Goal: Task Accomplishment & Management: Complete application form

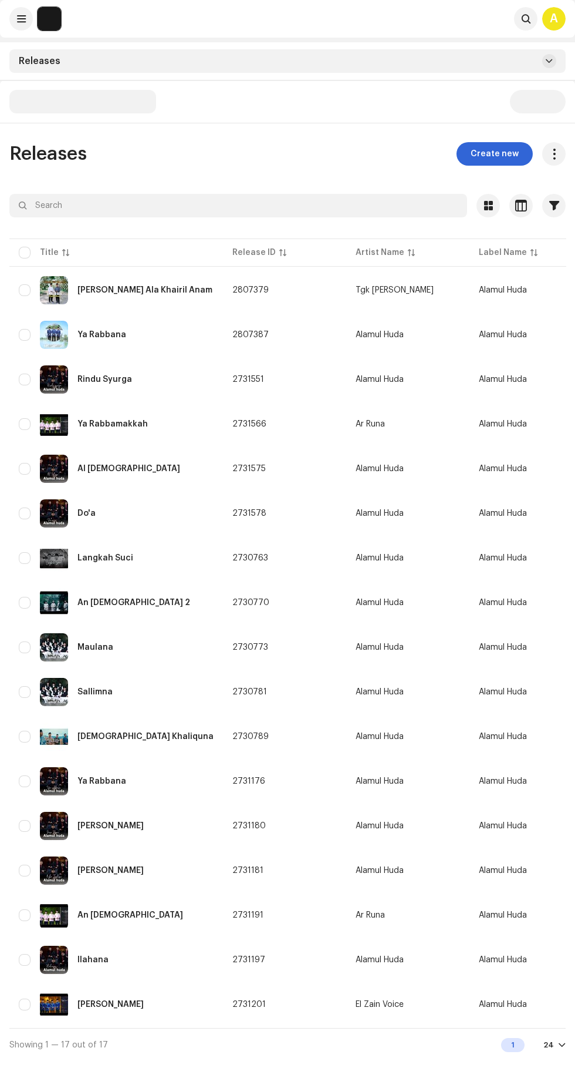
click at [506, 150] on span "Create new" at bounding box center [495, 153] width 48 height 23
click at [501, 157] on span "Create new" at bounding box center [495, 153] width 48 height 23
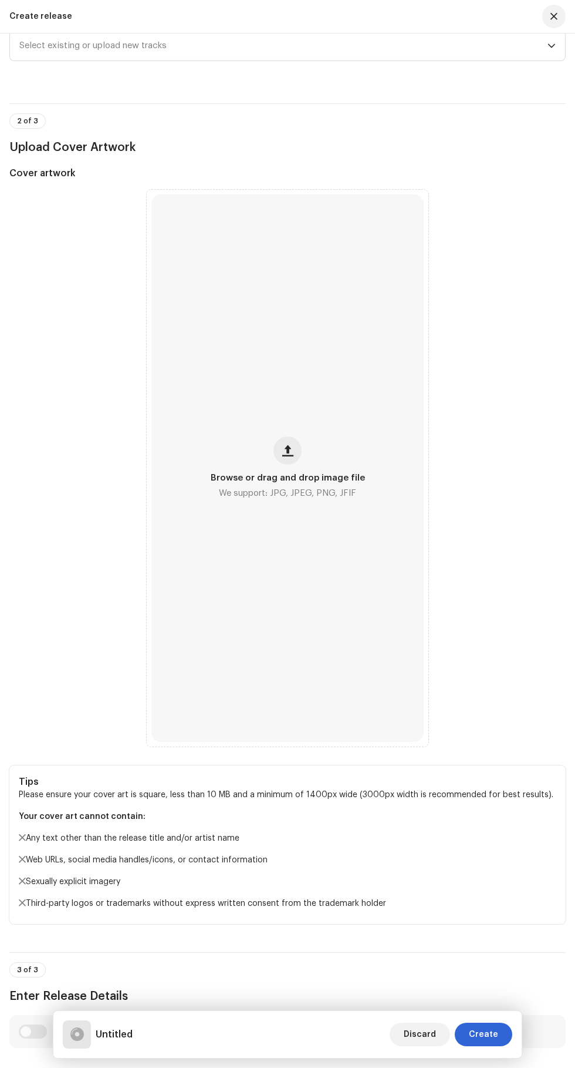
scroll to position [190, 0]
click at [290, 480] on span "Browse or drag and drop image file" at bounding box center [288, 476] width 154 height 8
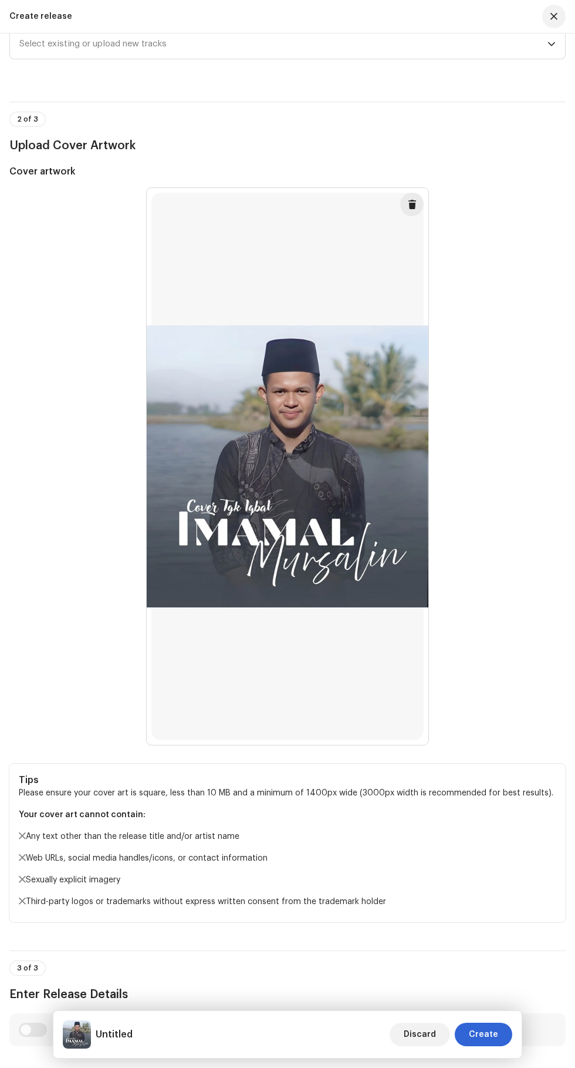
click at [148, 59] on span "Select existing or upload new tracks" at bounding box center [283, 43] width 528 height 29
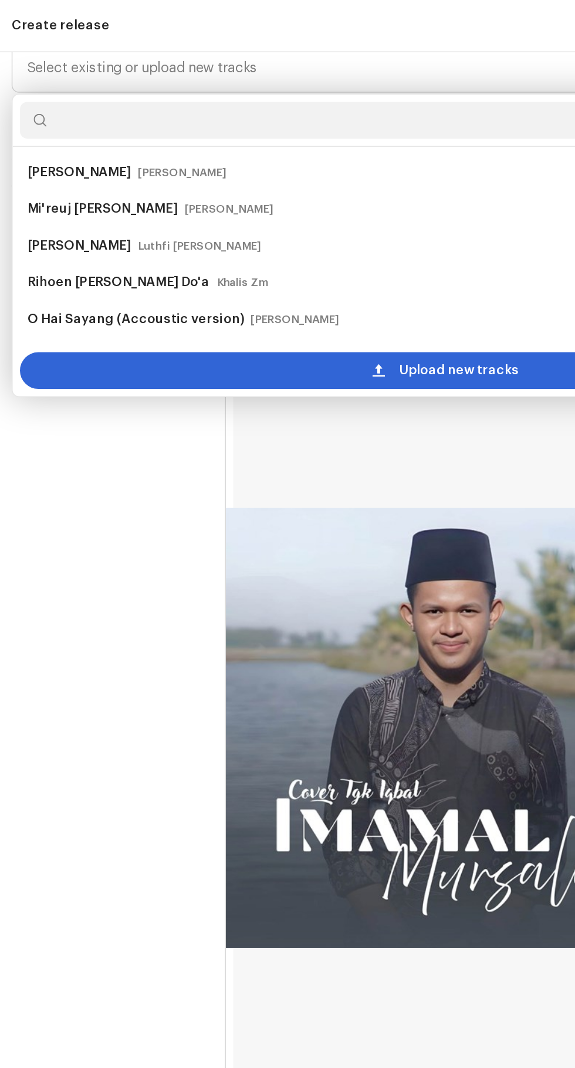
click at [299, 249] on span "Upload new tracks" at bounding box center [296, 236] width 77 height 23
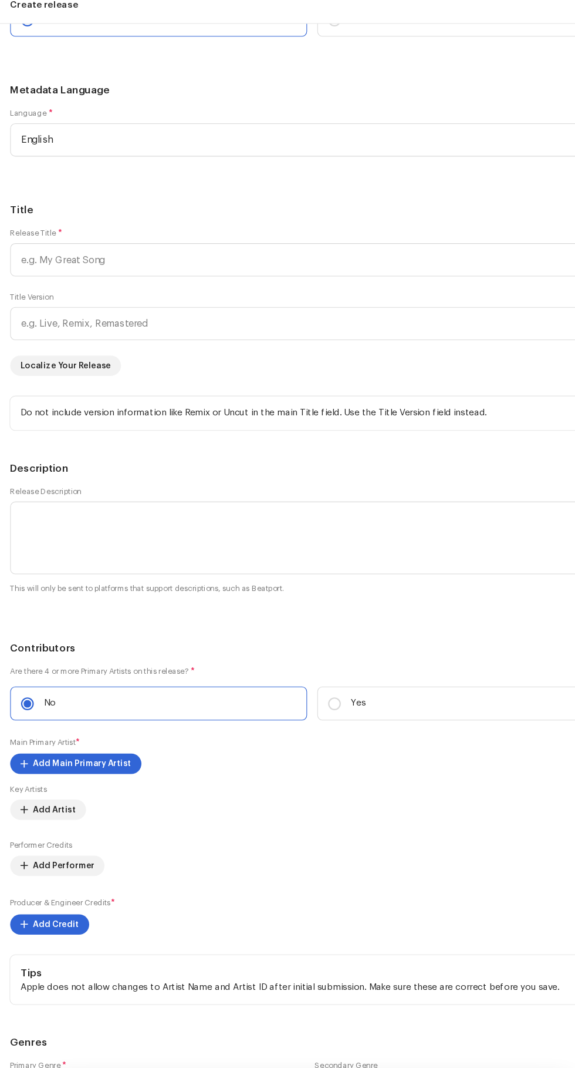
scroll to position [1406, 0]
click at [43, 153] on span "English" at bounding box center [283, 138] width 528 height 29
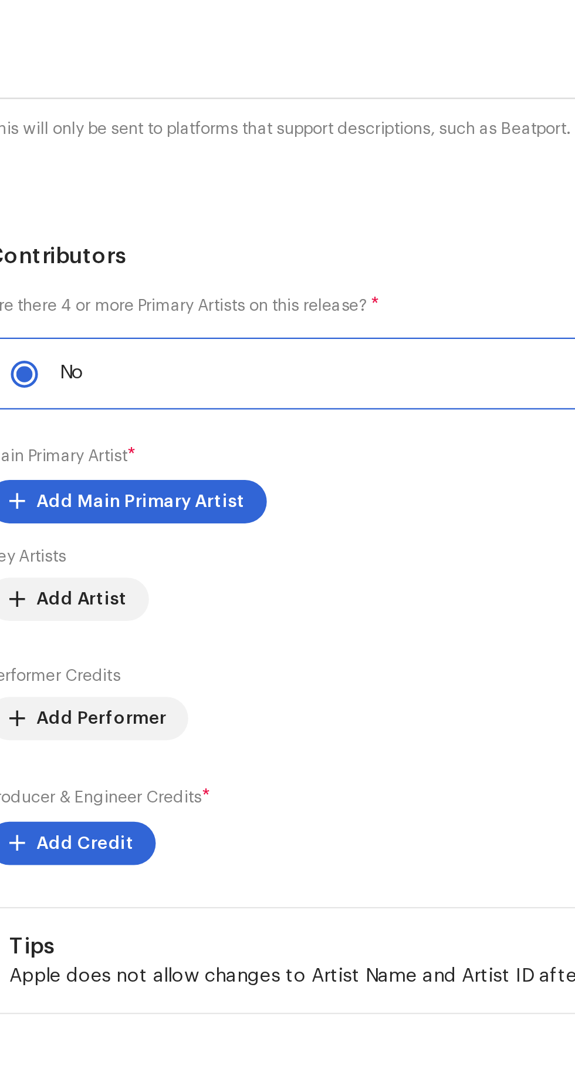
scroll to position [0, 0]
type input "Ind"
click at [41, 234] on span "Indonesian" at bounding box center [42, 229] width 46 height 12
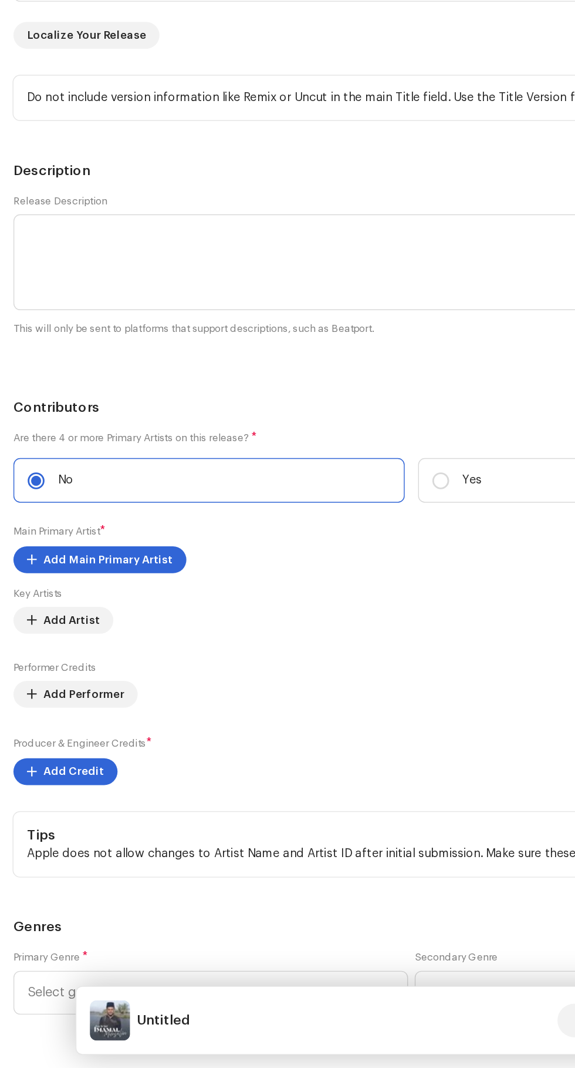
click at [48, 264] on input "text" at bounding box center [287, 248] width 557 height 31
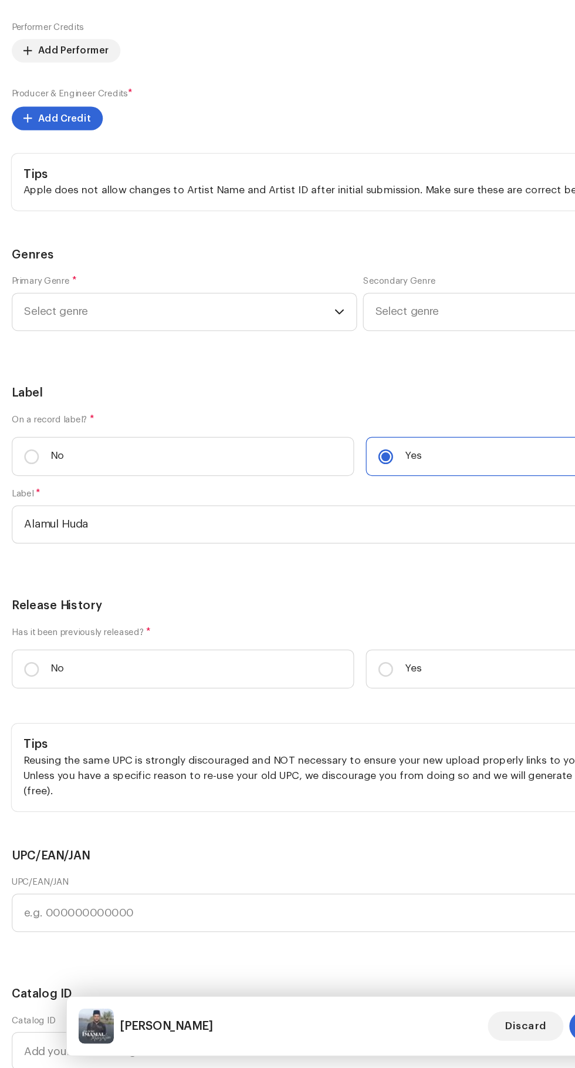
scroll to position [1959, 0]
type input "[PERSON_NAME]"
click at [76, 171] on span "Add Main Primary Artist" at bounding box center [76, 159] width 90 height 23
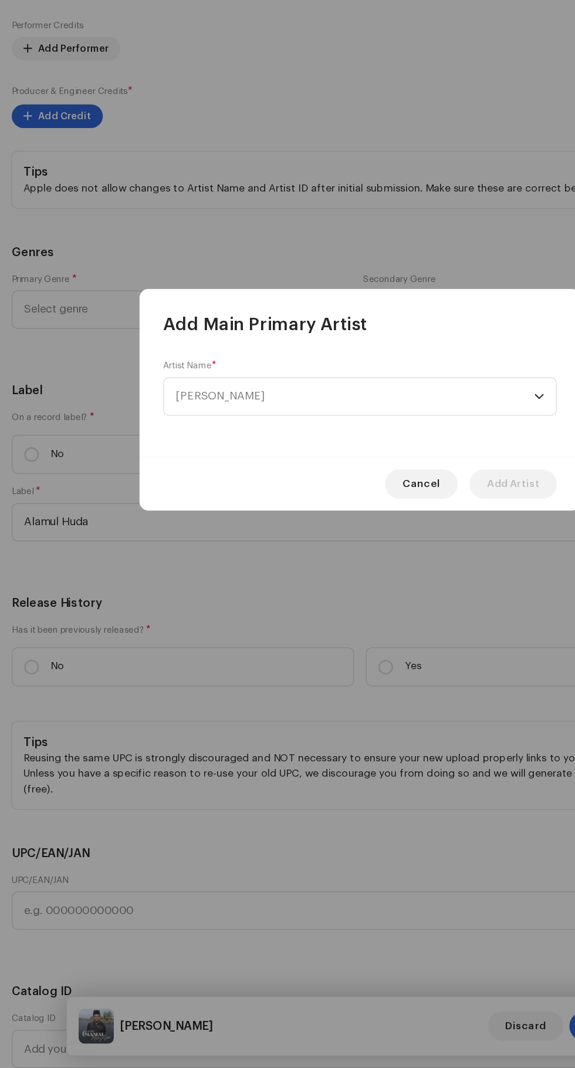
click at [384, 534] on span "[PERSON_NAME]" at bounding box center [283, 531] width 287 height 29
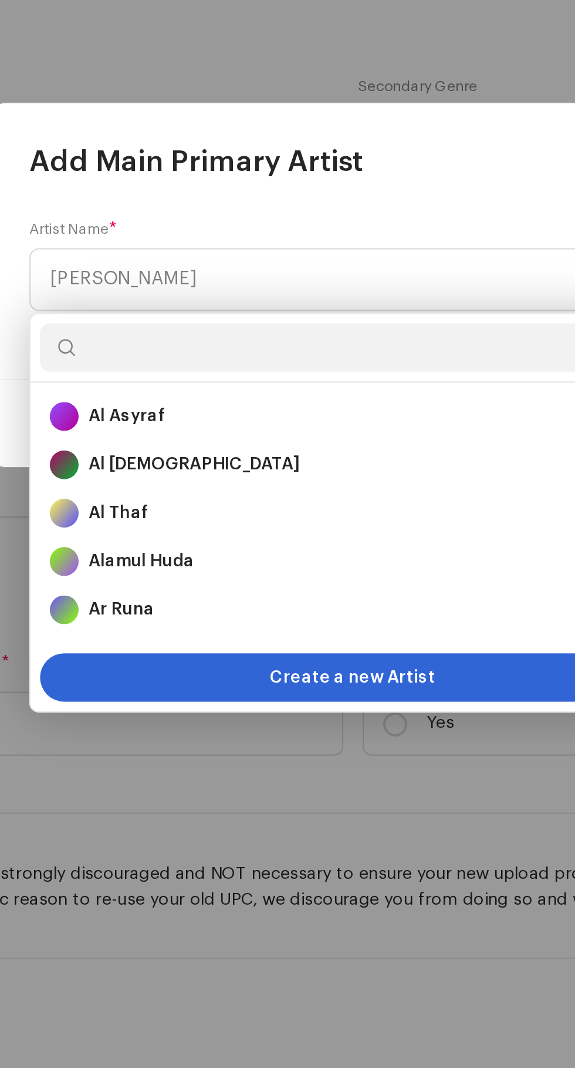
scroll to position [35, 0]
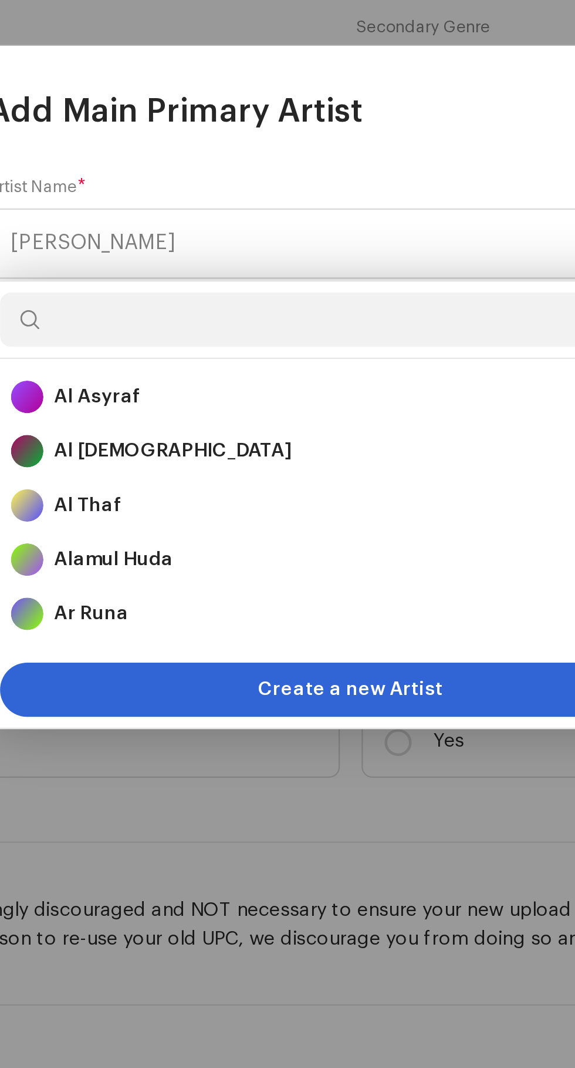
type input "T"
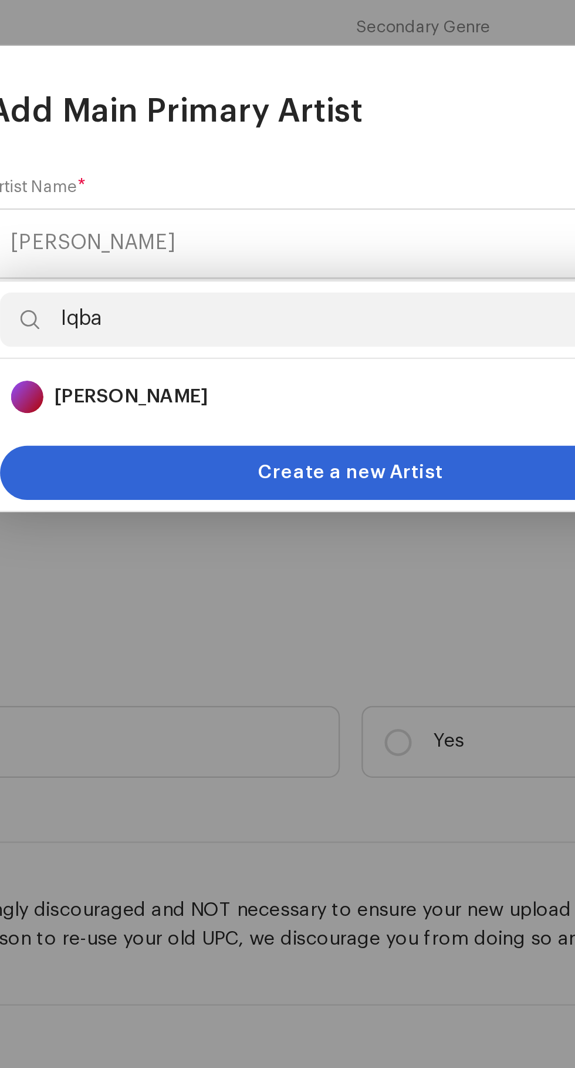
type input "Iqbal"
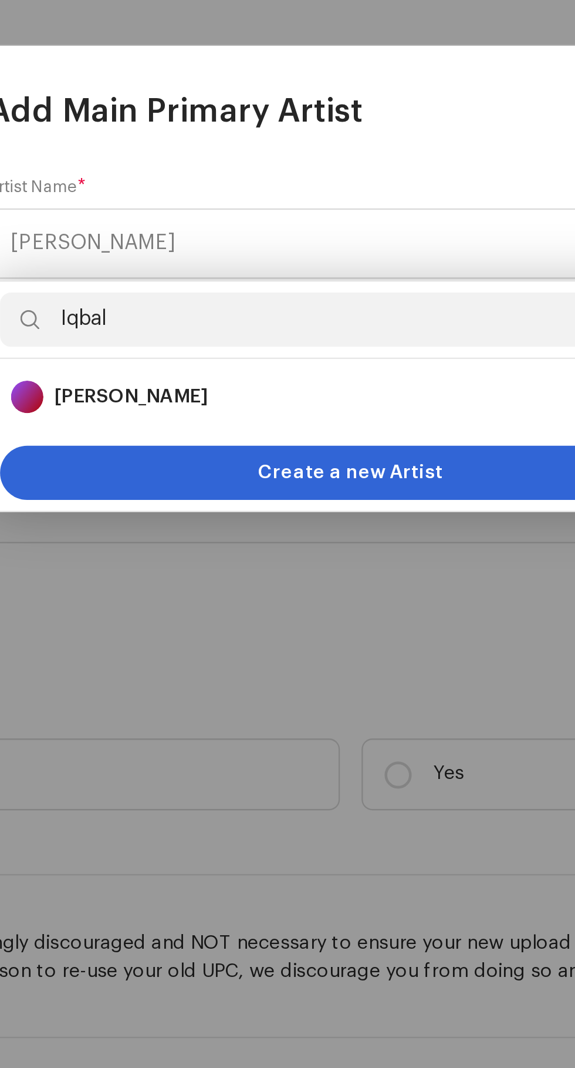
click at [228, 635] on div "Create a new Artist" at bounding box center [288, 630] width 304 height 23
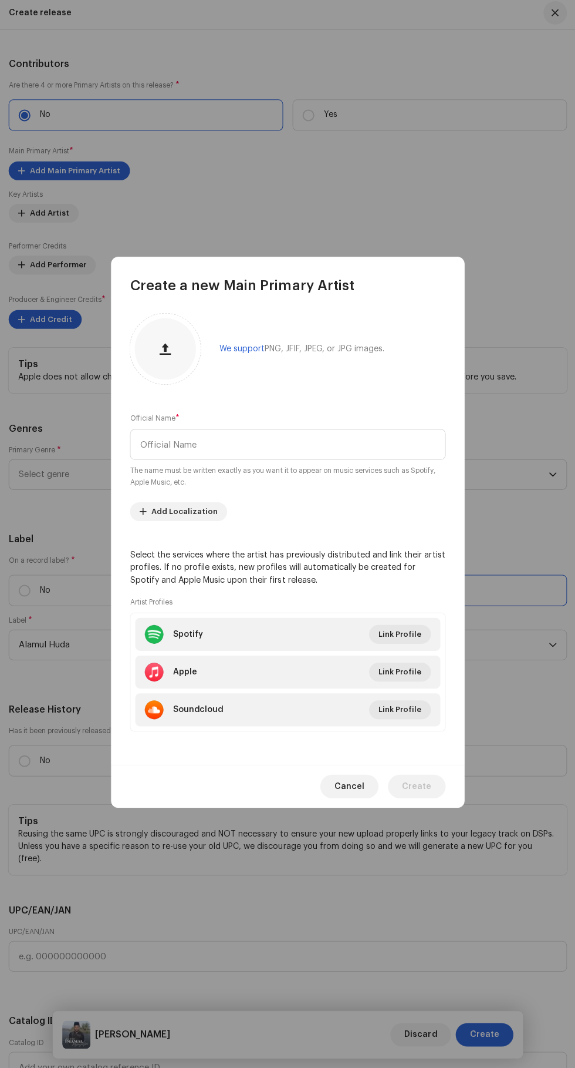
scroll to position [34, 0]
click at [159, 431] on input "text" at bounding box center [287, 446] width 315 height 31
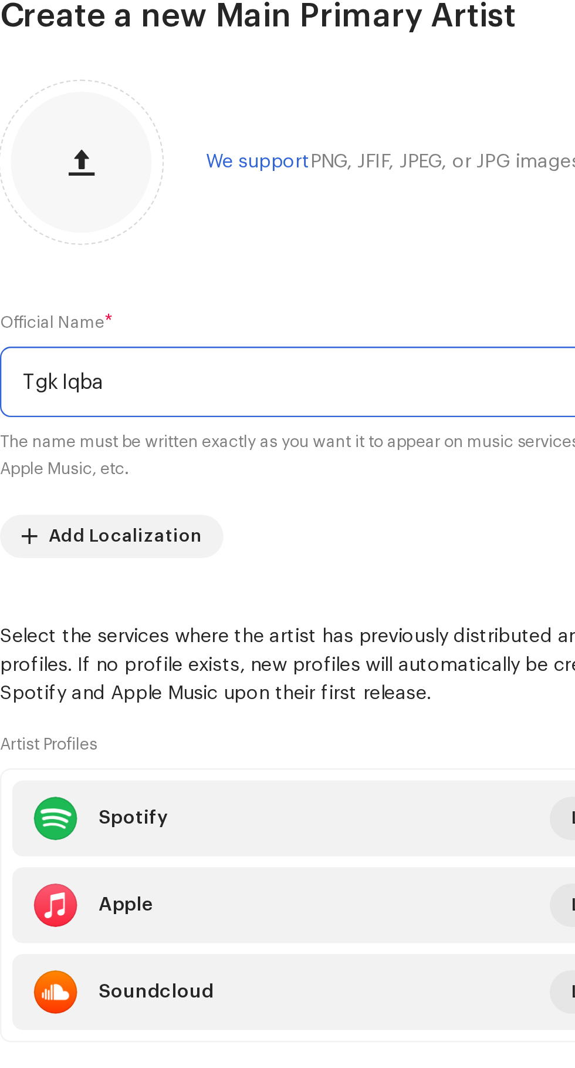
type input "Tgk Iqbal"
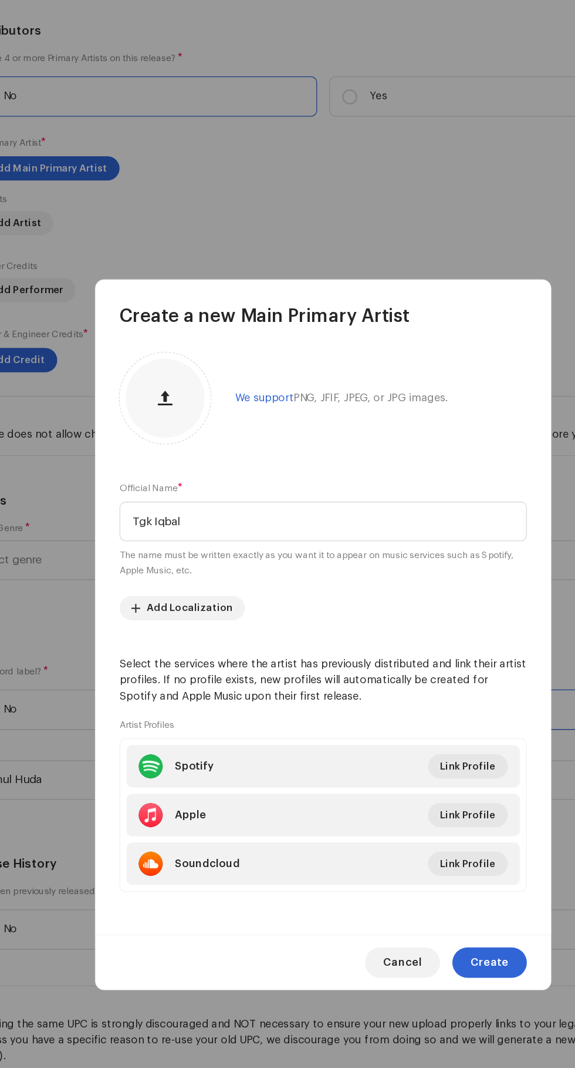
click at [425, 799] on span "Create" at bounding box center [416, 786] width 29 height 23
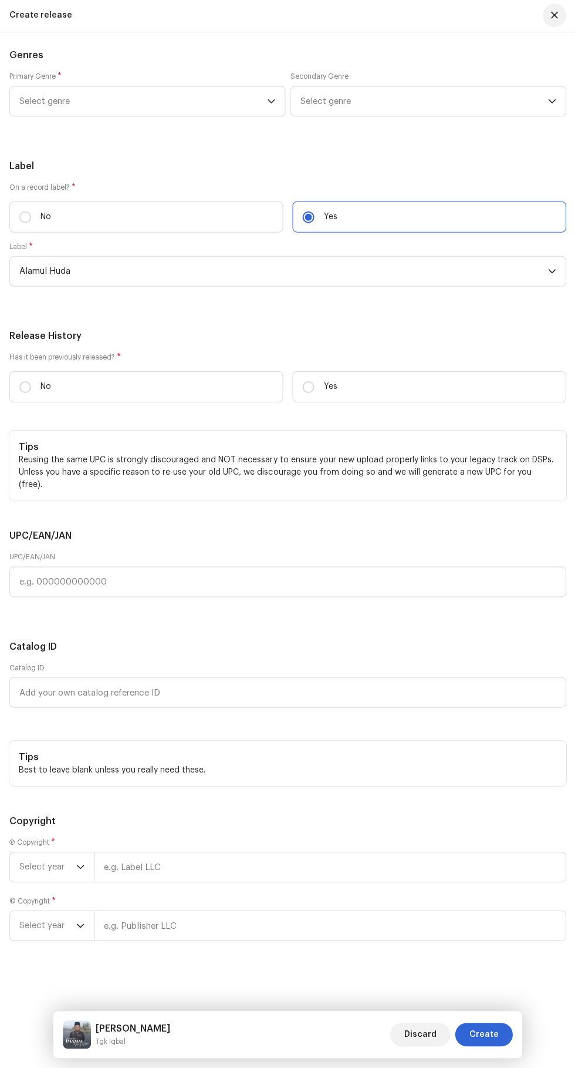
scroll to position [2594, 0]
click at [254, 117] on span "Select genre" at bounding box center [143, 101] width 248 height 29
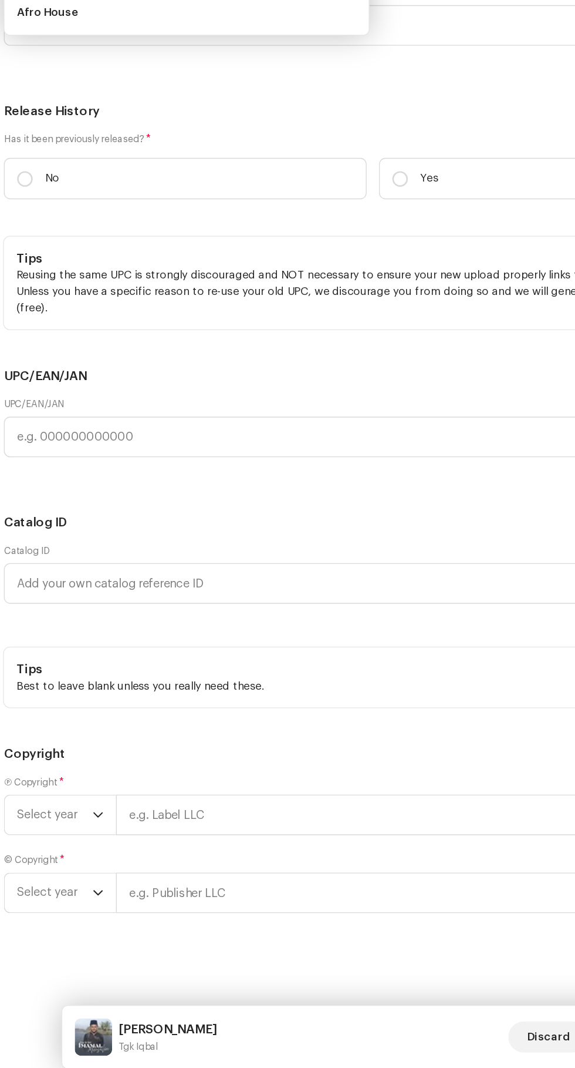
scroll to position [63, 0]
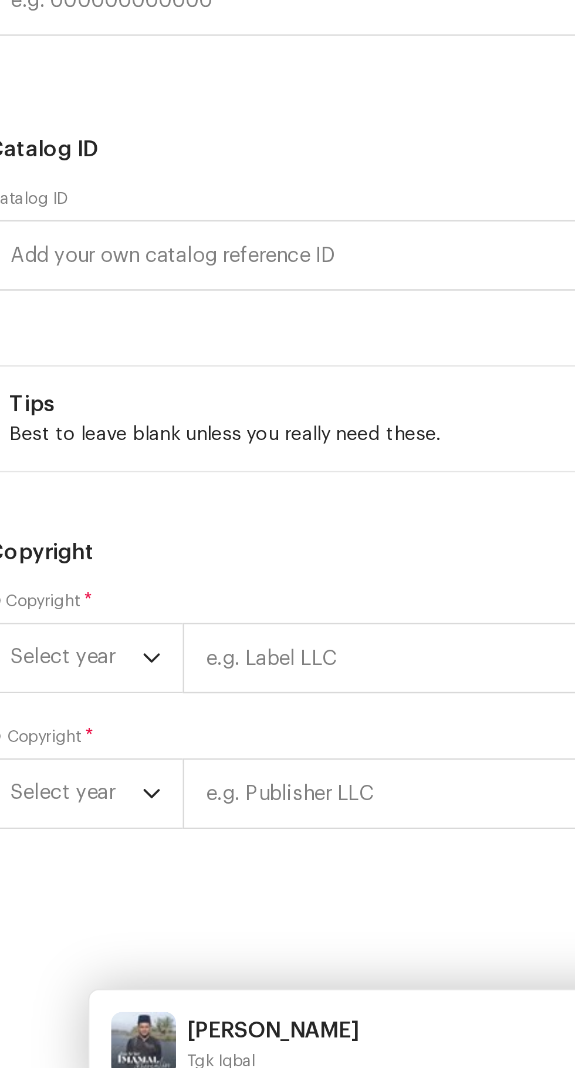
type input "Is"
click at [44, 198] on span "[DEMOGRAPHIC_DATA]" at bounding box center [65, 192] width 93 height 12
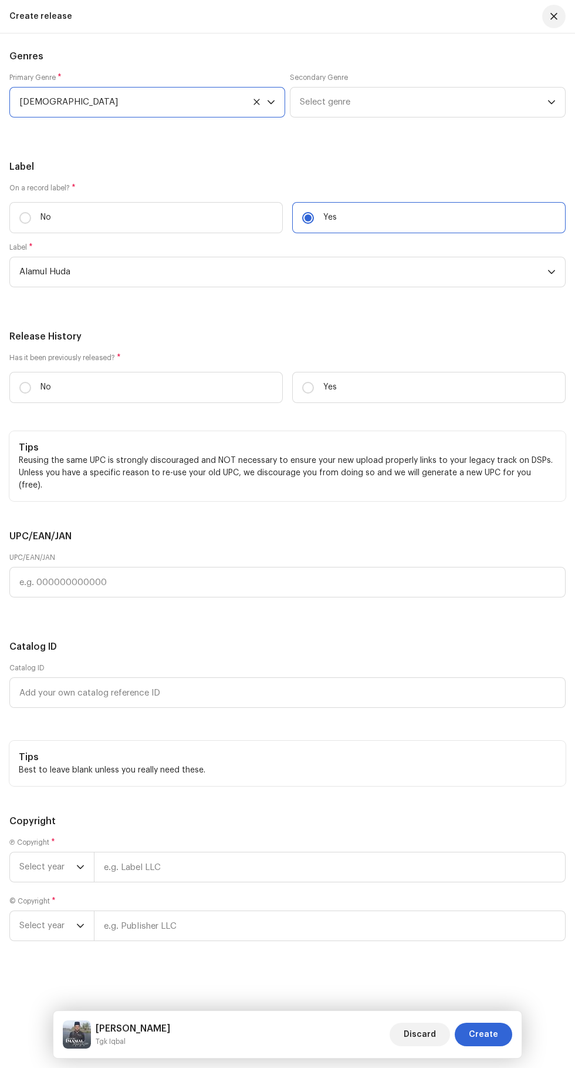
scroll to position [66, 0]
click at [386, 117] on span "Select genre" at bounding box center [424, 101] width 248 height 29
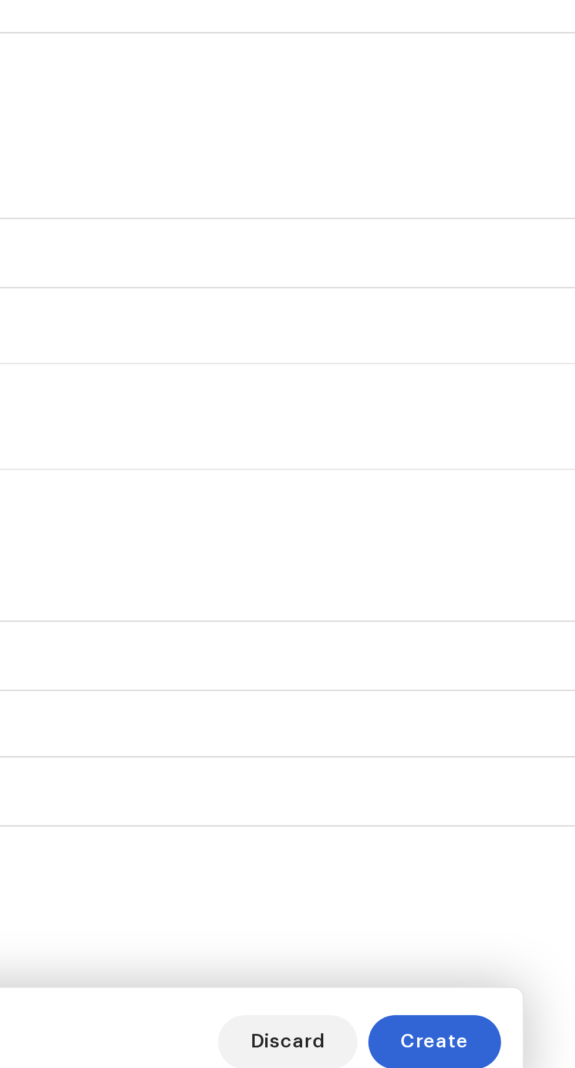
type input "Arabic"
click at [322, 221] on span "Arabic Pop" at bounding box center [322, 216] width 45 height 12
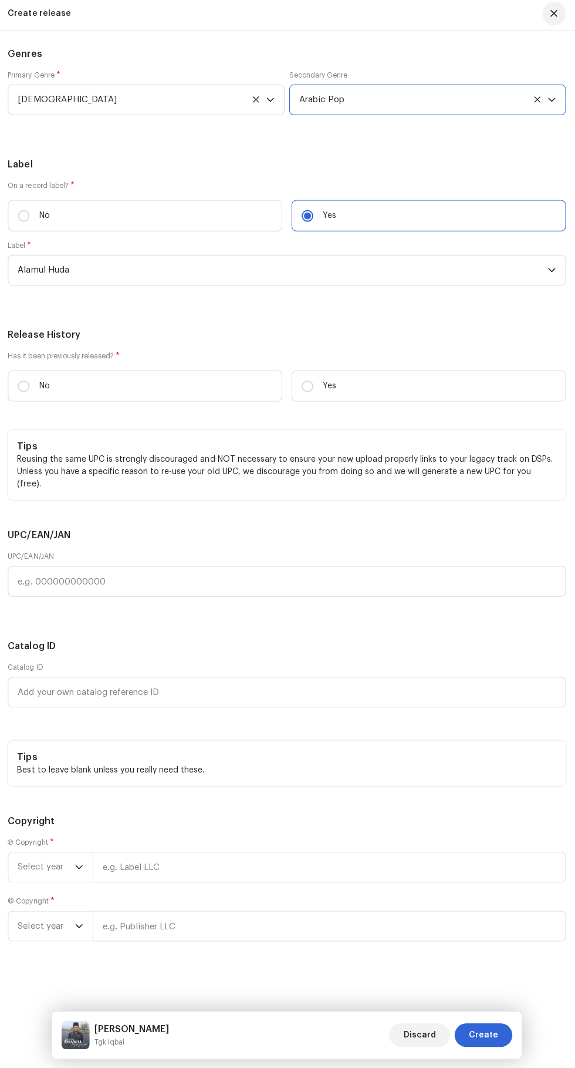
scroll to position [2802, 0]
click at [552, 276] on icon "dropdown trigger" at bounding box center [552, 272] width 8 height 8
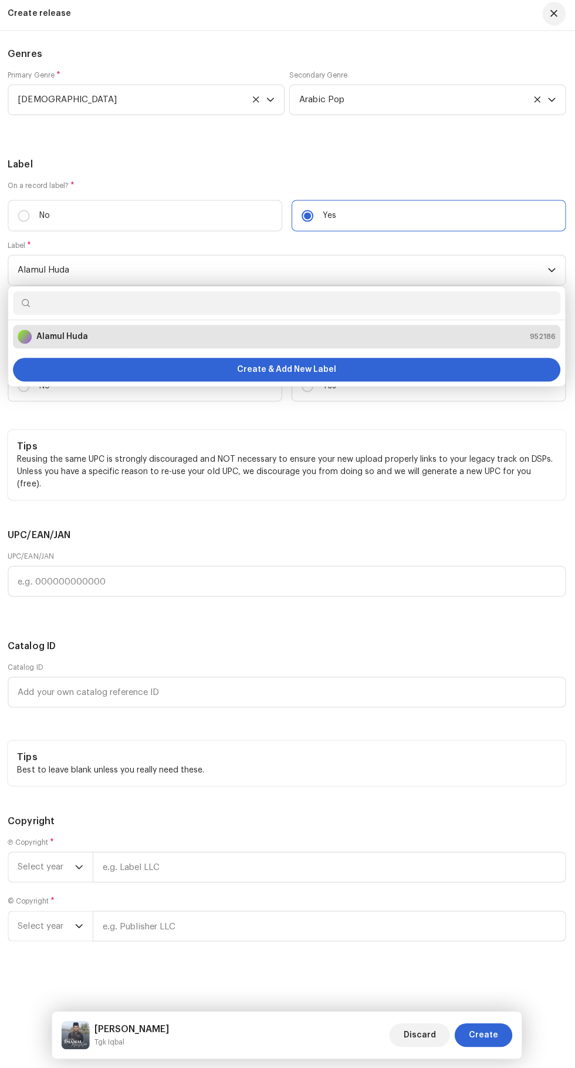
scroll to position [169, 0]
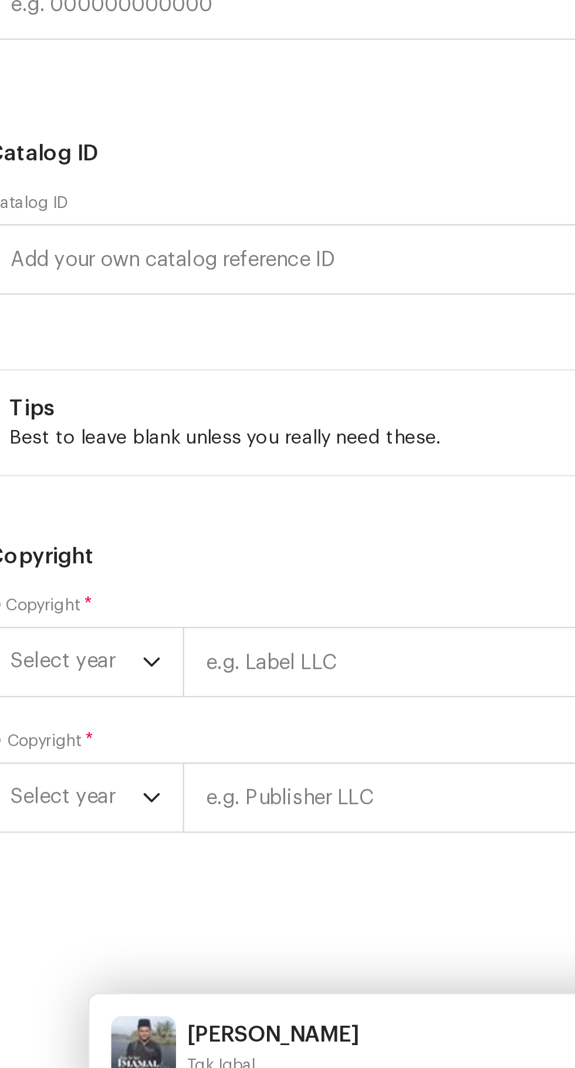
click at [62, 383] on div "Create & Add New Label" at bounding box center [288, 370] width 546 height 23
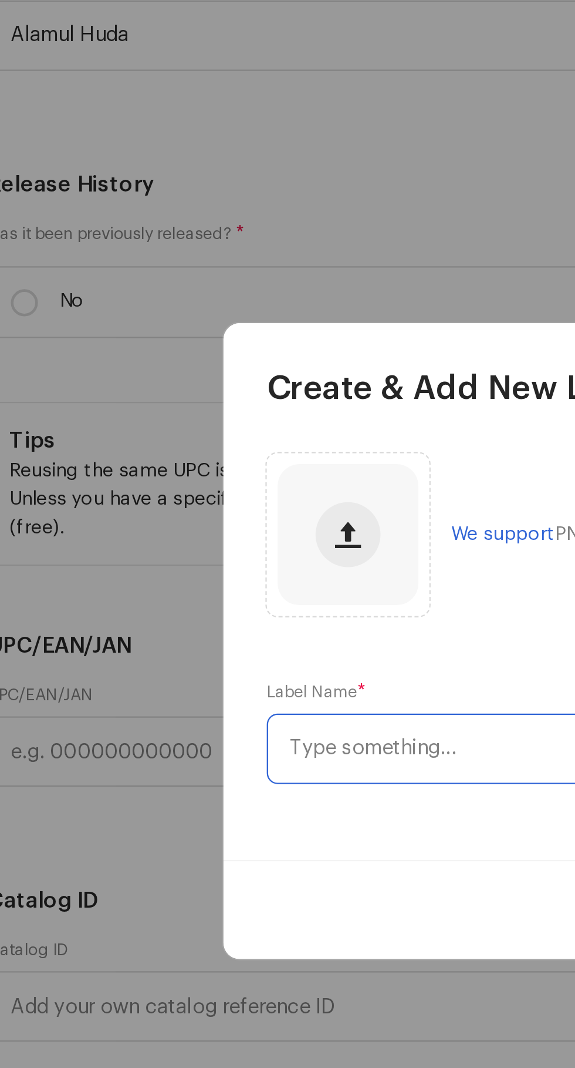
click at [189, 583] on input "text" at bounding box center [287, 580] width 315 height 31
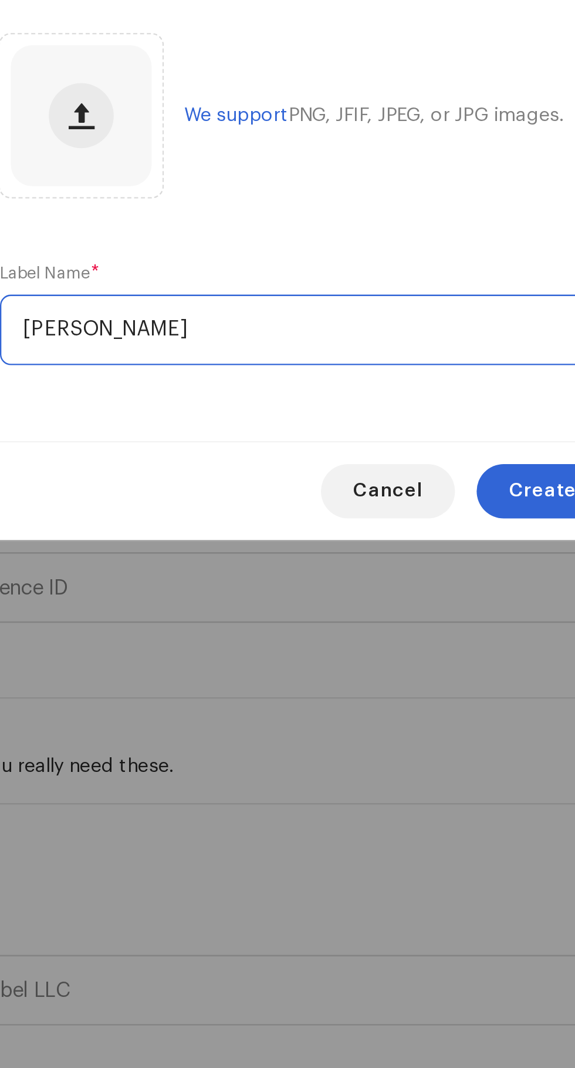
type input "IQBAL CHANNEL"
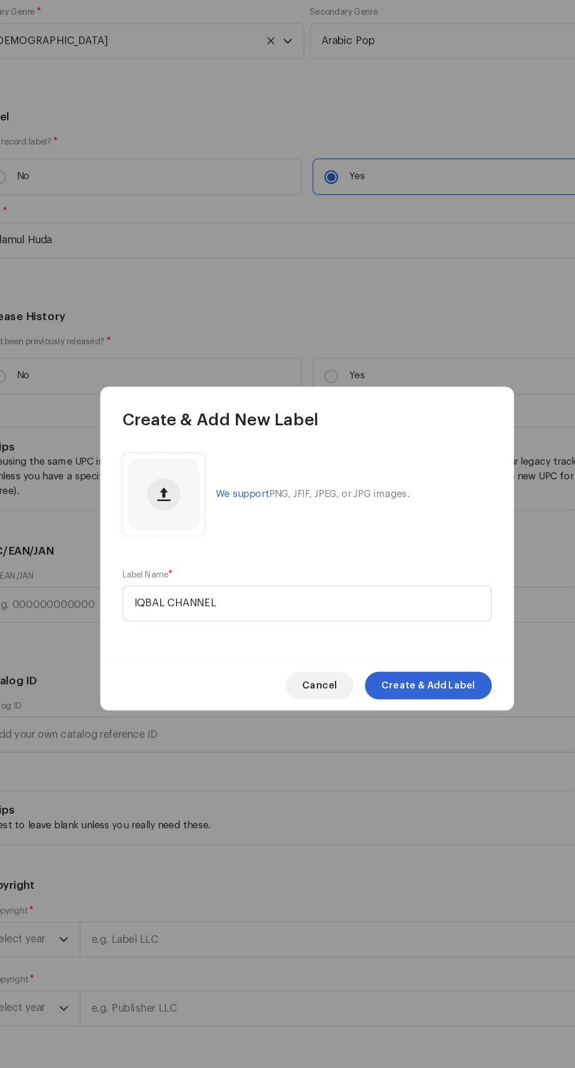
click at [416, 647] on span "Create & Add Label" at bounding box center [391, 650] width 80 height 23
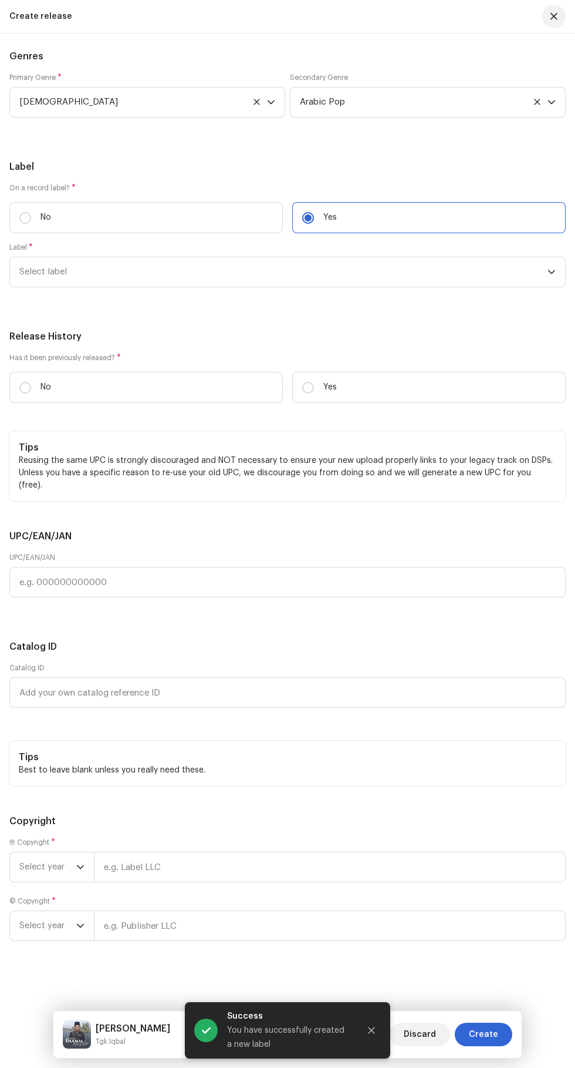
scroll to position [2911, 0]
click at [46, 393] on p "No" at bounding box center [46, 387] width 11 height 12
click at [31, 393] on input "No" at bounding box center [25, 388] width 12 height 12
radio input "true"
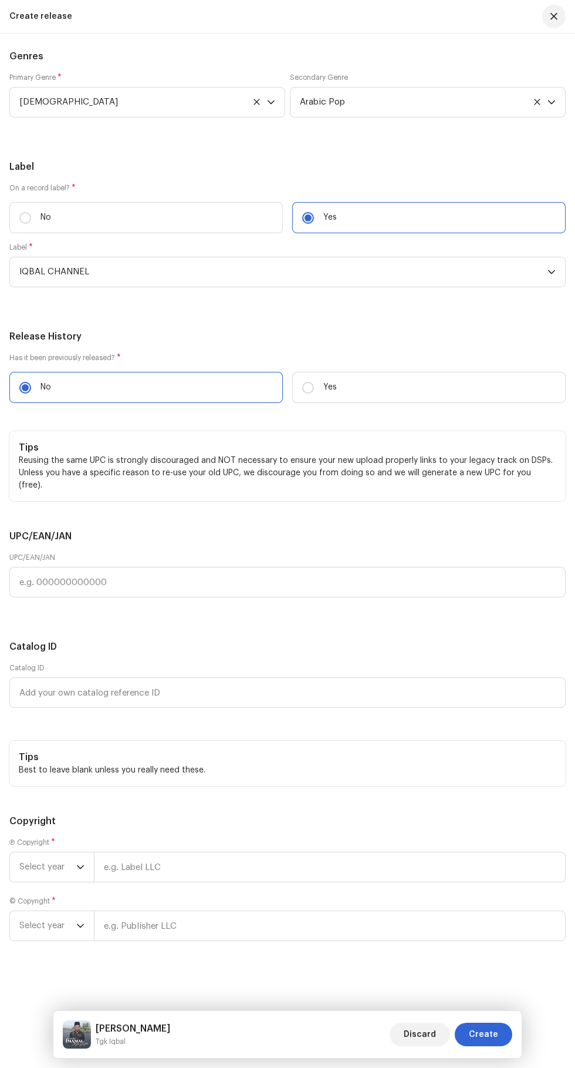
scroll to position [3470, 0]
click at [56, 869] on span "Select year" at bounding box center [47, 866] width 57 height 29
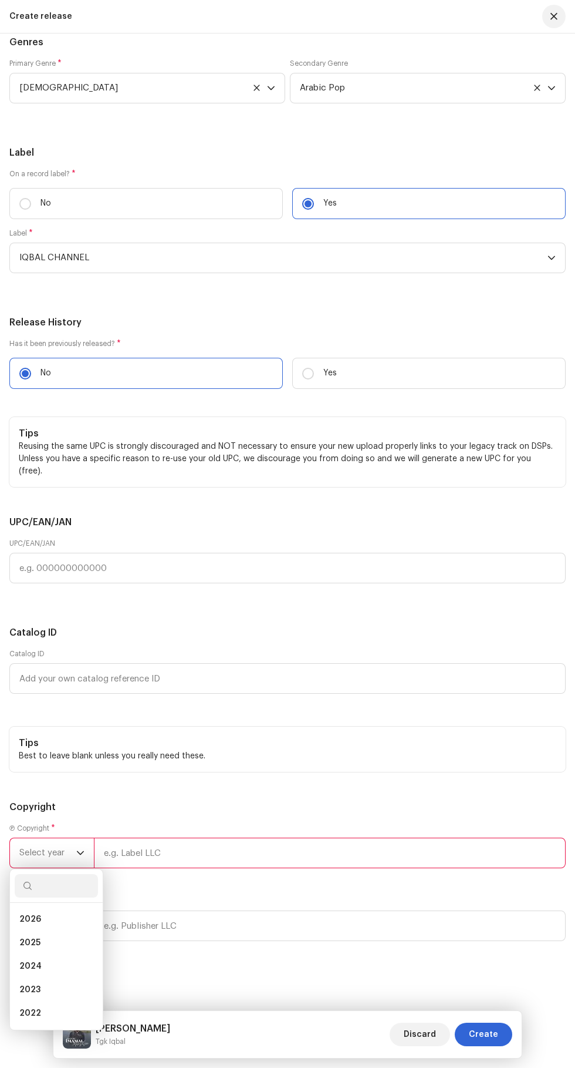
scroll to position [169, 0]
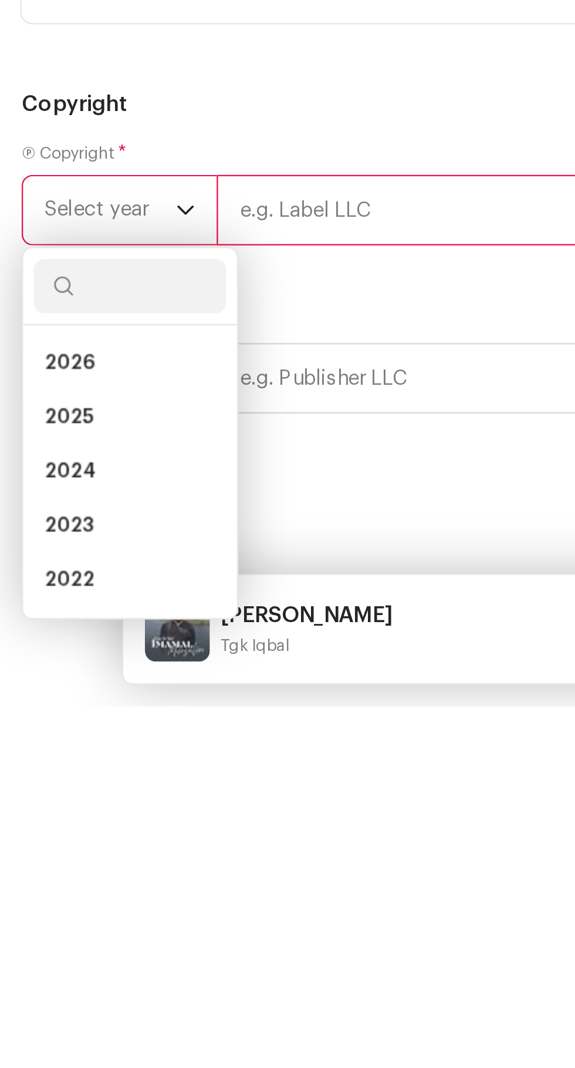
click at [25, 948] on span "2025" at bounding box center [29, 943] width 21 height 12
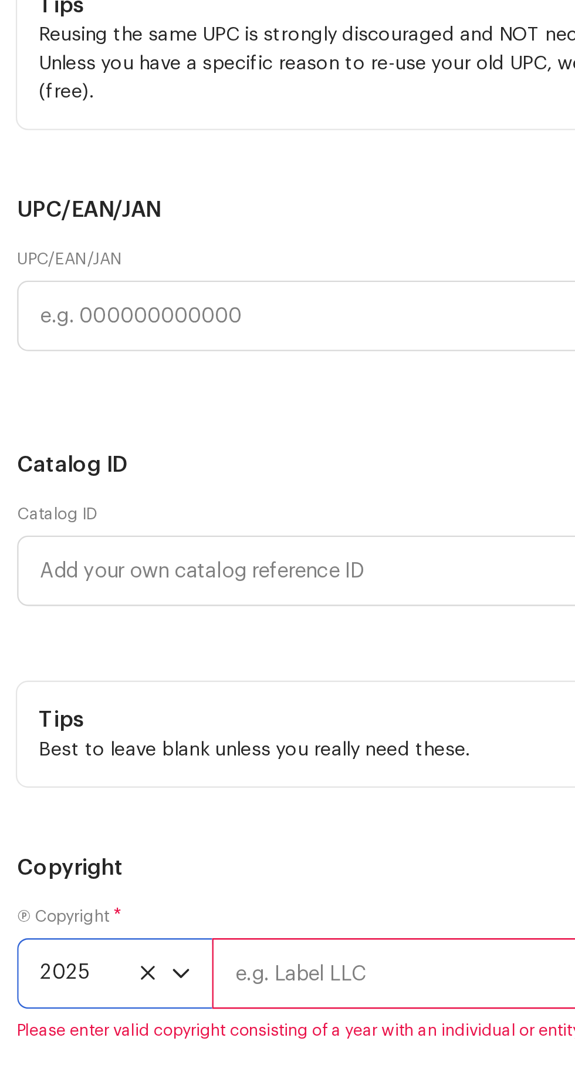
scroll to position [3472, 0]
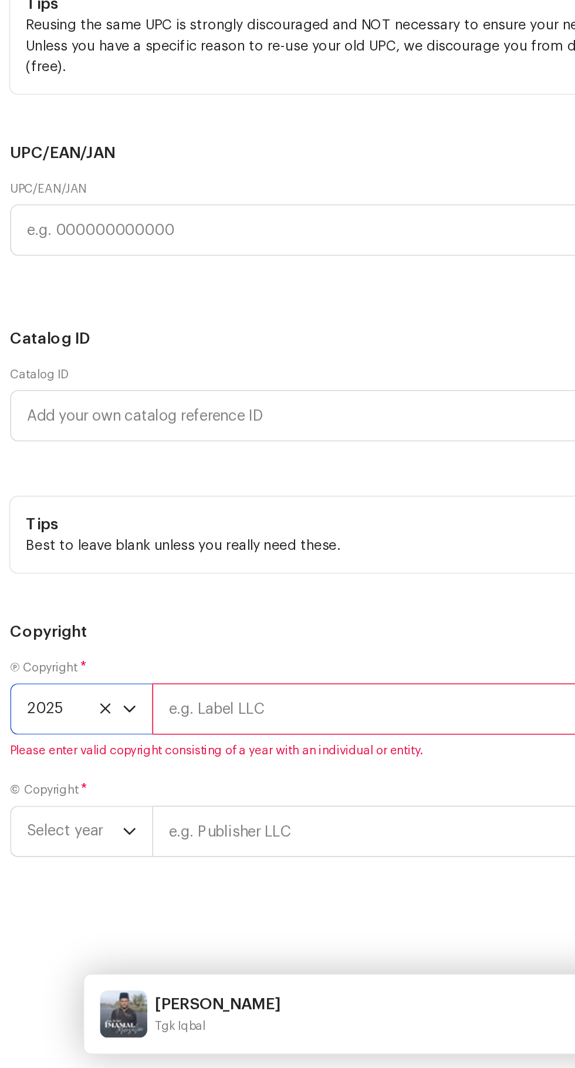
click at [184, 864] on input "text" at bounding box center [330, 852] width 472 height 31
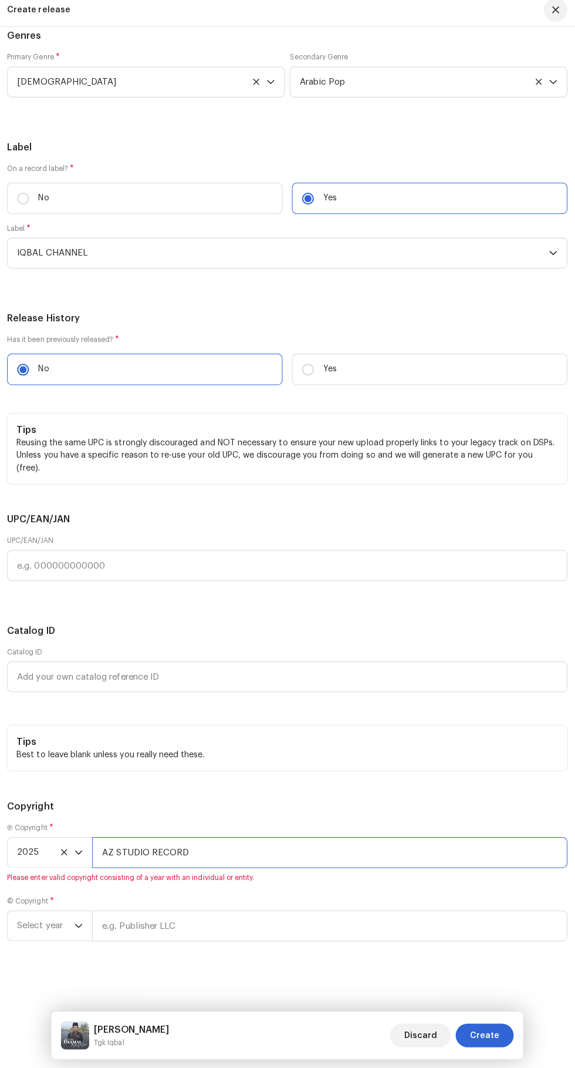
scroll to position [3528, 0]
type input "AZ STUDIO RECORD"
click at [48, 924] on span "Select year" at bounding box center [47, 925] width 57 height 29
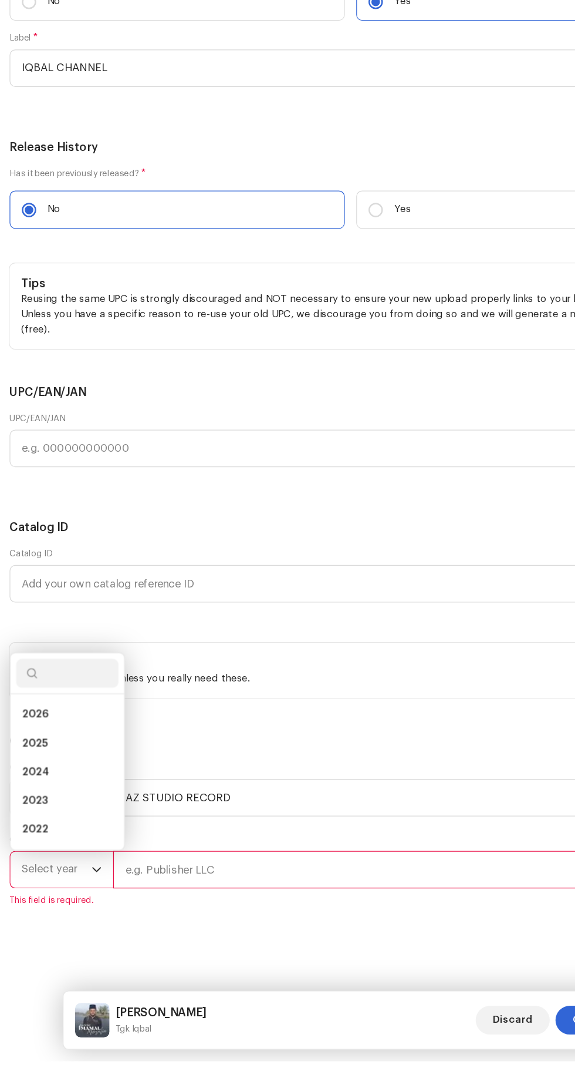
scroll to position [170, 0]
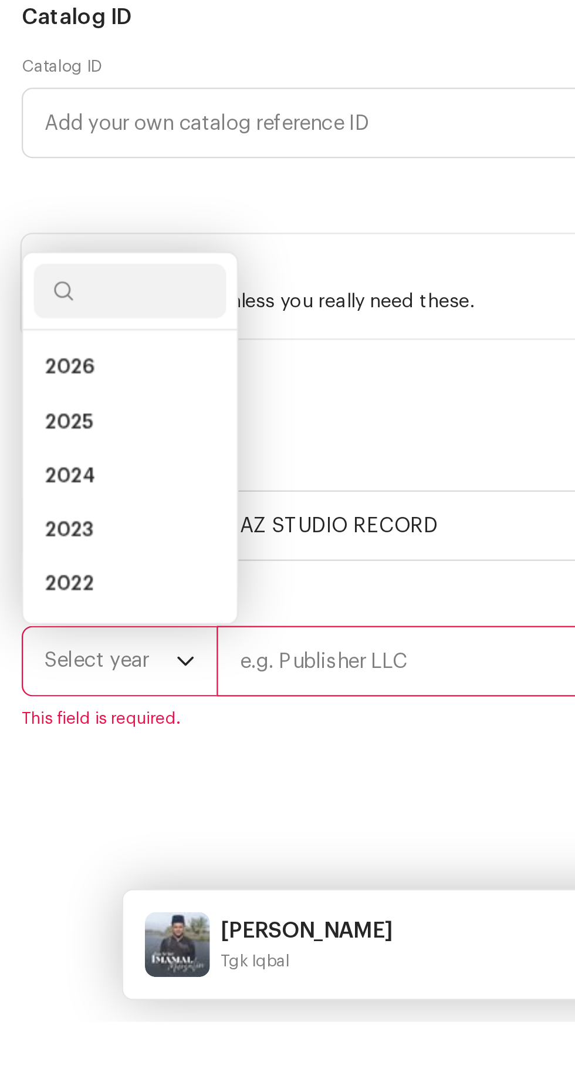
click at [22, 814] on span "2025" at bounding box center [29, 808] width 21 height 12
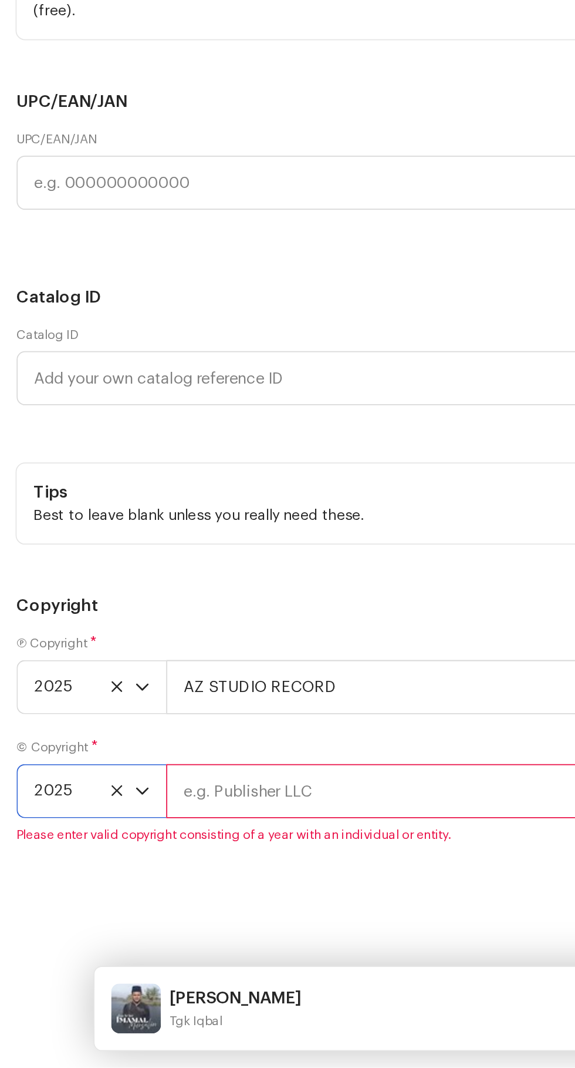
click at [157, 922] on input "text" at bounding box center [330, 911] width 472 height 31
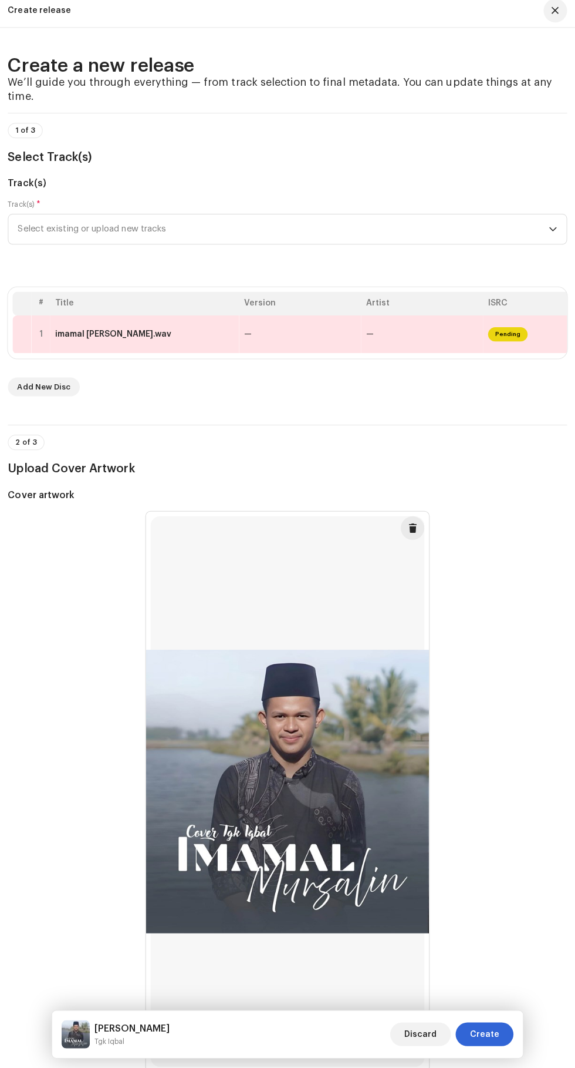
type input "AZ STUDIO RECORD"
click at [503, 345] on span "Pending" at bounding box center [506, 338] width 39 height 14
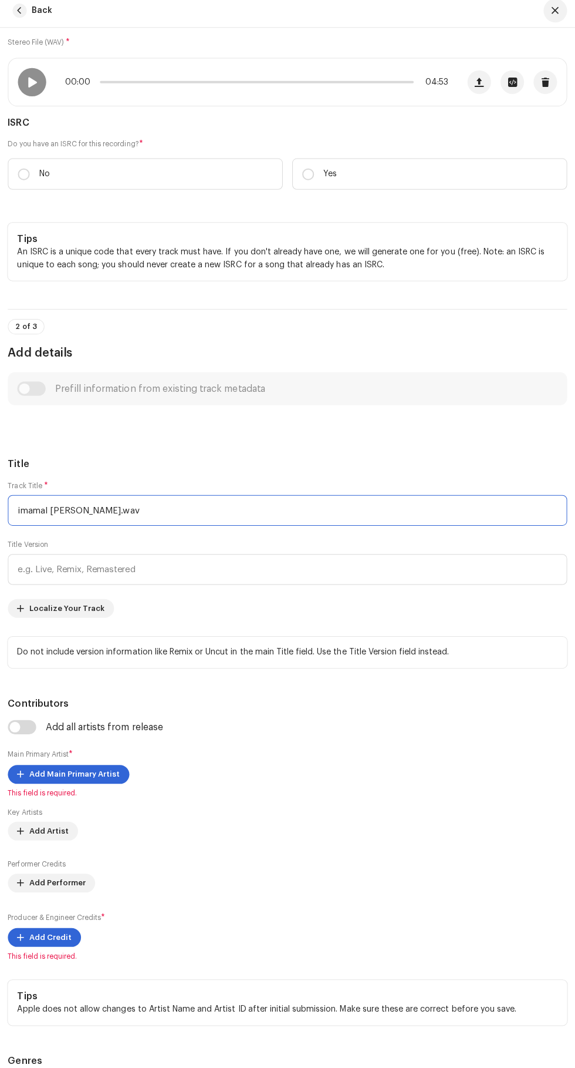
click at [242, 528] on input "imamal [PERSON_NAME].wav" at bounding box center [287, 513] width 557 height 31
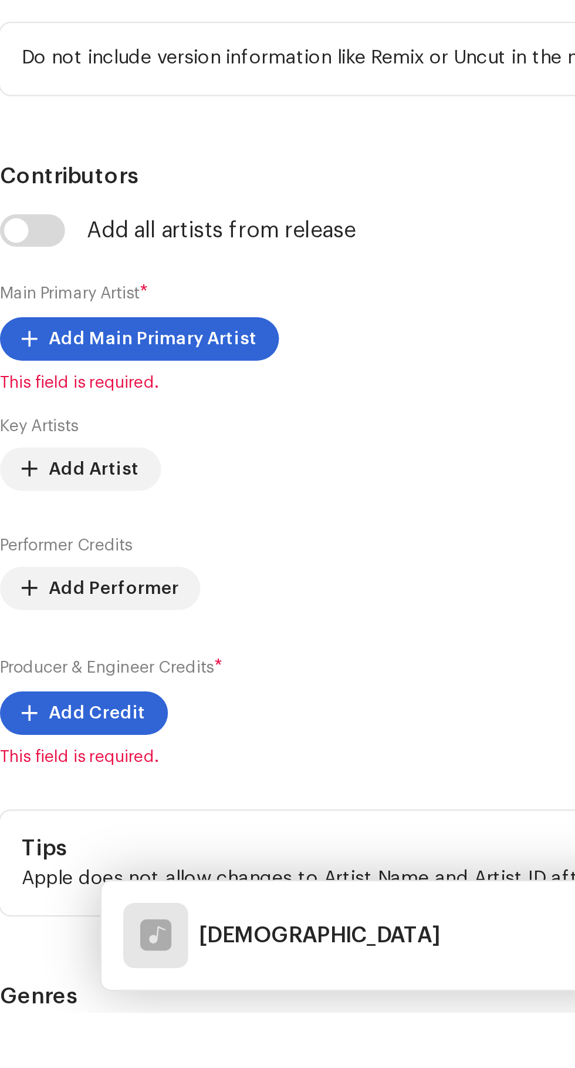
type input "i"
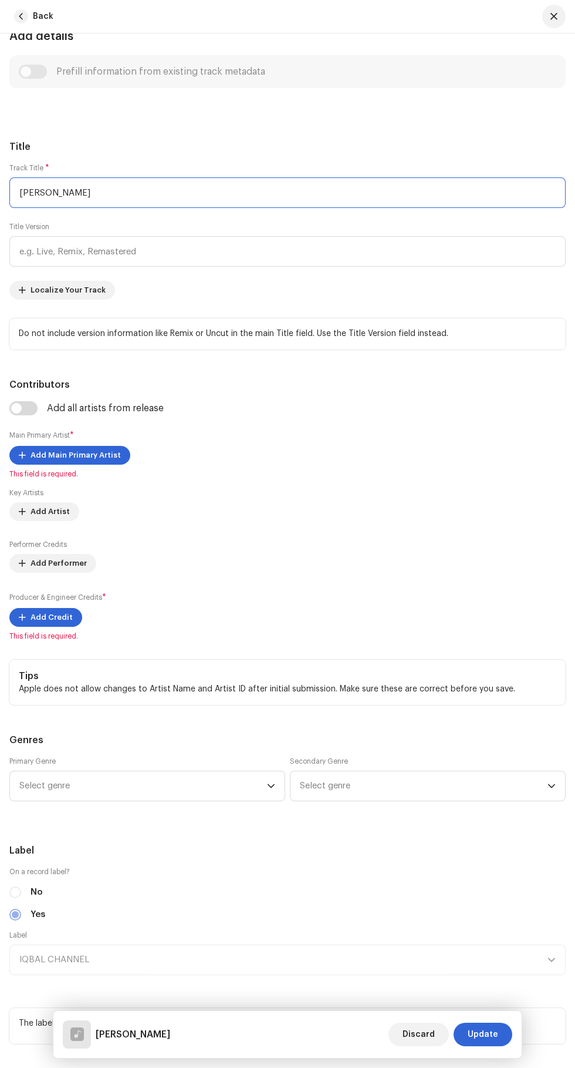
scroll to position [487, 0]
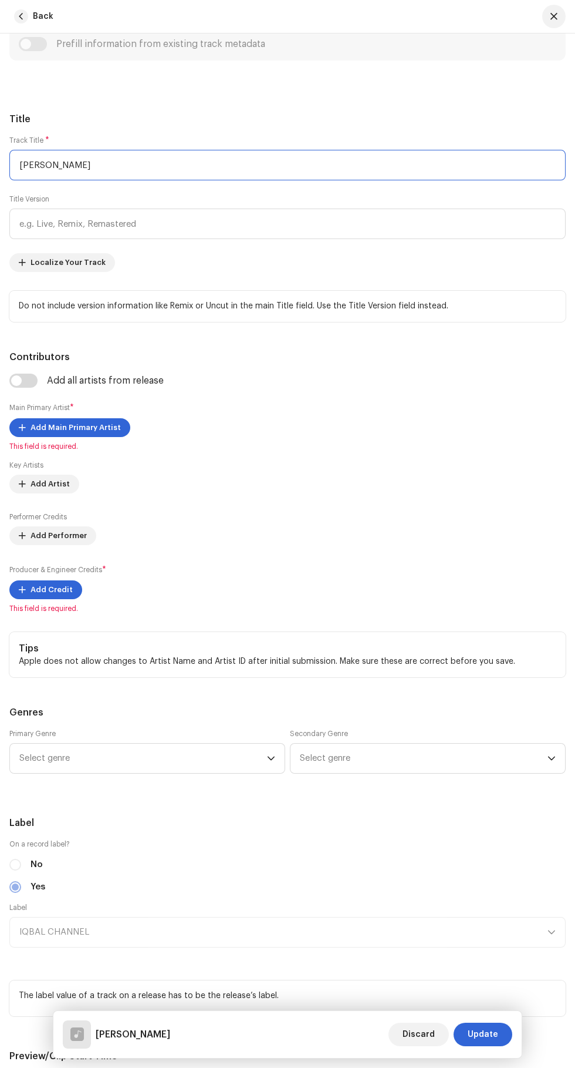
type input "[PERSON_NAME]"
click at [46, 439] on span "Add Main Primary Artist" at bounding box center [76, 427] width 90 height 23
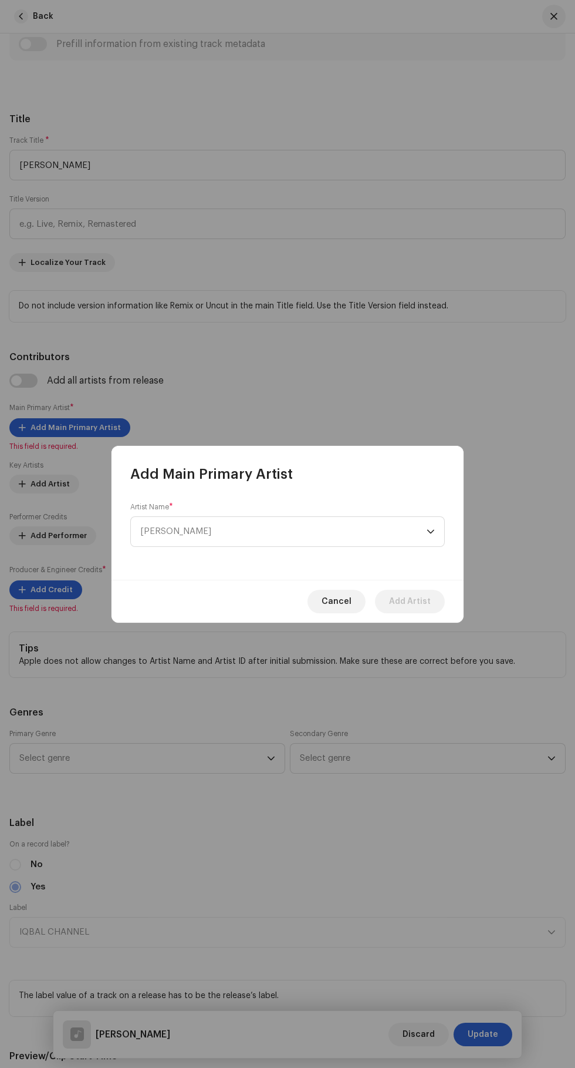
click at [360, 536] on span "[PERSON_NAME]" at bounding box center [283, 531] width 287 height 29
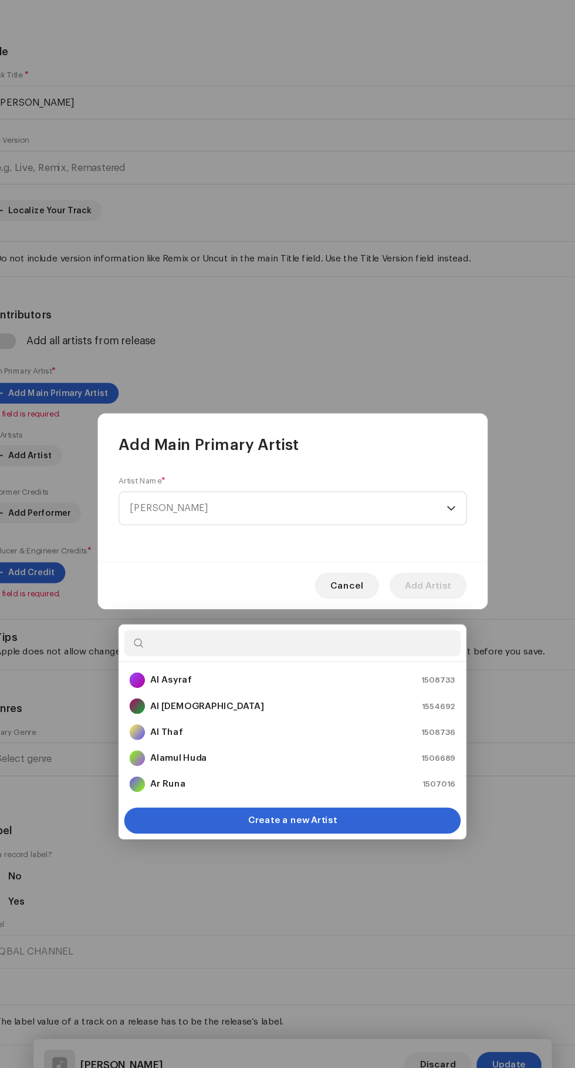
scroll to position [169, 0]
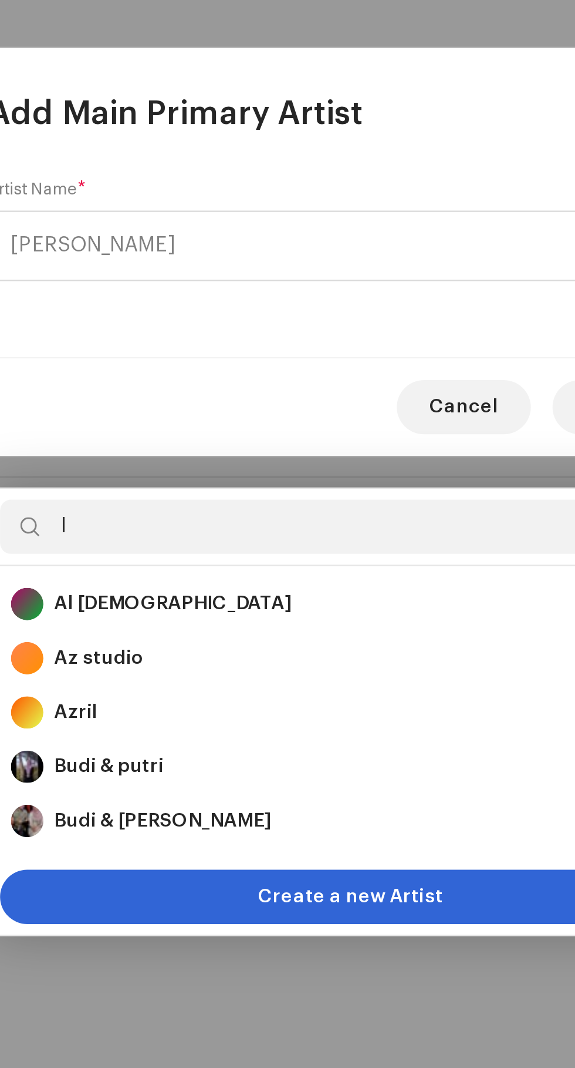
type input "Iq"
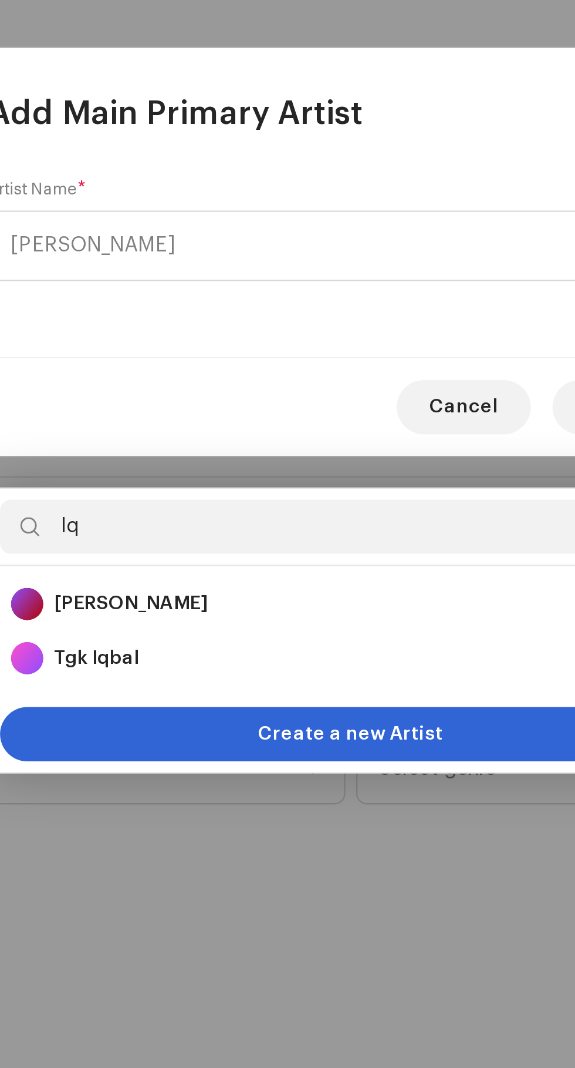
click at [167, 704] on strong "Tgk Iqbal" at bounding box center [177, 710] width 37 height 12
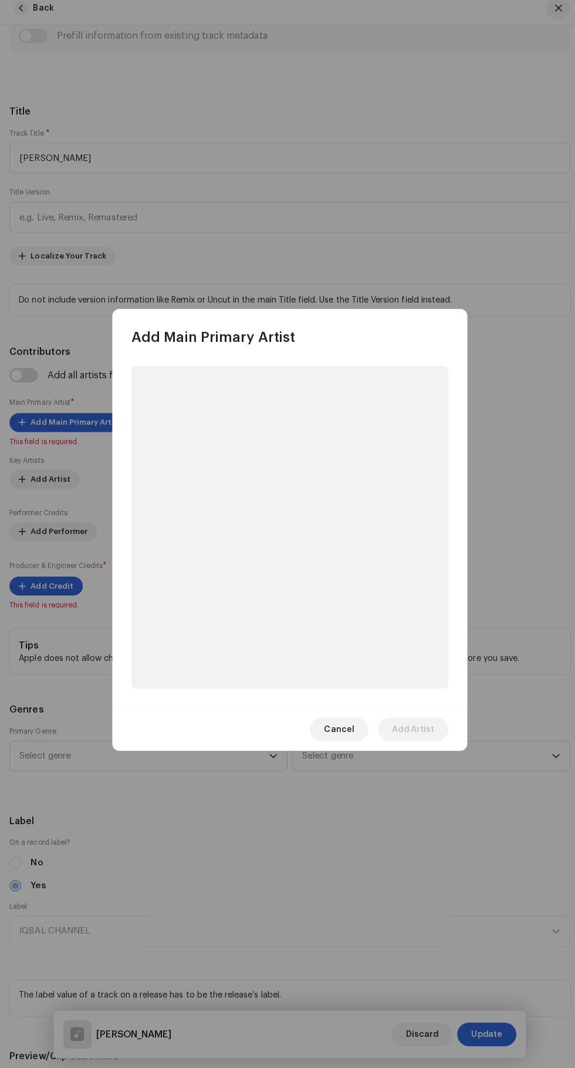
scroll to position [163, 0]
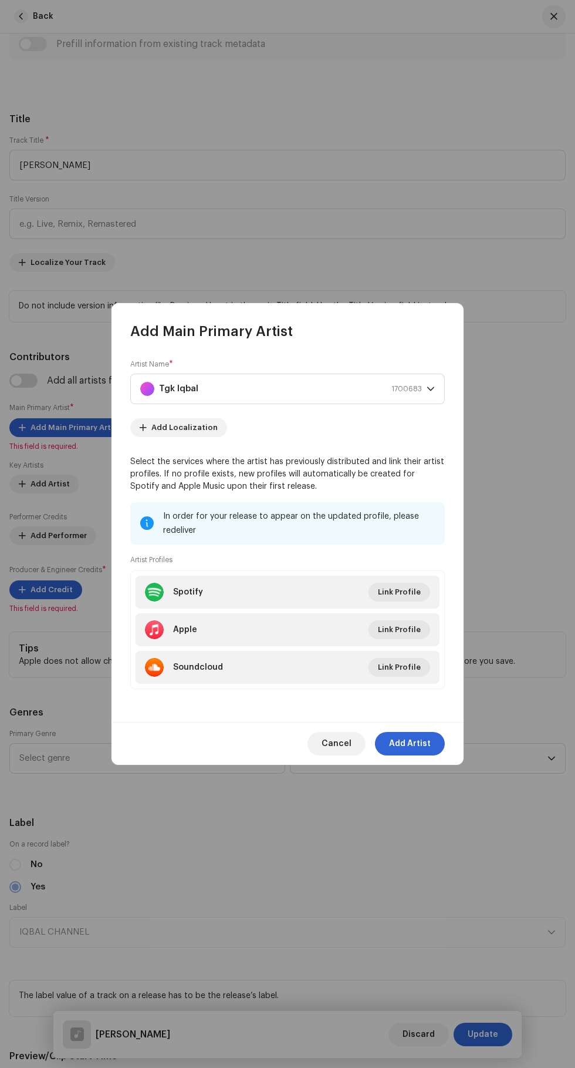
click at [422, 755] on span "Add Artist" at bounding box center [410, 743] width 42 height 23
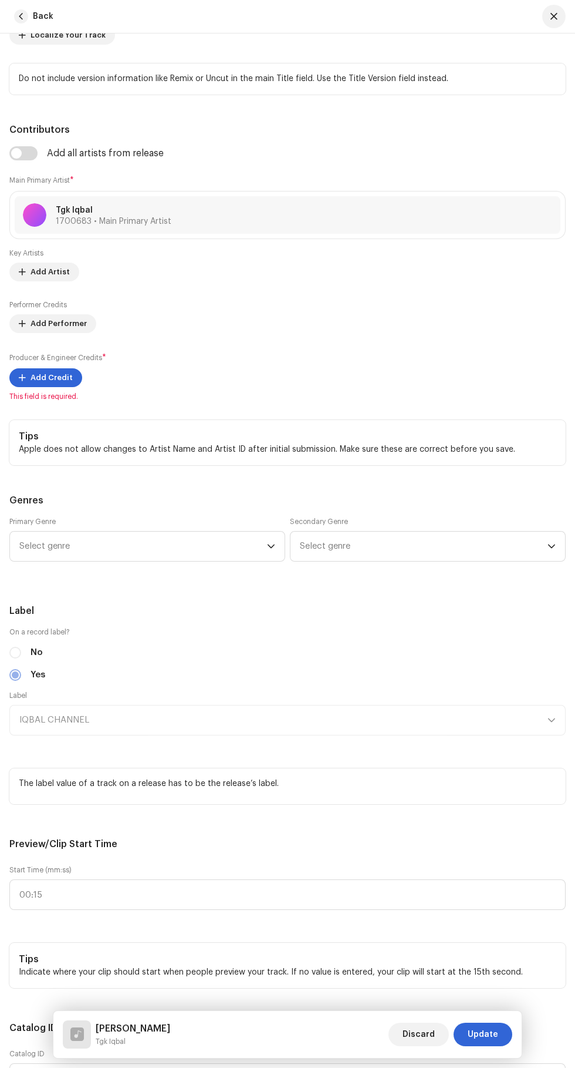
scroll to position [716, 0]
click at [58, 387] on span "Add Credit" at bounding box center [52, 374] width 42 height 23
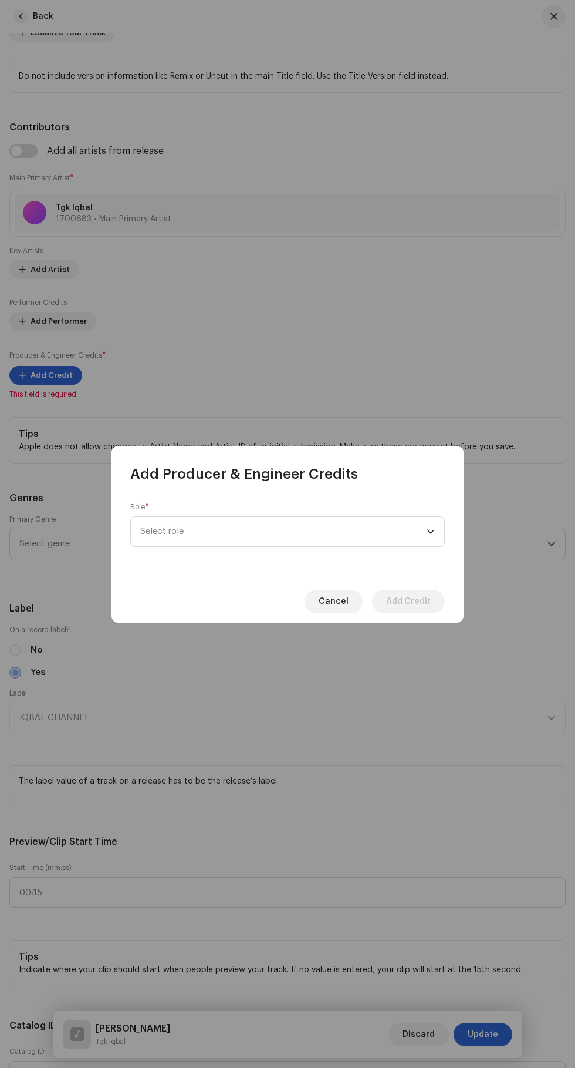
click at [361, 535] on span "Select role" at bounding box center [283, 531] width 287 height 29
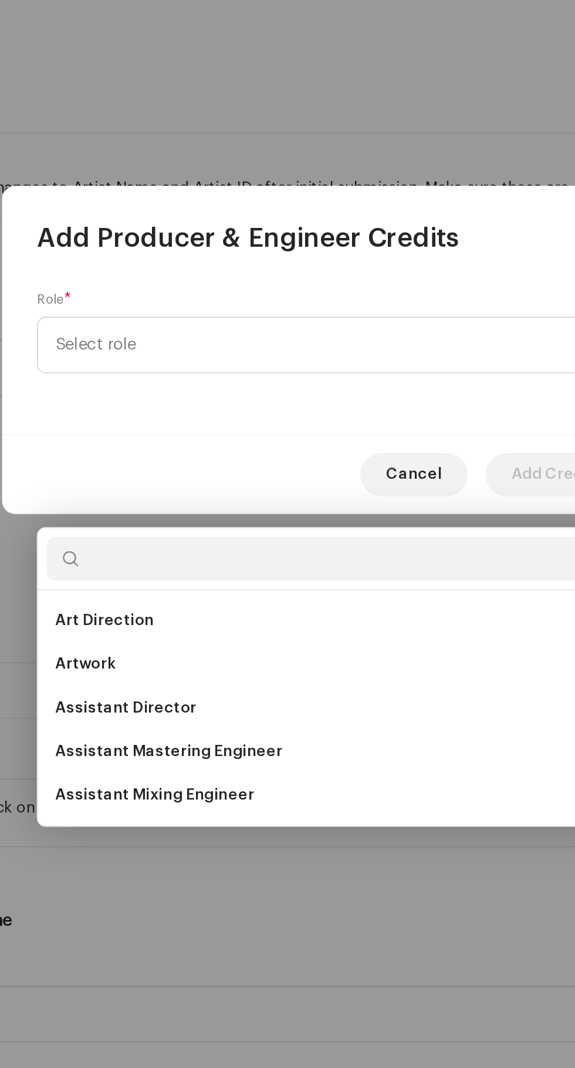
scroll to position [163, 0]
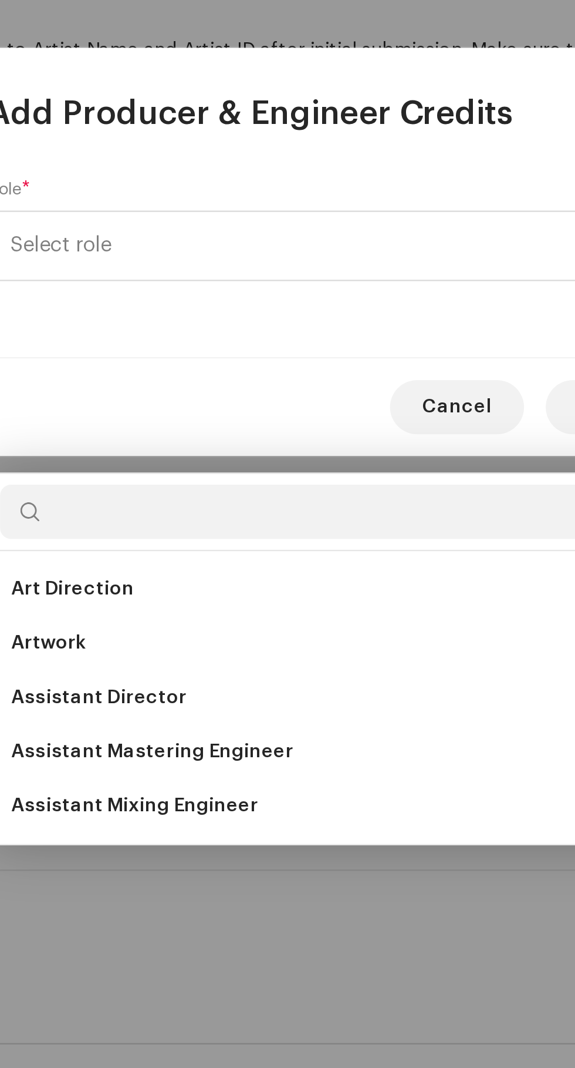
click at [239, 768] on span "Assistant Mixing Engineer" at bounding box center [193, 774] width 107 height 12
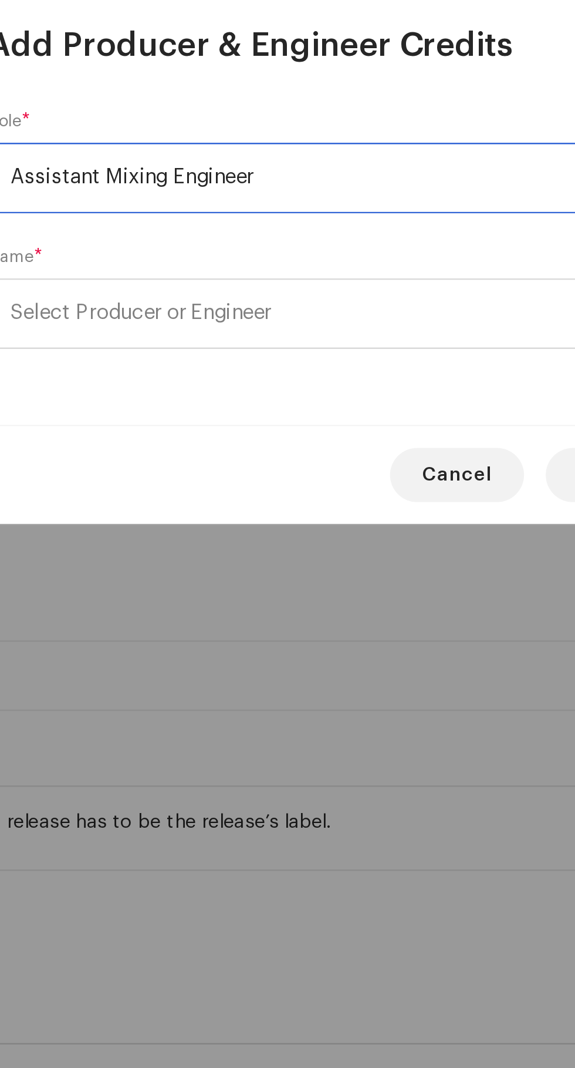
click at [302, 563] on span "Select Producer or Engineer" at bounding box center [283, 560] width 287 height 29
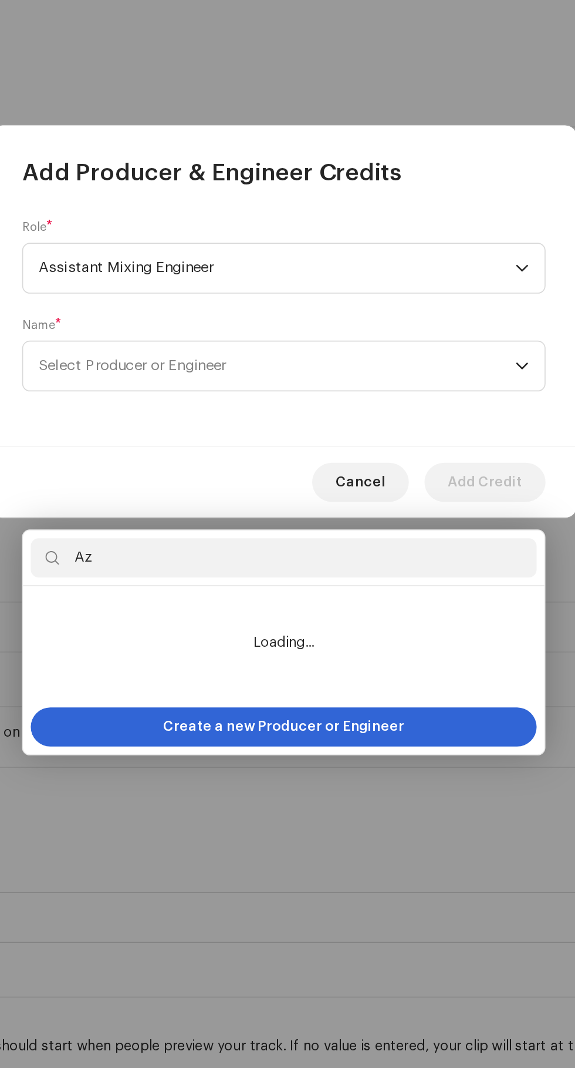
type input "A"
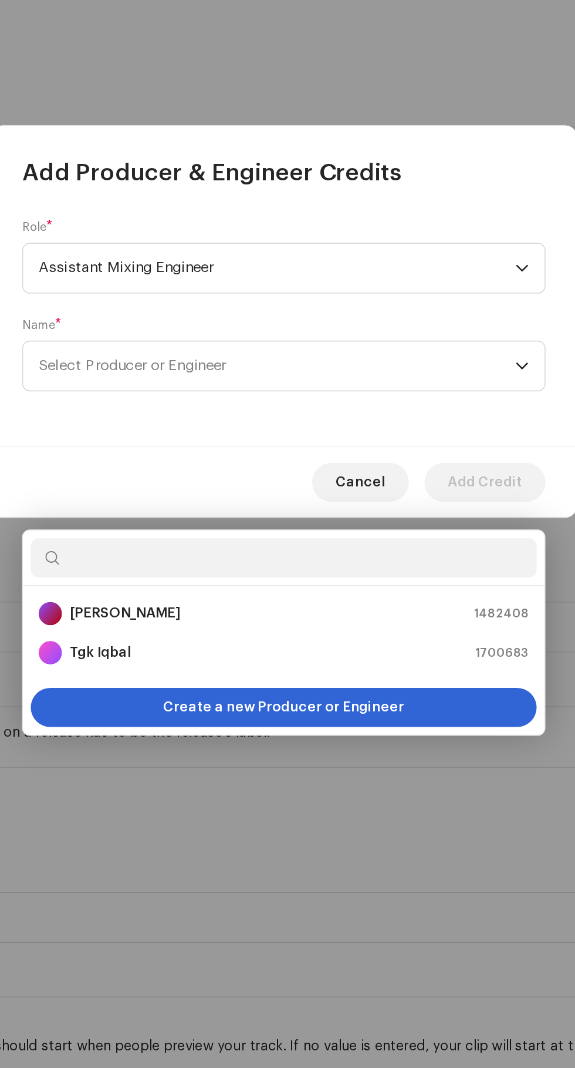
type input "A"
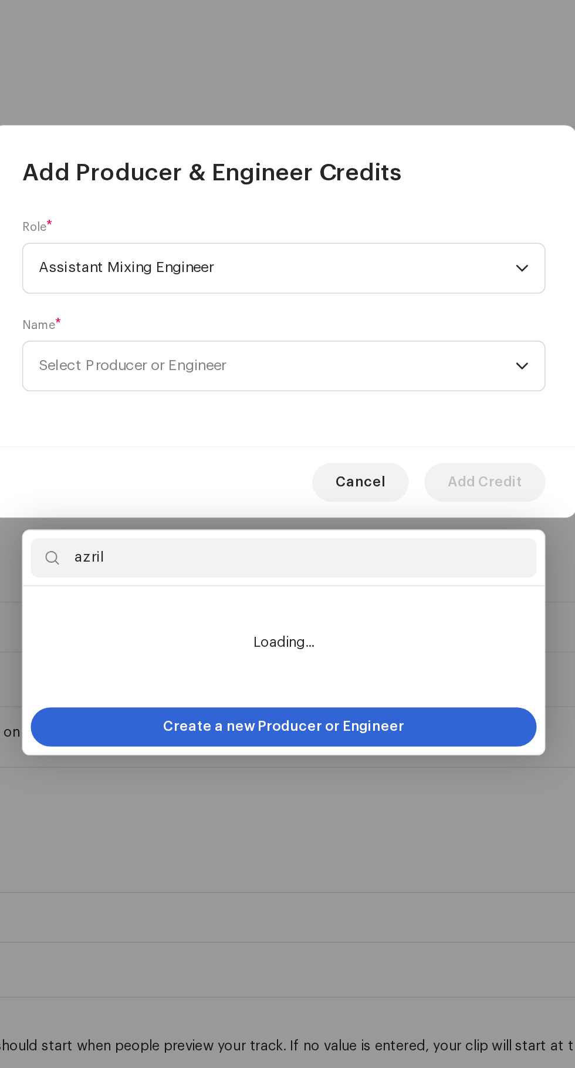
type input "azril"
click at [200, 558] on span "Select Producer or Engineer" at bounding box center [196, 560] width 113 height 9
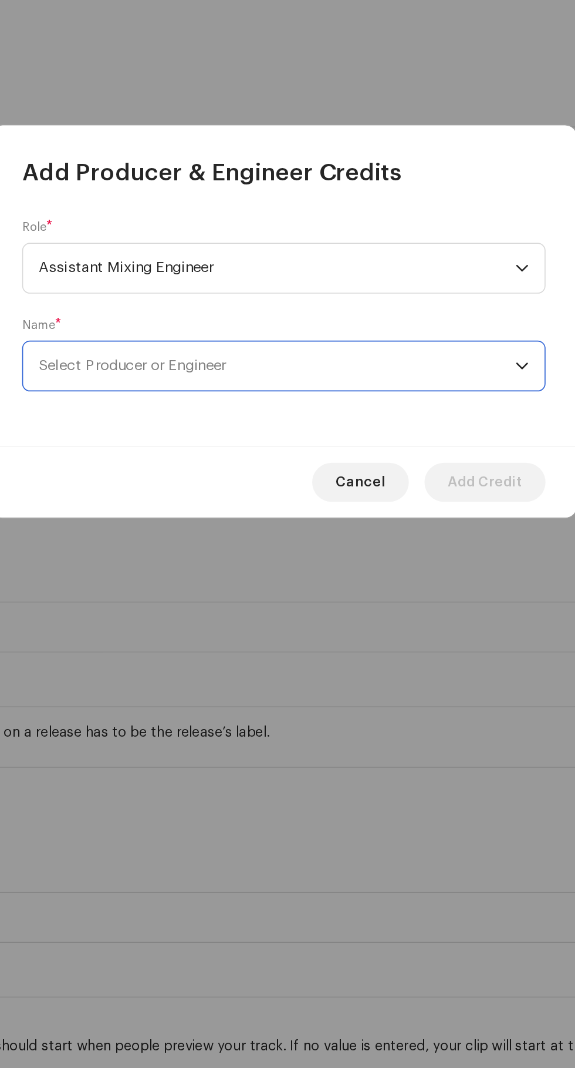
click at [179, 563] on span "Select Producer or Engineer" at bounding box center [196, 560] width 113 height 9
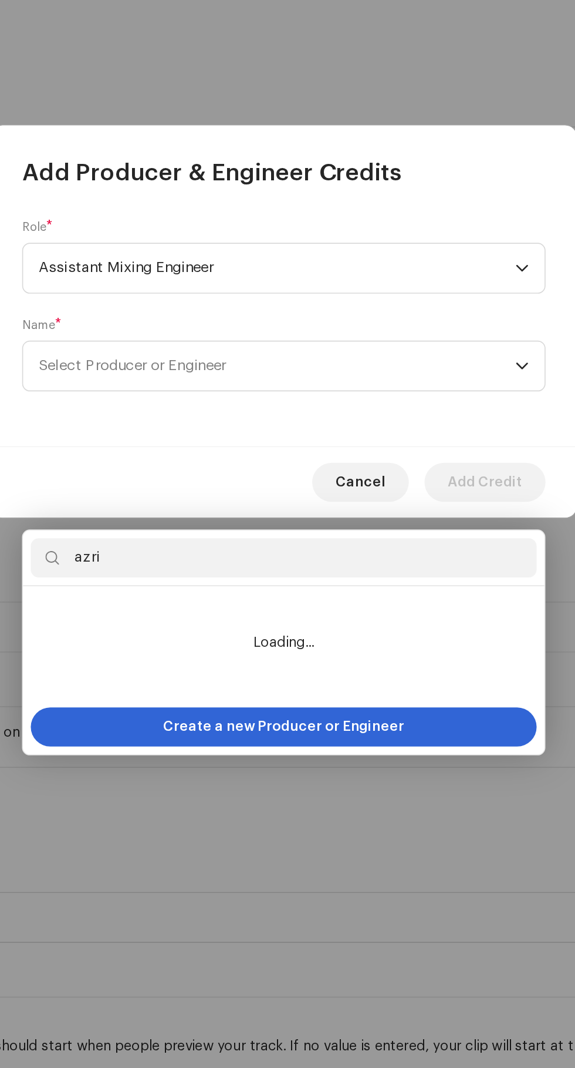
type input "azril"
click at [325, 766] on span "Create a new Producer or Engineer" at bounding box center [288, 777] width 145 height 23
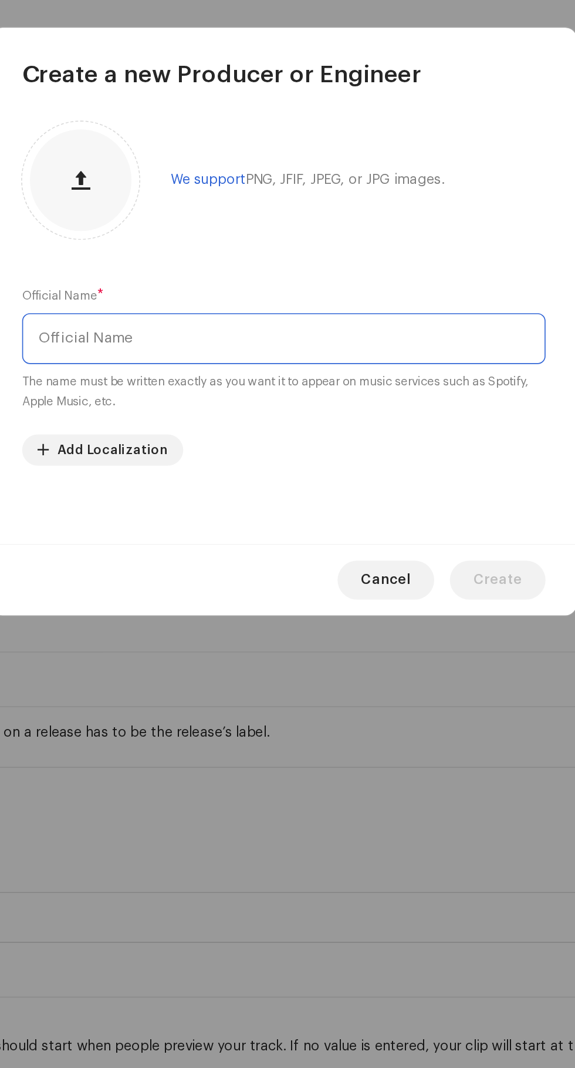
click at [180, 544] on input "text" at bounding box center [287, 544] width 315 height 31
type input "a"
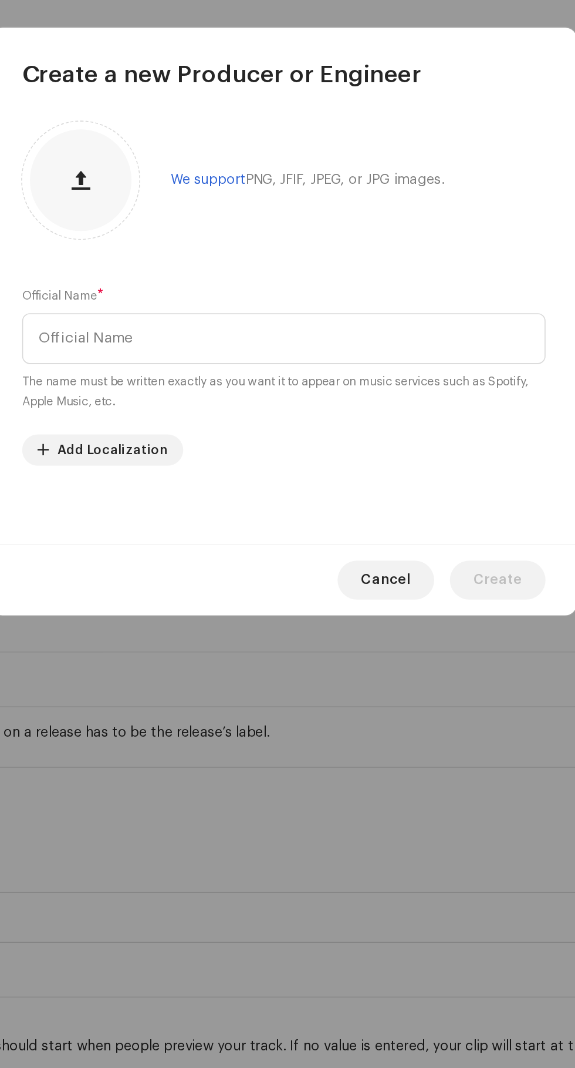
click at [358, 685] on span "Cancel" at bounding box center [349, 689] width 30 height 23
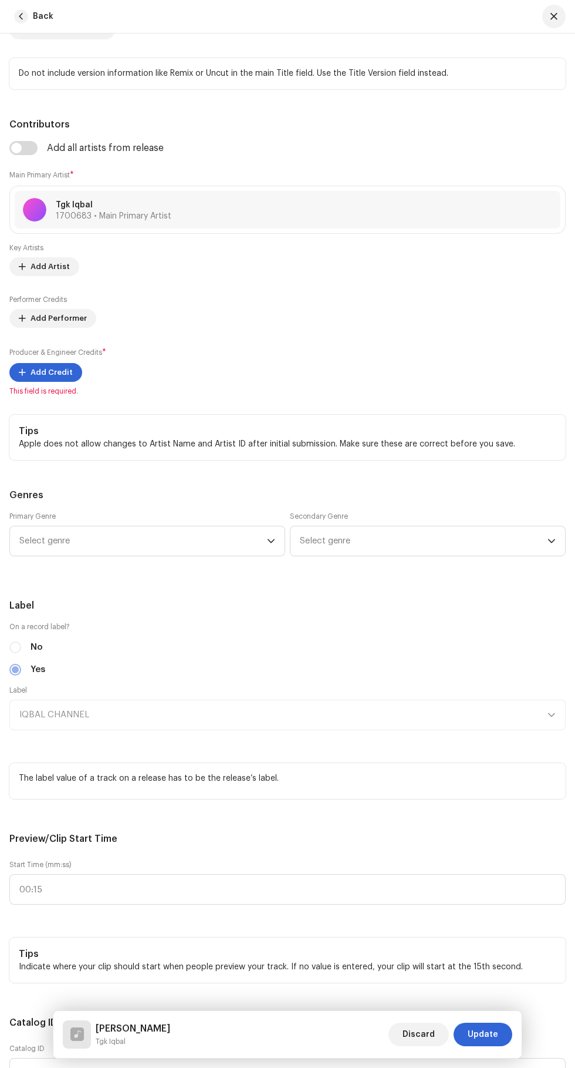
scroll to position [170, 0]
click at [43, 384] on span "Add Credit" at bounding box center [52, 372] width 42 height 23
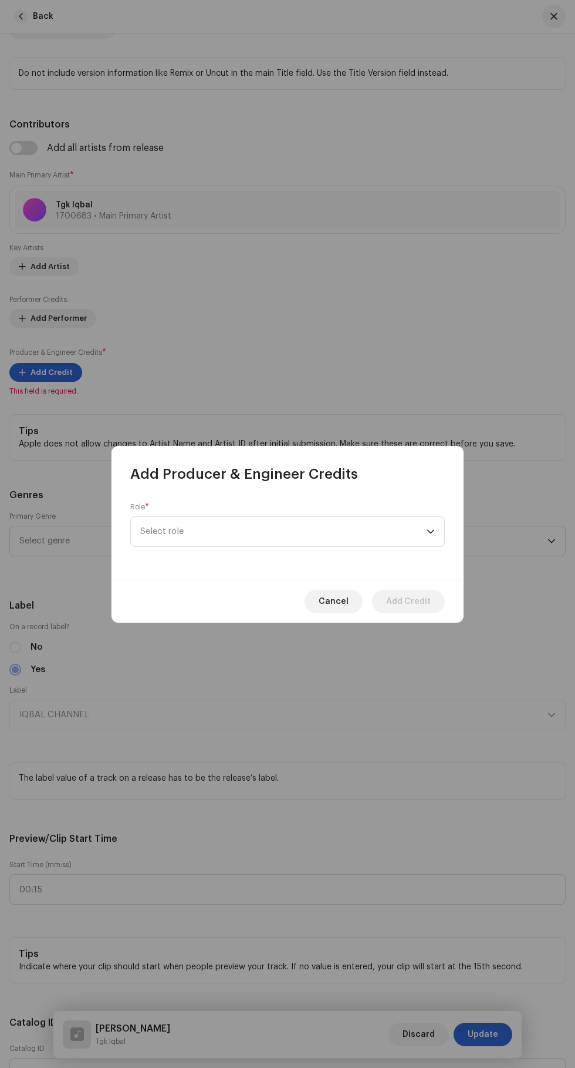
click at [163, 531] on span "Select role" at bounding box center [283, 531] width 287 height 29
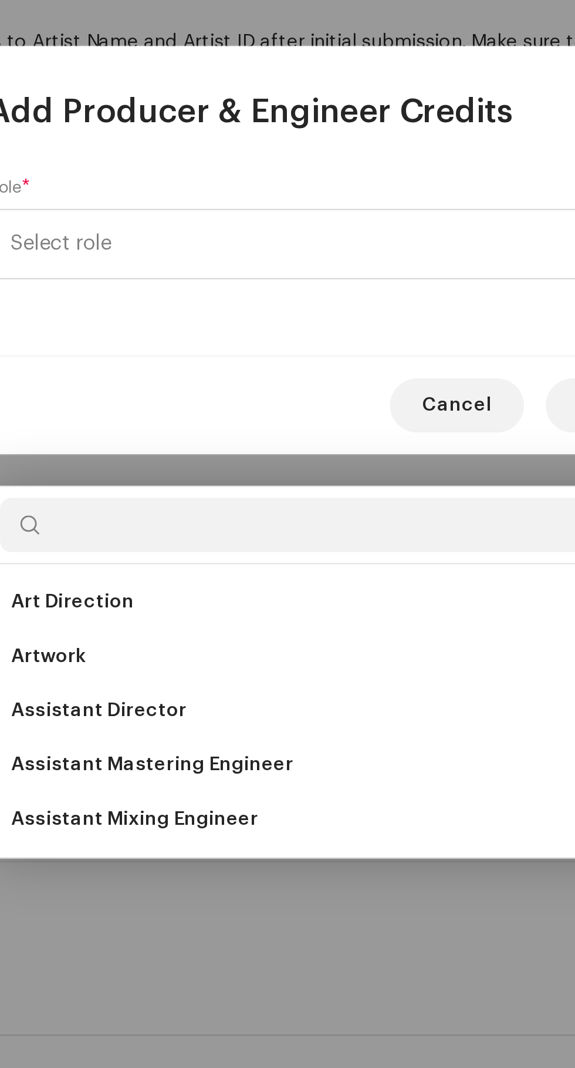
click at [179, 775] on span "Assistant Mixing Engineer" at bounding box center [193, 781] width 107 height 12
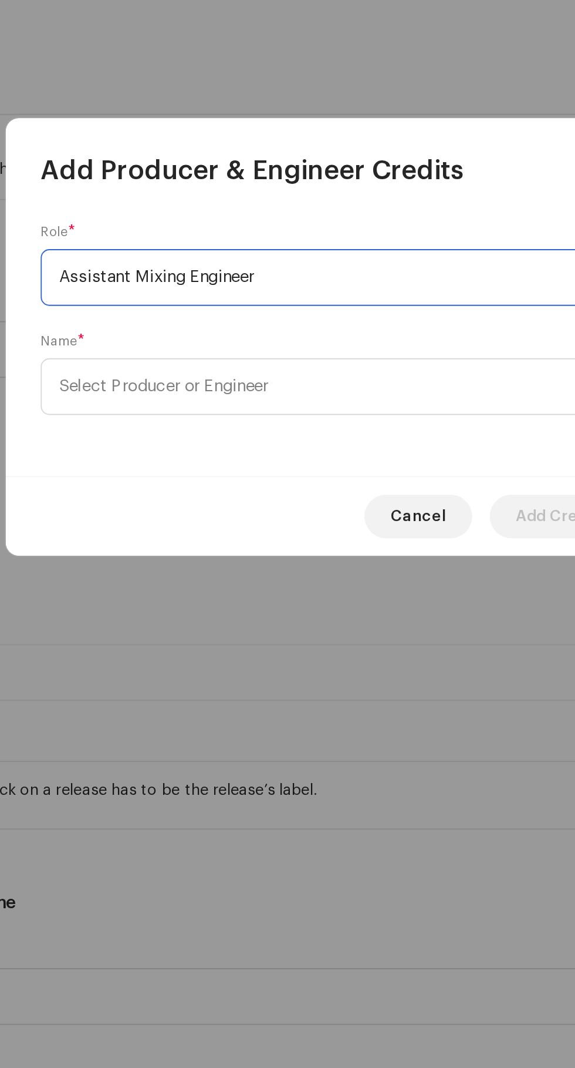
scroll to position [169, 0]
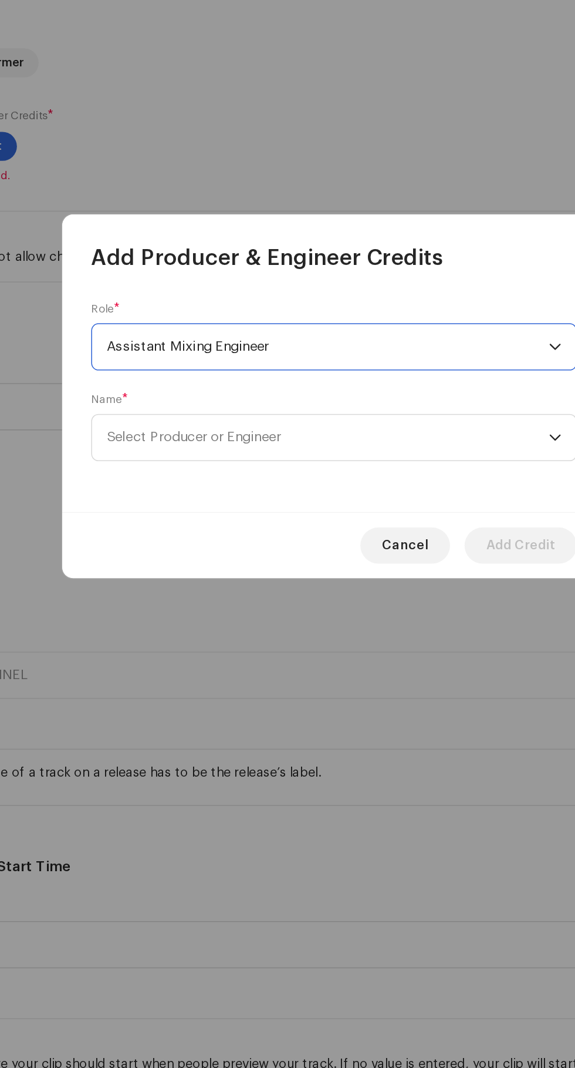
click at [169, 564] on span "Select Producer or Engineer" at bounding box center [196, 560] width 113 height 9
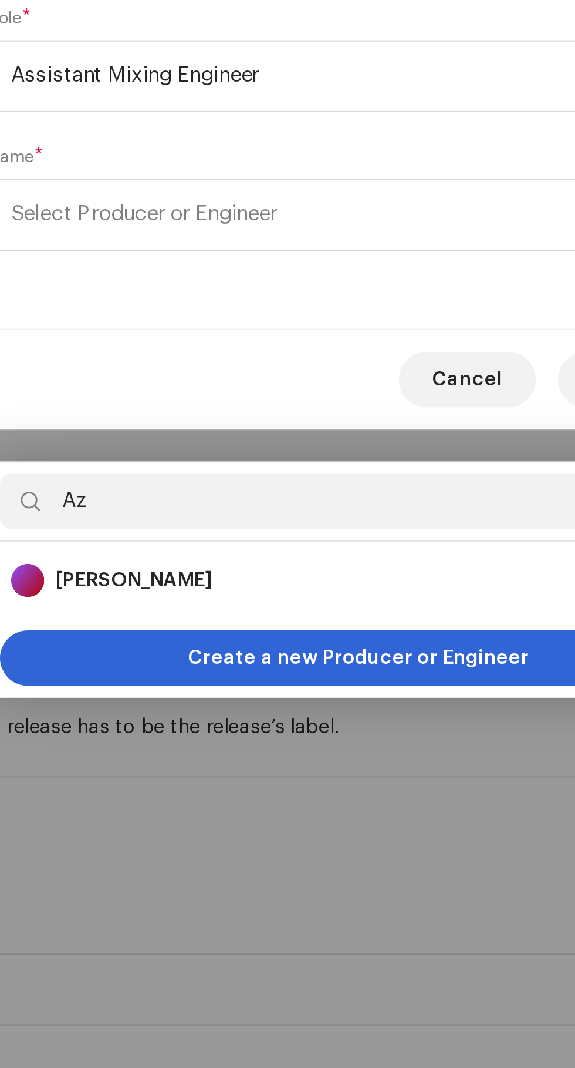
type input "A"
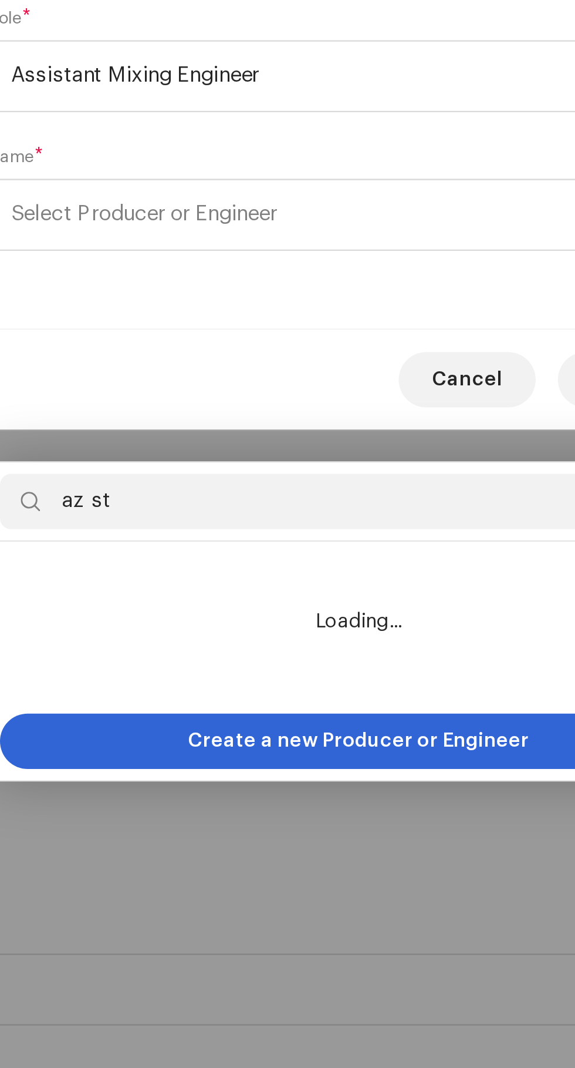
type input "az studio"
click at [313, 772] on span "Create a new Producer or Engineer" at bounding box center [288, 783] width 145 height 23
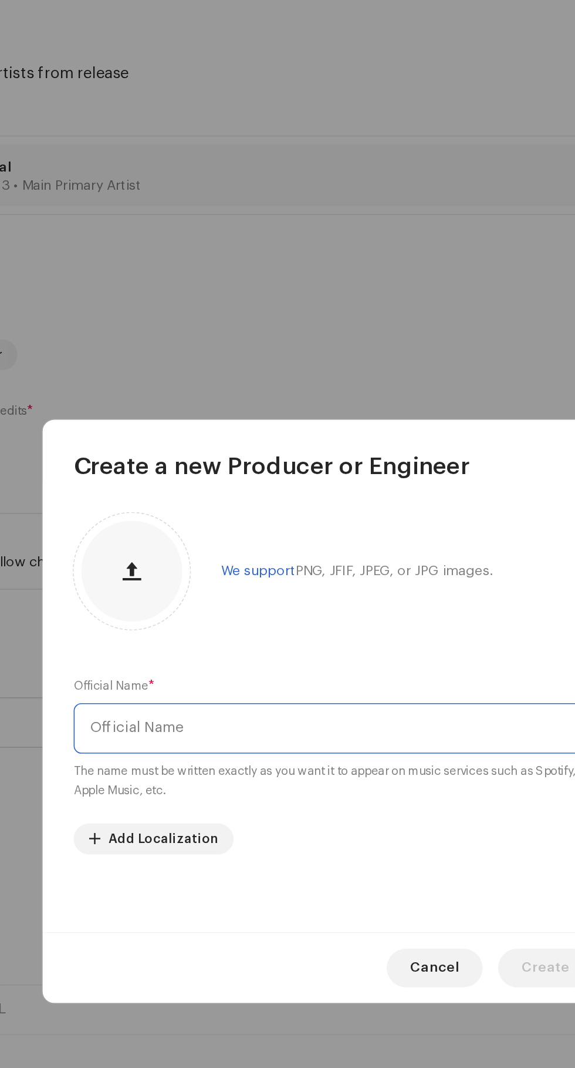
click at [251, 543] on input "text" at bounding box center [287, 544] width 315 height 31
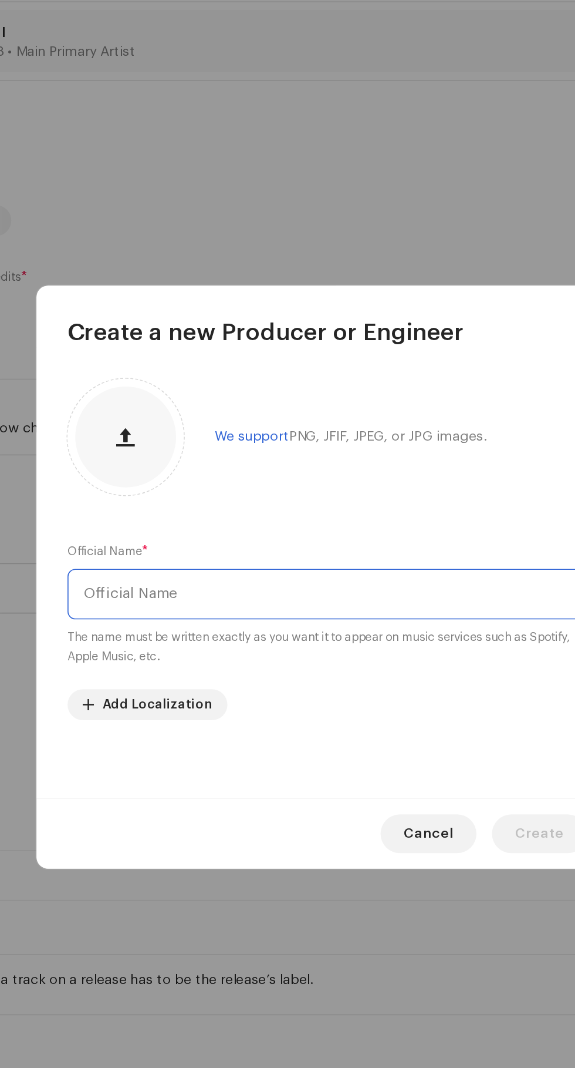
scroll to position [166, 0]
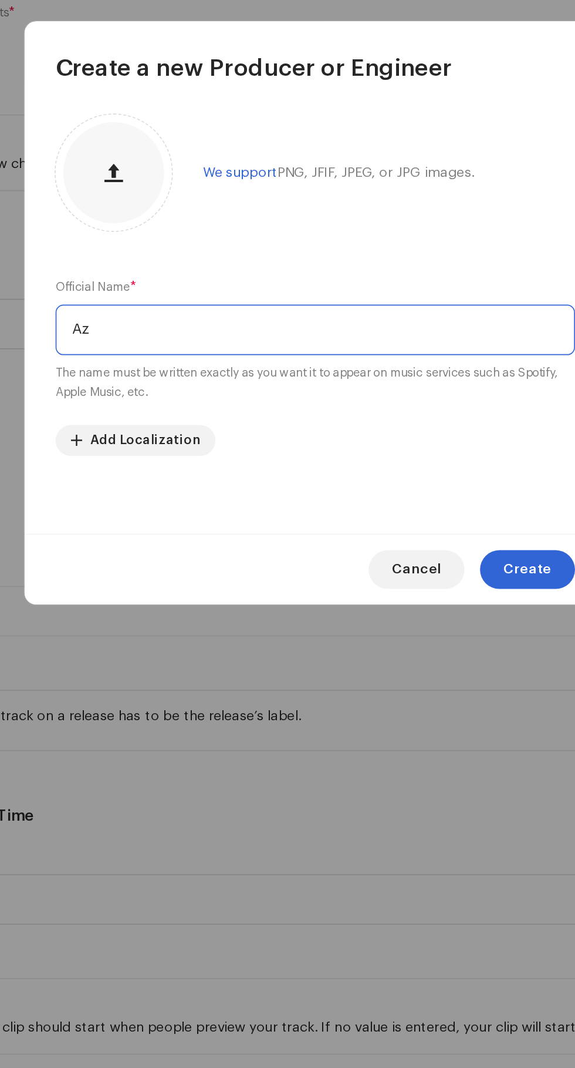
type input "Az studio"
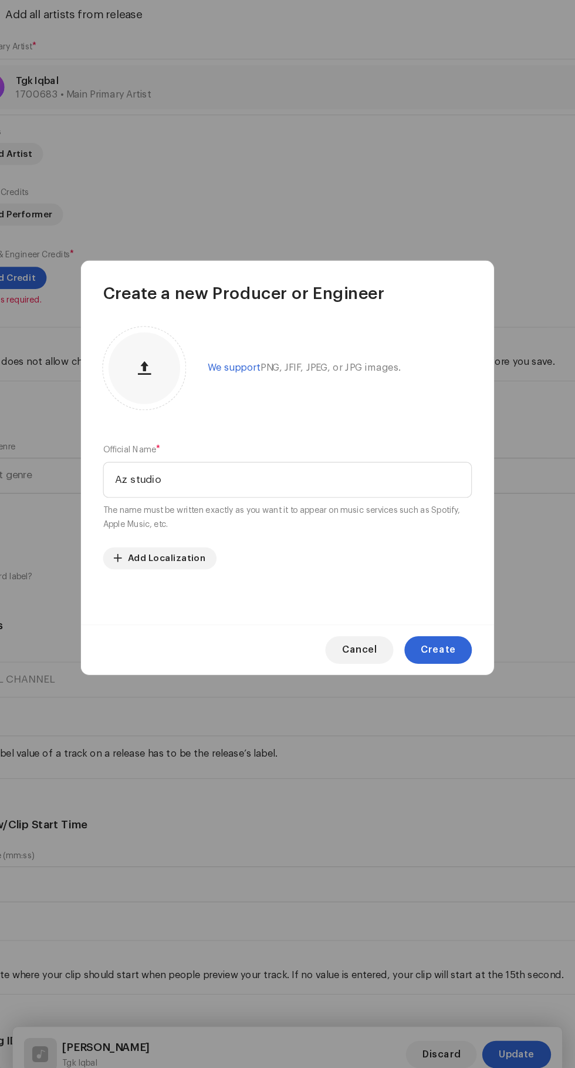
click at [426, 689] on span "Create" at bounding box center [416, 689] width 29 height 23
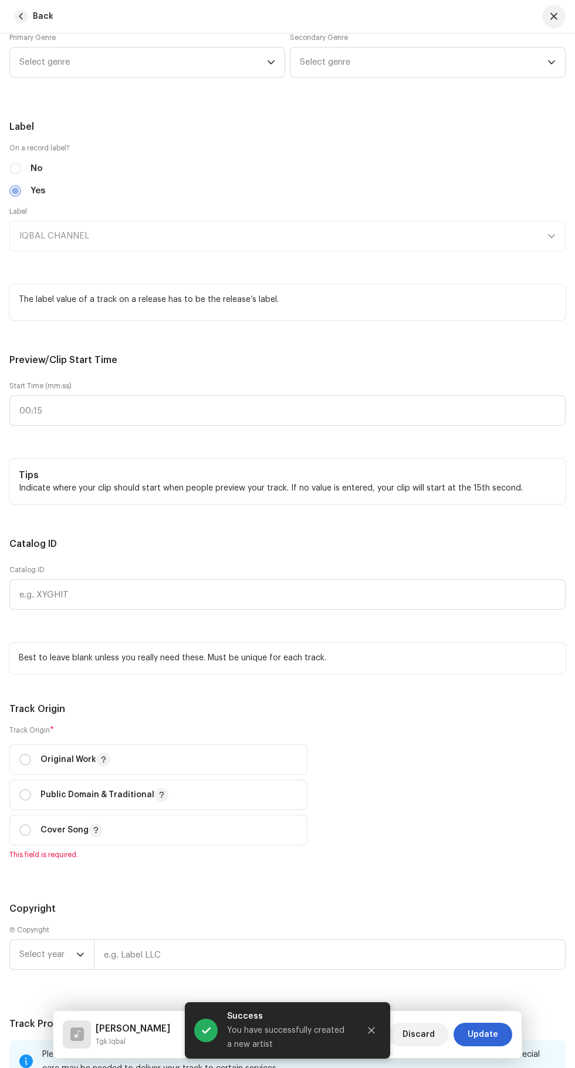
scroll to position [1239, 0]
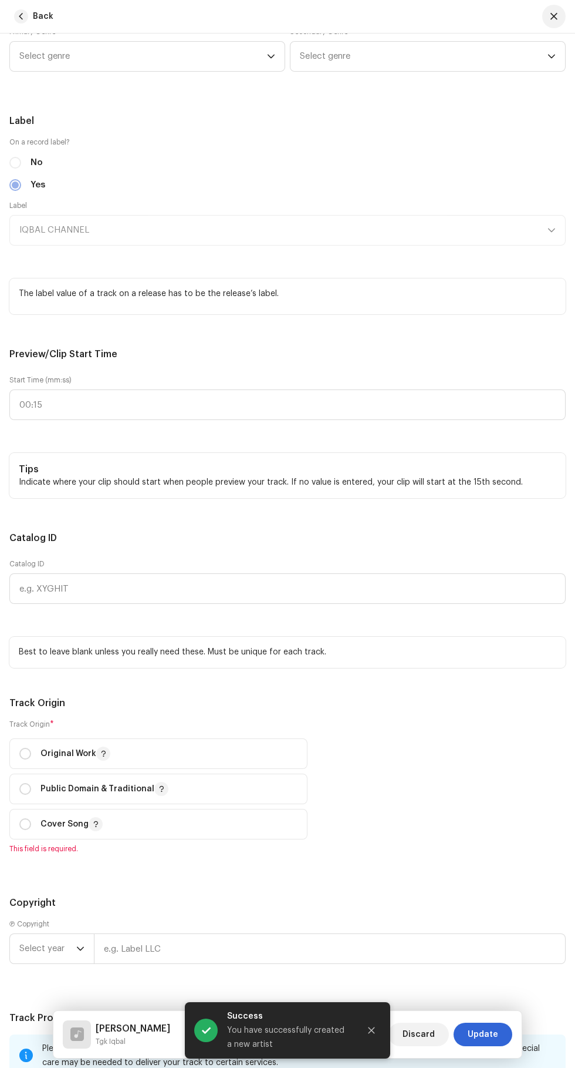
click at [227, 71] on span "Select genre" at bounding box center [143, 56] width 248 height 29
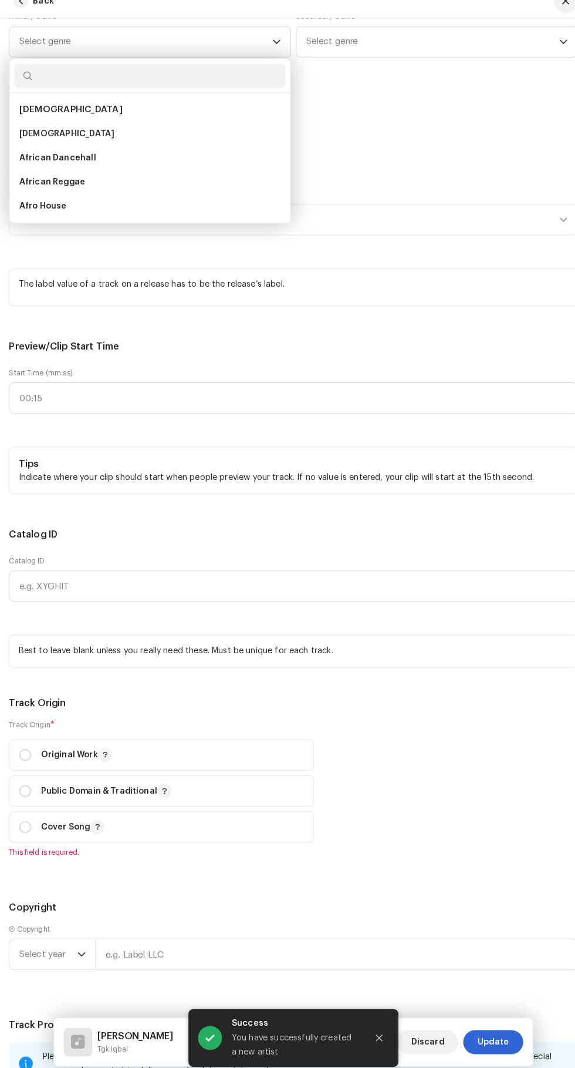
scroll to position [170, 0]
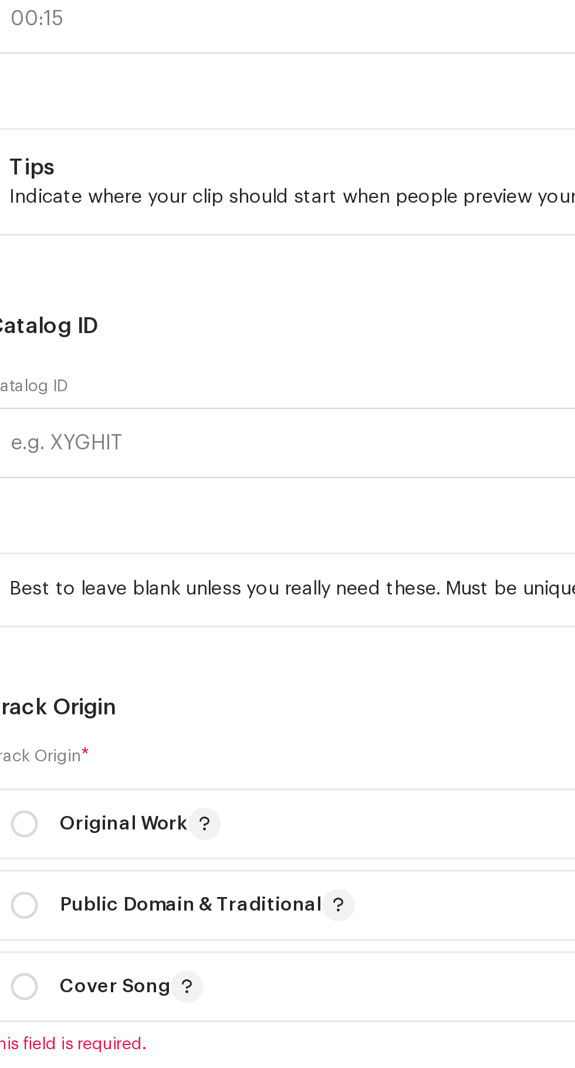
type input "Is"
click at [35, 152] on span "[DEMOGRAPHIC_DATA]" at bounding box center [65, 146] width 93 height 12
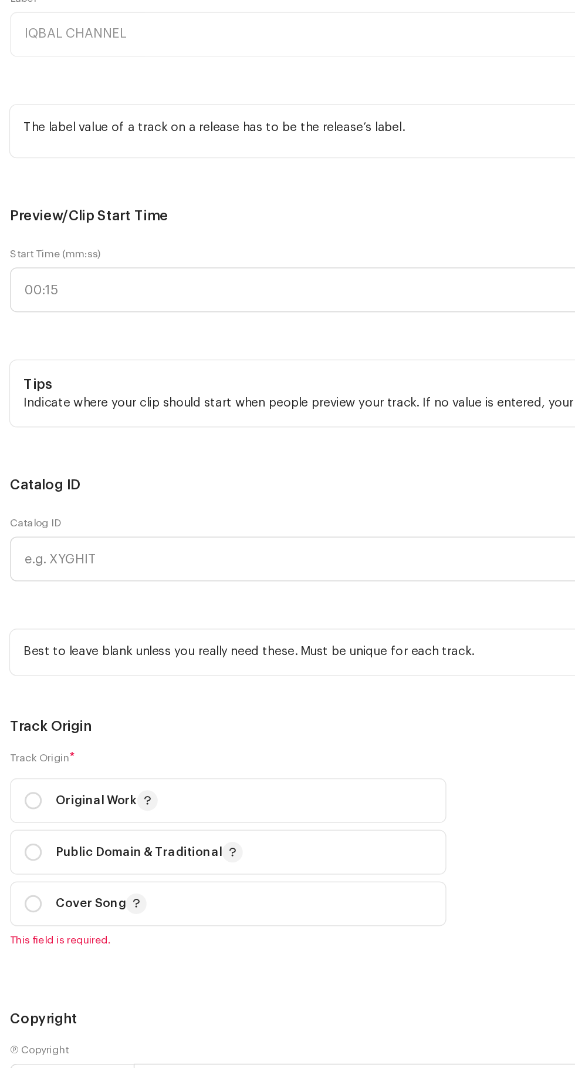
click at [339, 70] on span "Select genre" at bounding box center [424, 55] width 248 height 29
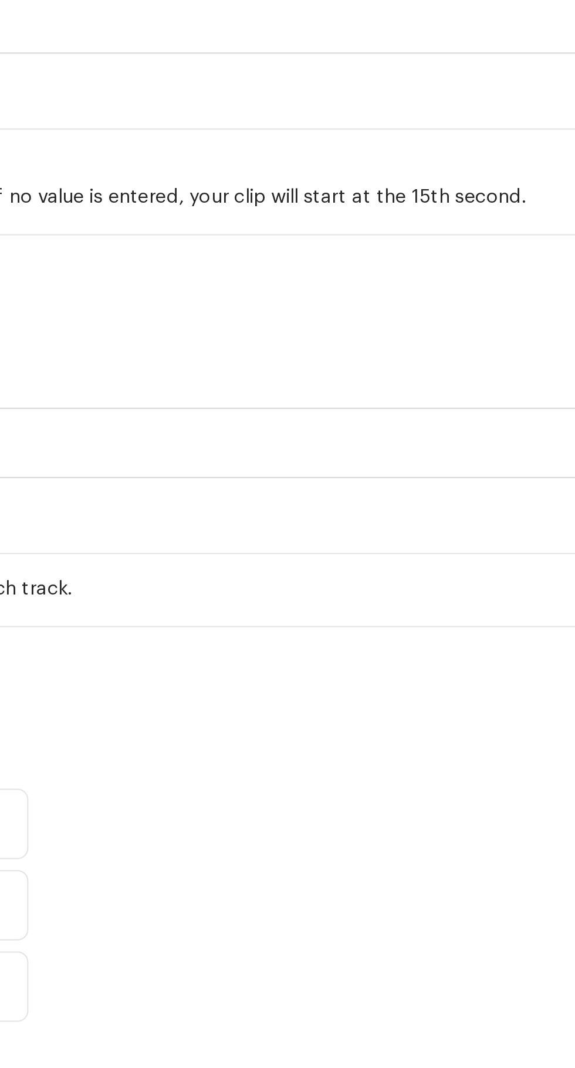
type input "I"
type input "Ara"
click at [319, 222] on span "Arabic Pop" at bounding box center [322, 216] width 45 height 12
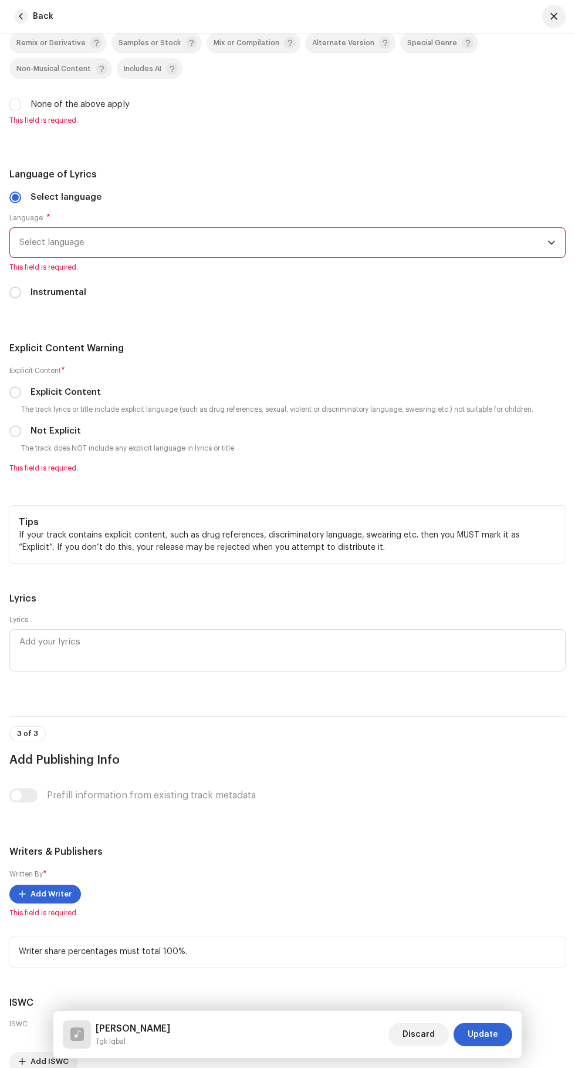
scroll to position [2299, 0]
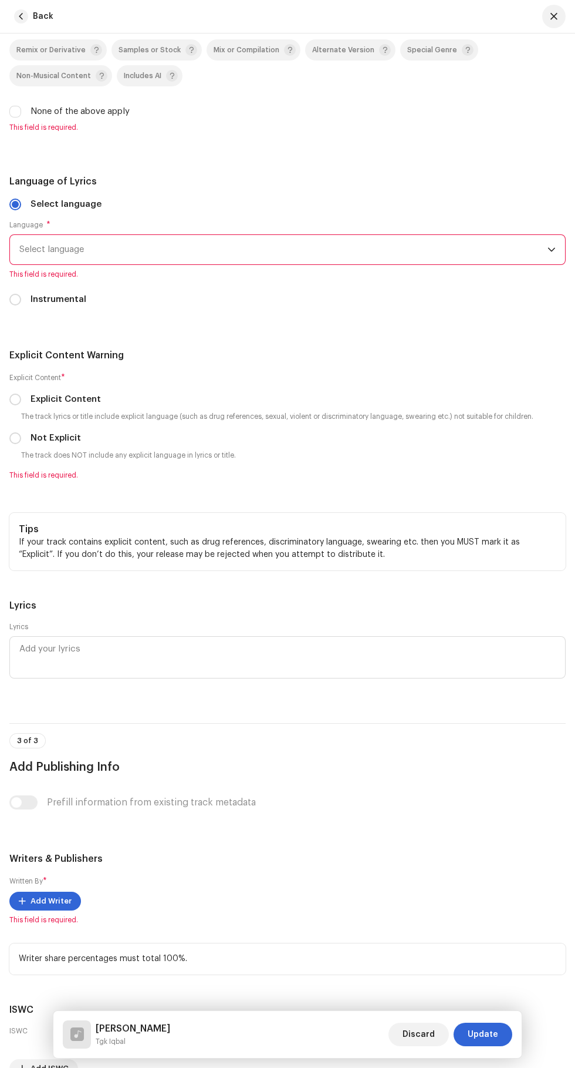
radio input "true"
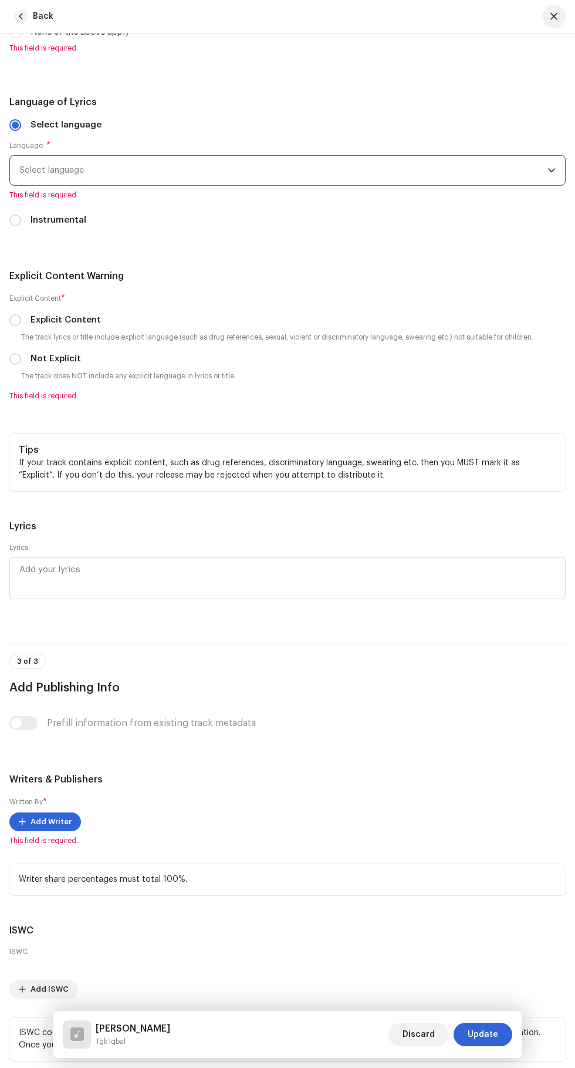
scroll to position [2366, 0]
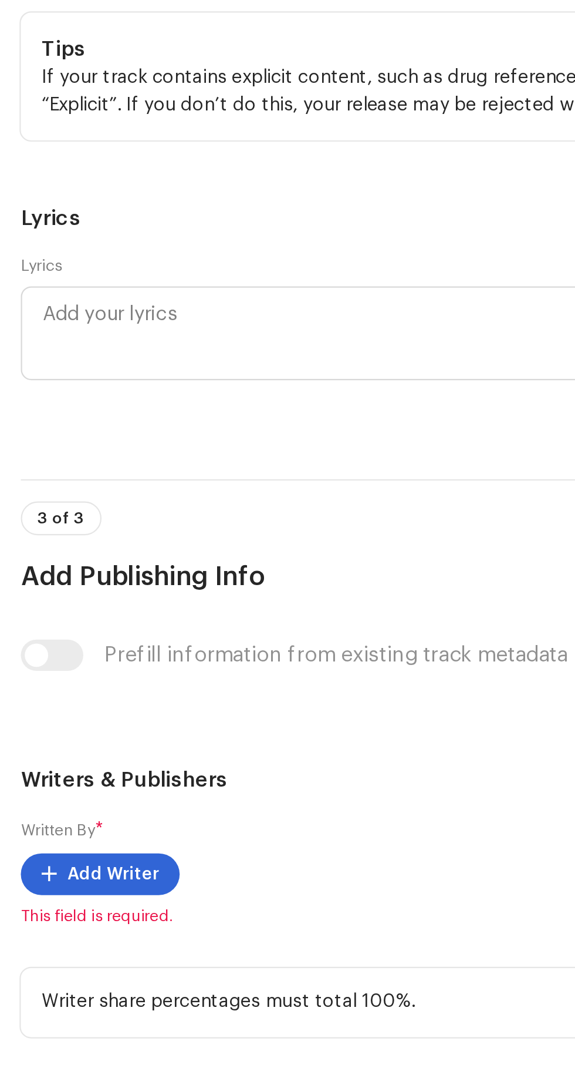
scroll to position [170, 0]
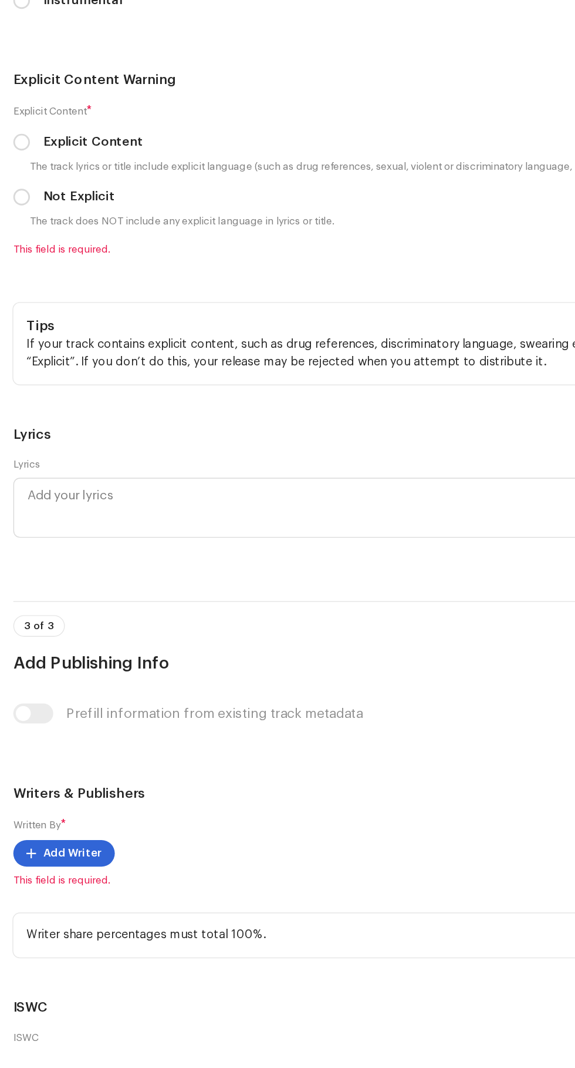
scroll to position [169, 0]
type input "AZ STUDIO RECORD"
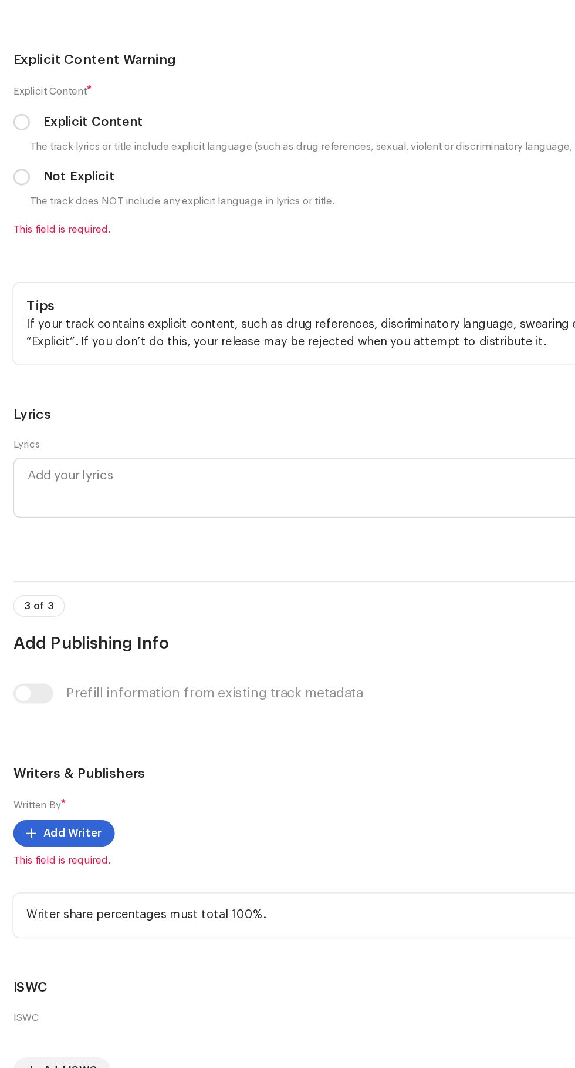
click at [16, 36] on input "None of the above apply" at bounding box center [15, 31] width 12 height 12
checkbox input "true"
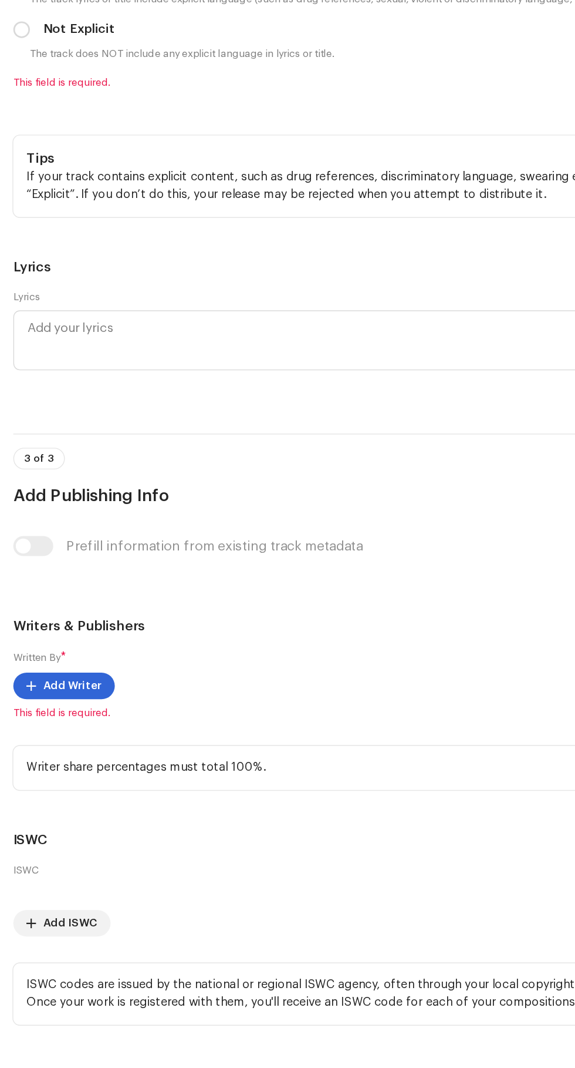
scroll to position [2473, 0]
click at [52, 79] on span "Select language" at bounding box center [283, 64] width 528 height 29
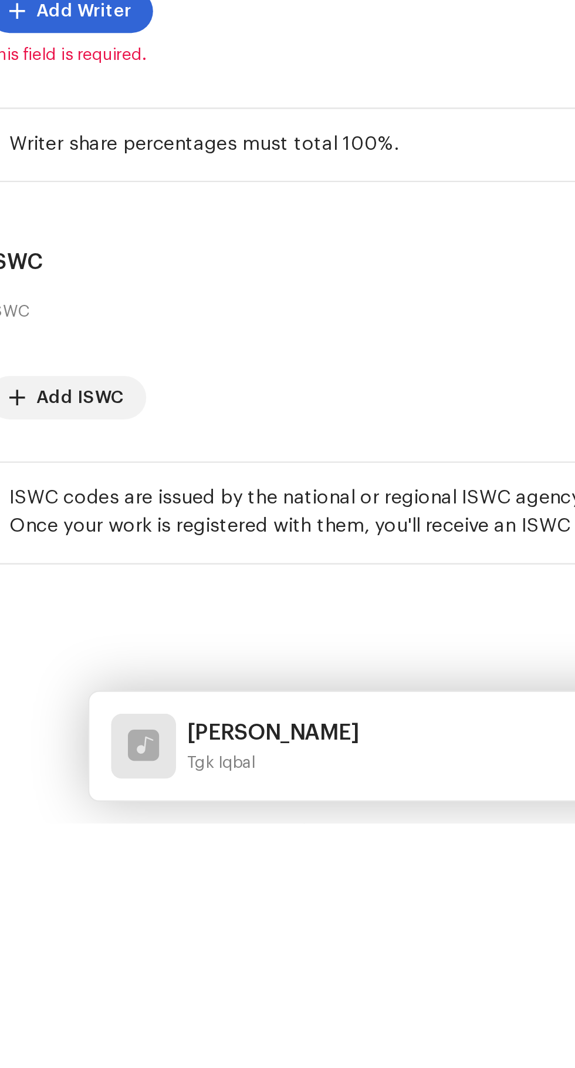
scroll to position [0, 0]
type input "Ind"
click at [44, 160] on span "Indonesian" at bounding box center [42, 155] width 46 height 12
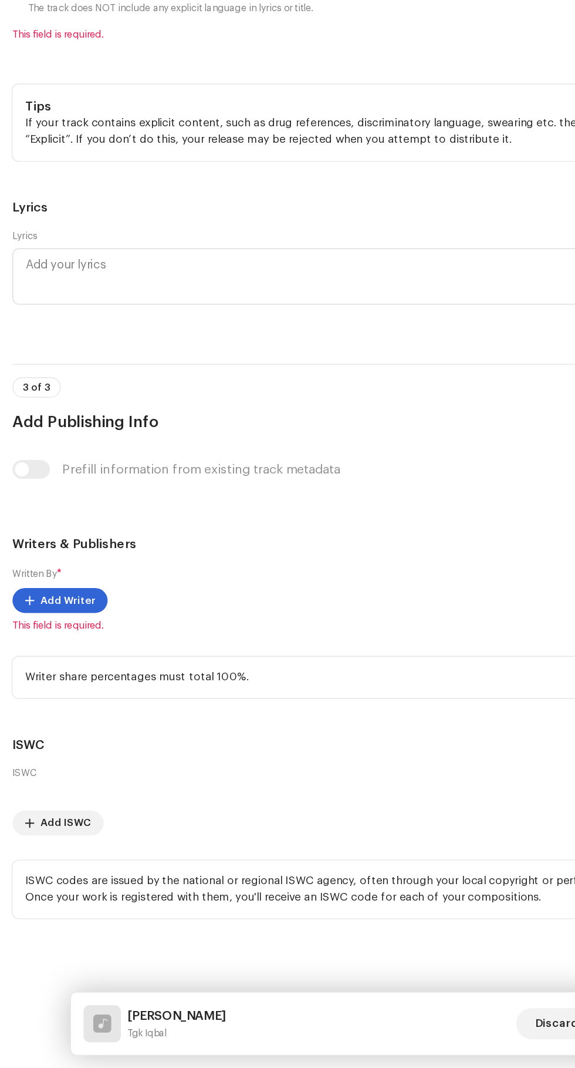
scroll to position [2654, 0]
click at [17, 259] on input "Not Explicit" at bounding box center [15, 253] width 12 height 12
radio input "true"
click at [36, 728] on span "Add Writer" at bounding box center [51, 715] width 41 height 23
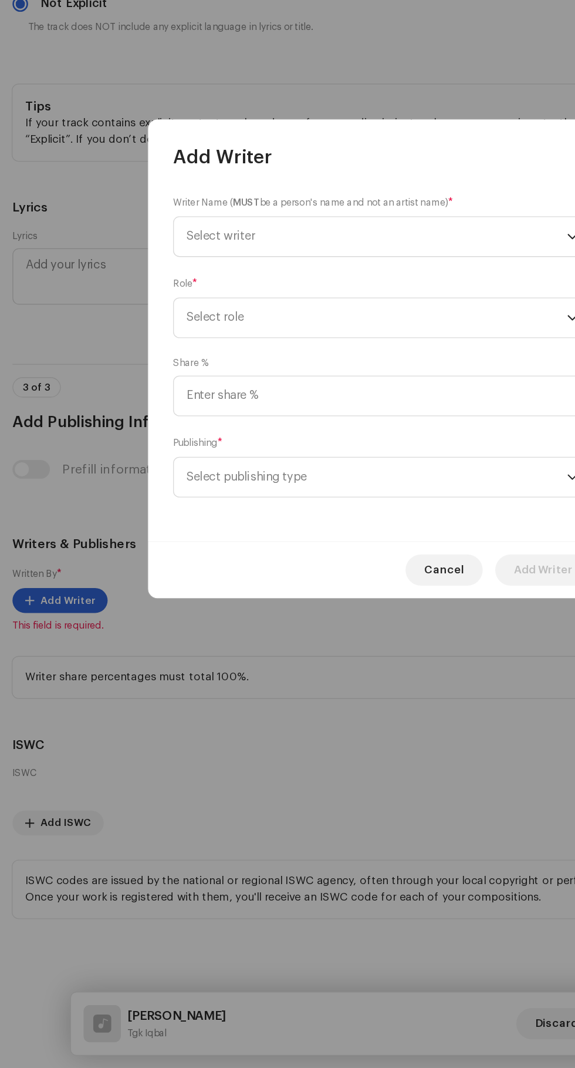
click at [166, 442] on span "Select writer" at bounding box center [166, 441] width 52 height 9
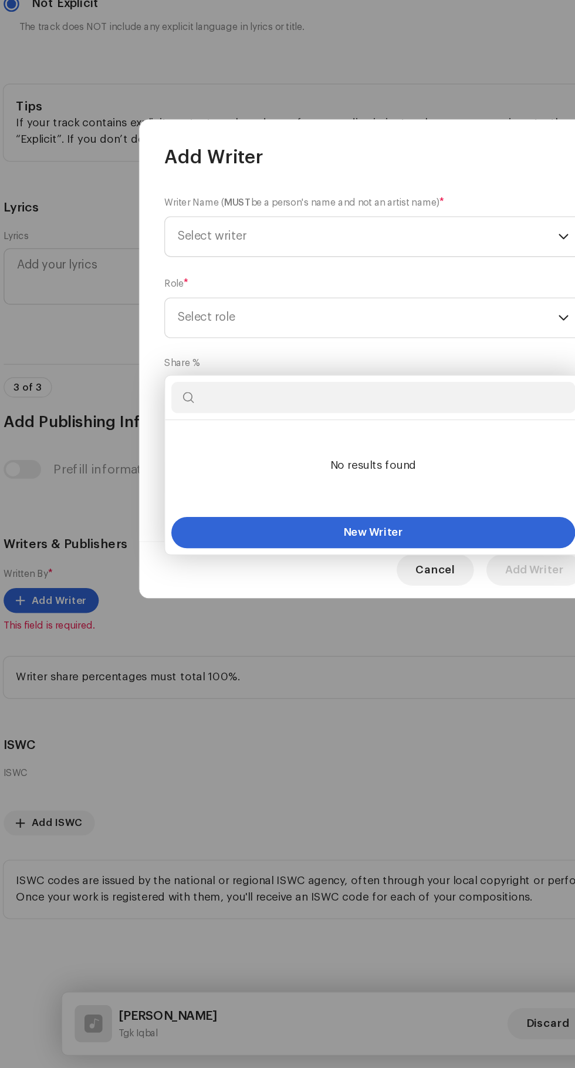
scroll to position [169, 0]
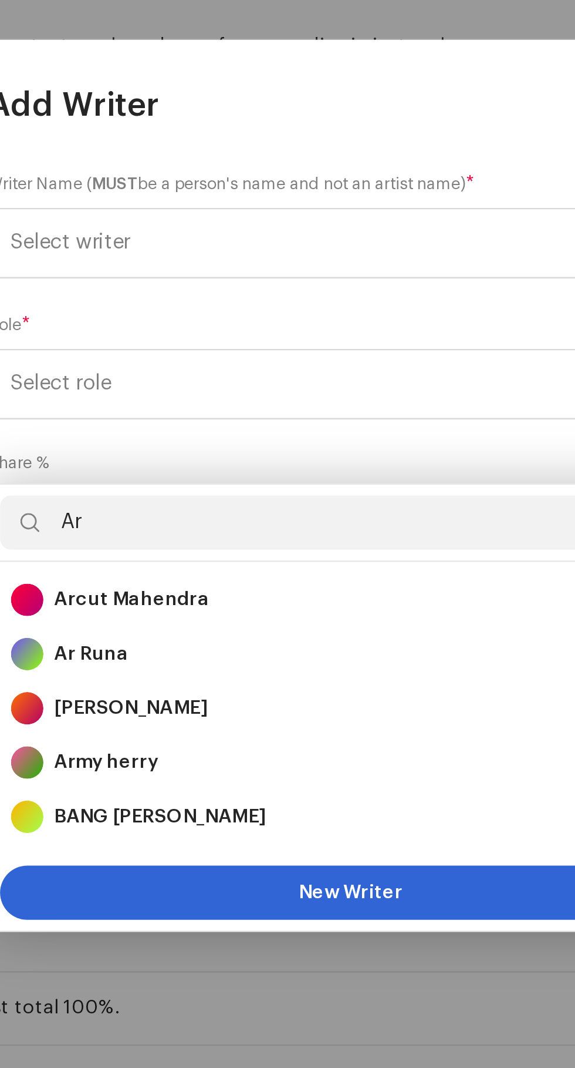
type input "Ar"
click at [183, 591] on strong "Arcut Mahendra" at bounding box center [193, 597] width 68 height 12
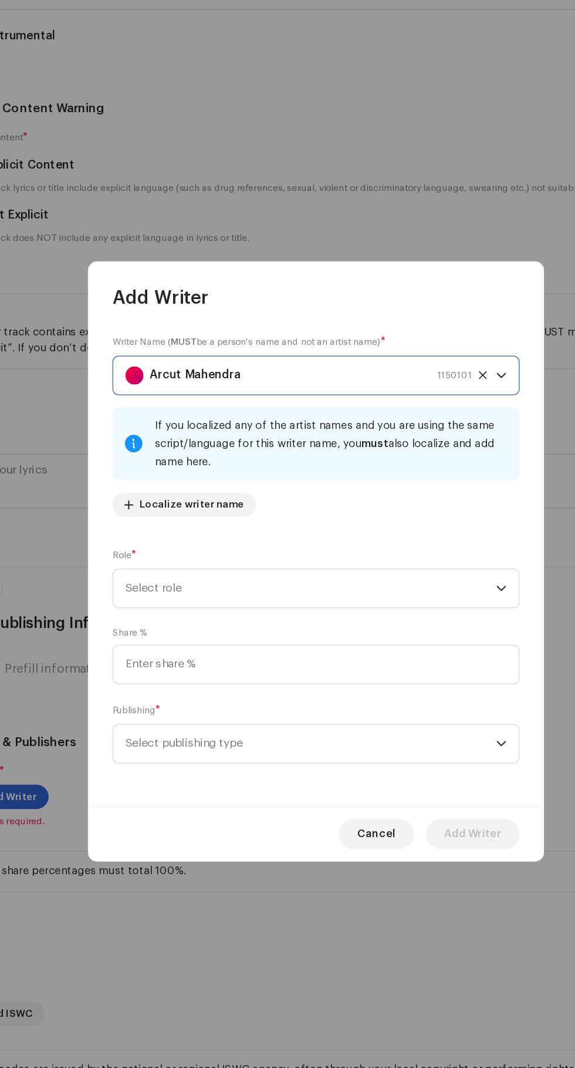
scroll to position [142, 0]
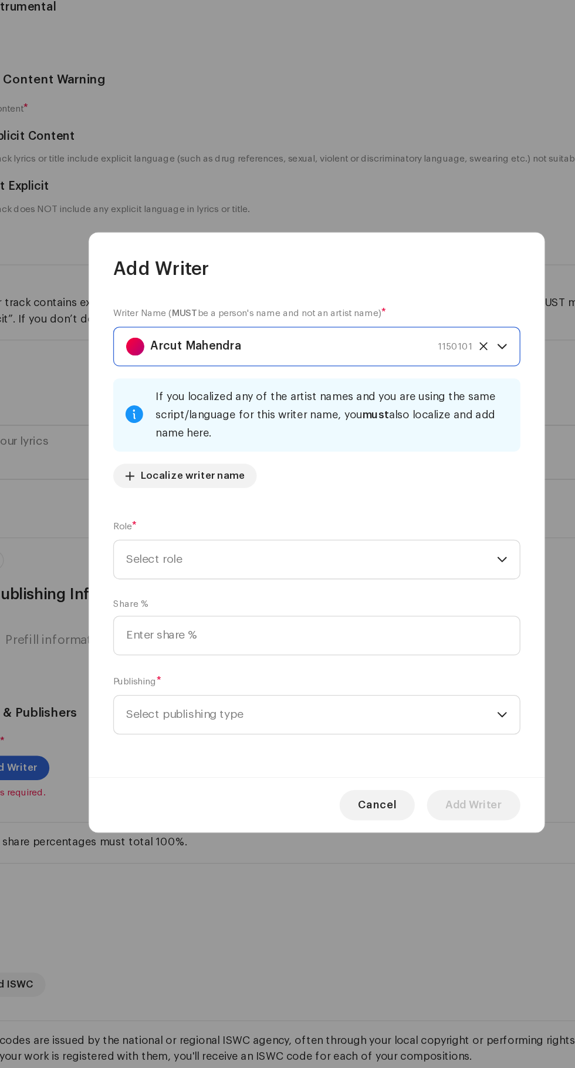
click at [173, 556] on span "Select role" at bounding box center [283, 554] width 287 height 29
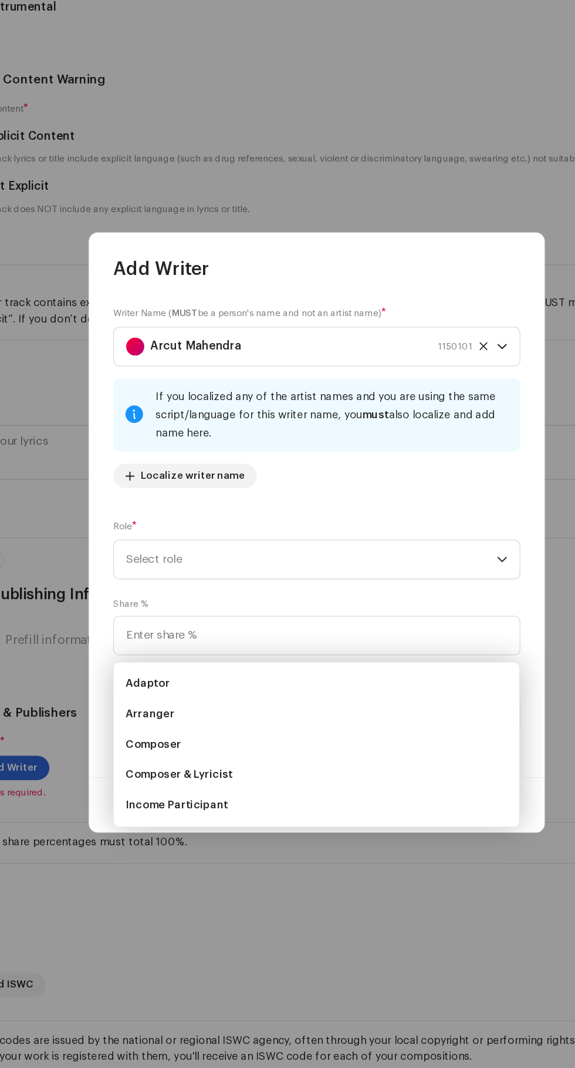
click at [159, 715] on span "Composer & Lyricist" at bounding box center [181, 721] width 83 height 12
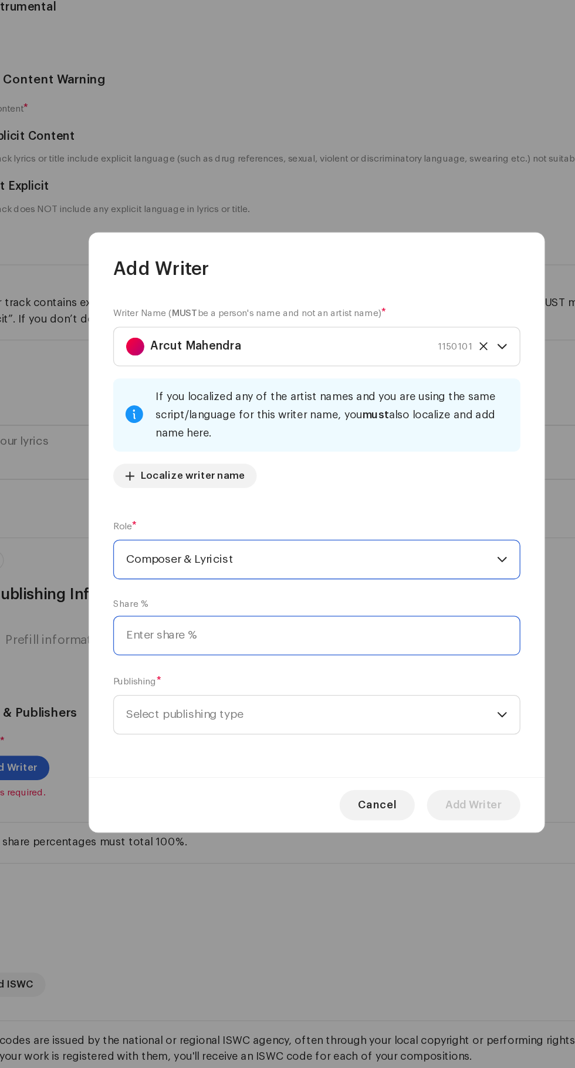
click at [378, 618] on input at bounding box center [287, 613] width 315 height 31
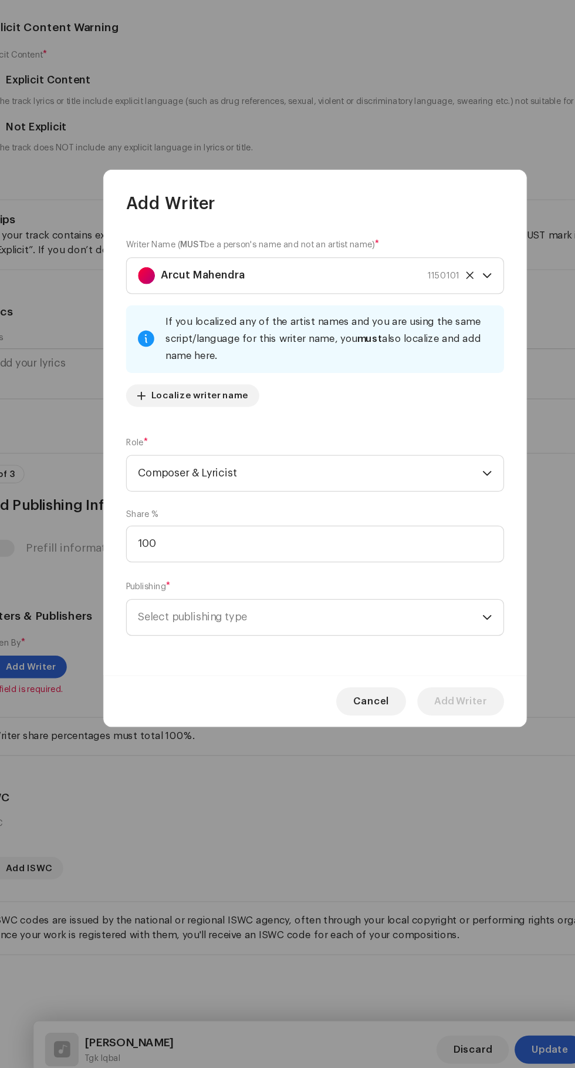
click at [168, 676] on span "Select publishing type" at bounding box center [283, 674] width 287 height 29
type input "100.00"
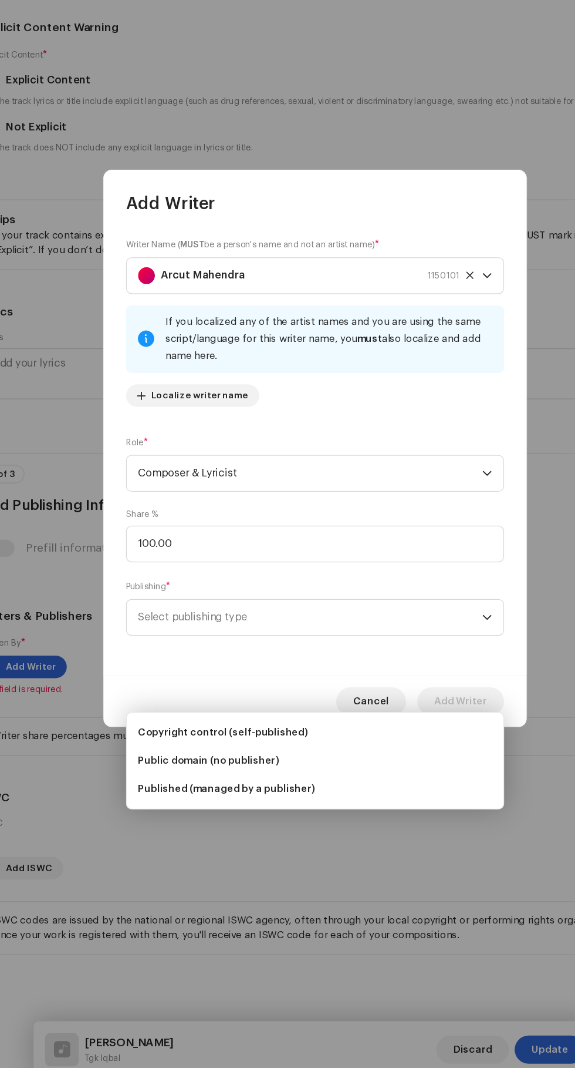
click at [170, 765] on span "Copyright control (self-published)" at bounding box center [210, 771] width 141 height 12
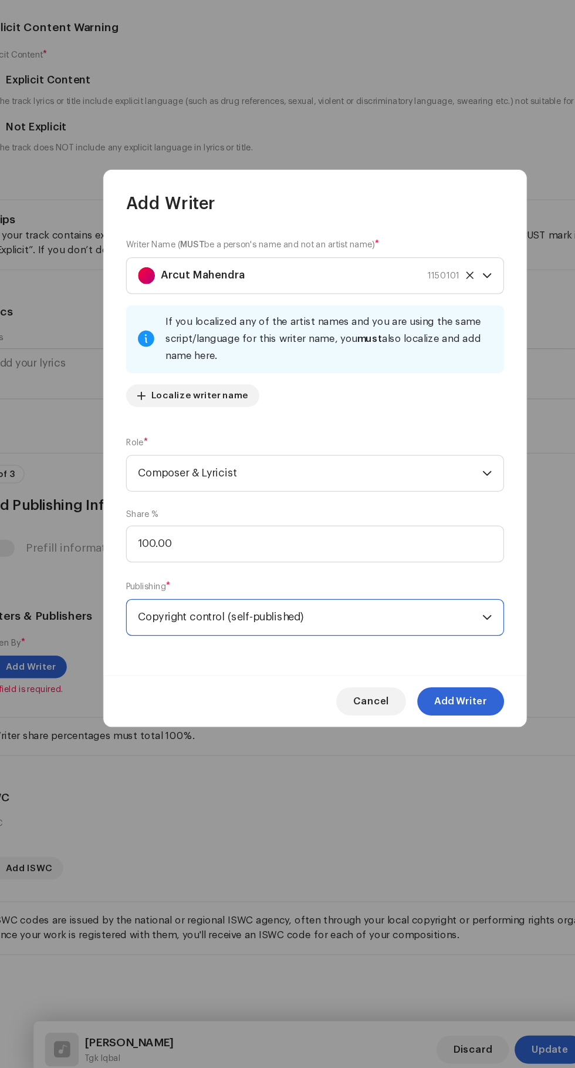
click at [427, 745] on span "Add Writer" at bounding box center [409, 744] width 44 height 23
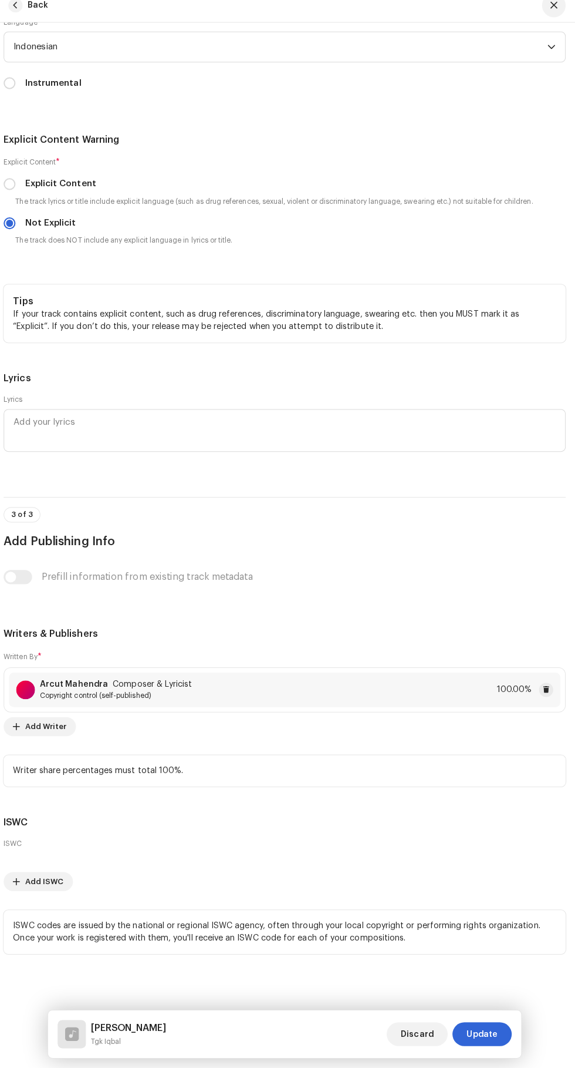
scroll to position [169, 0]
click at [491, 1036] on span "Update" at bounding box center [483, 1033] width 31 height 23
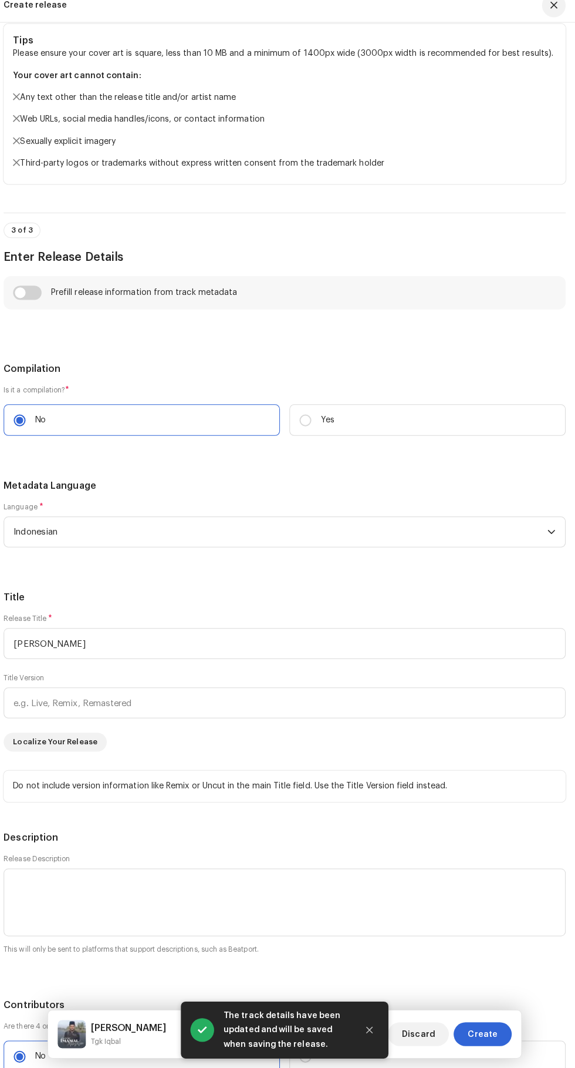
click at [490, 1034] on span "Create" at bounding box center [483, 1033] width 29 height 23
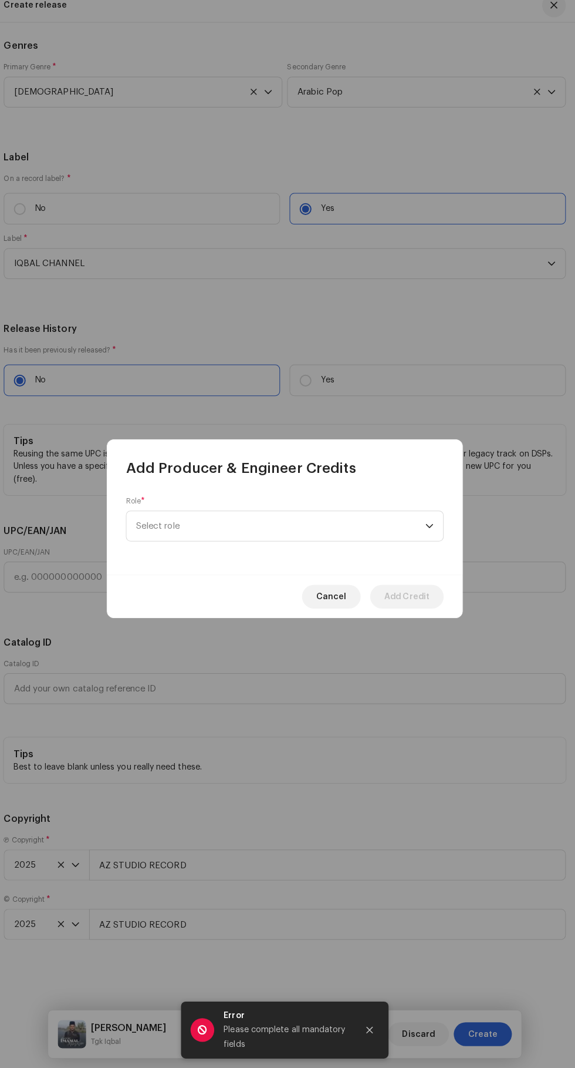
click at [303, 526] on span "Select role" at bounding box center [283, 531] width 287 height 29
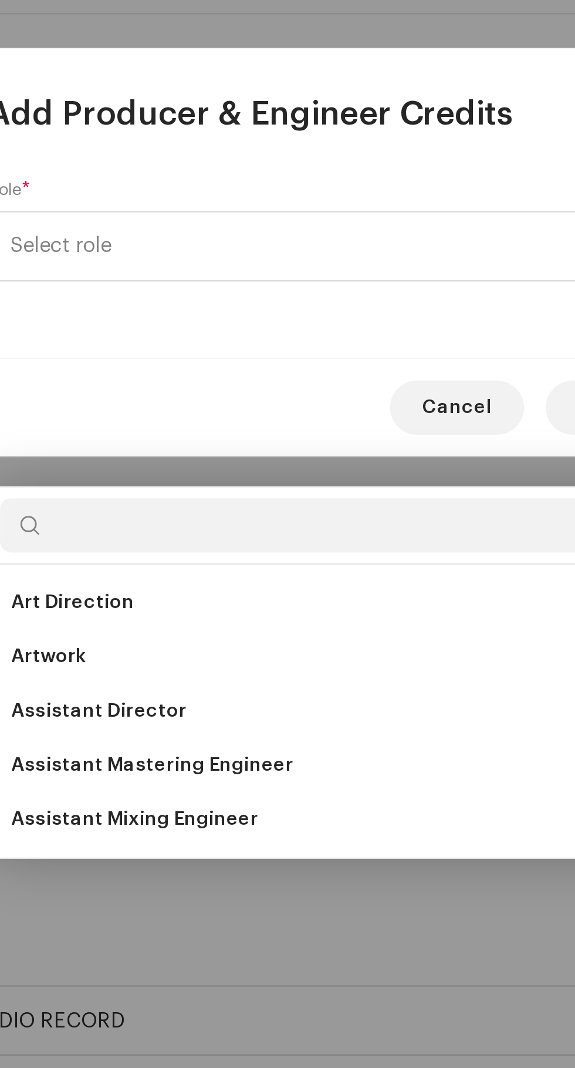
click at [239, 774] on span "Assistant Mixing Engineer" at bounding box center [193, 780] width 107 height 12
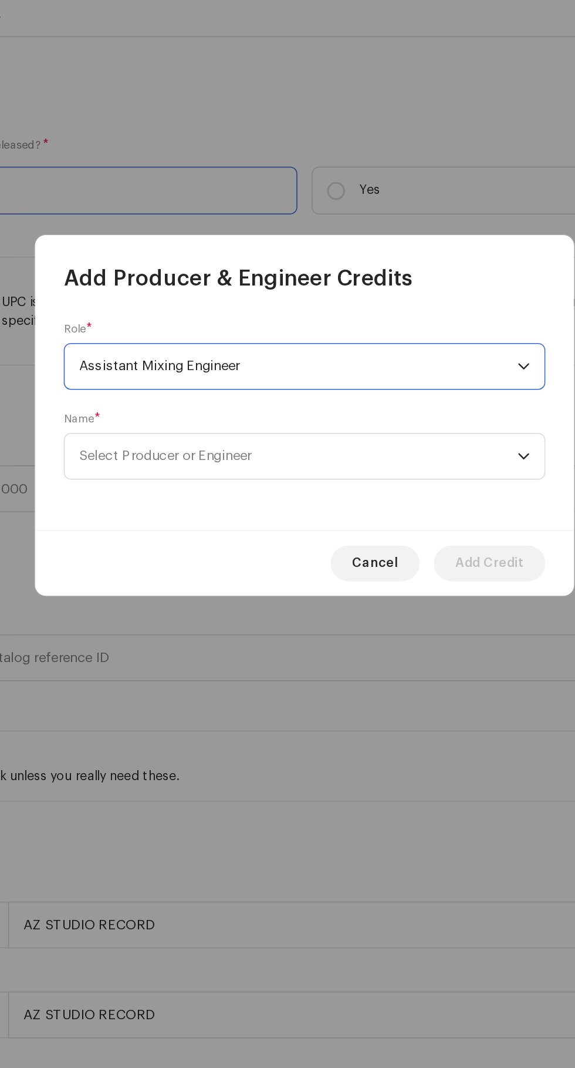
click at [190, 563] on span "Select Producer or Engineer" at bounding box center [196, 560] width 113 height 9
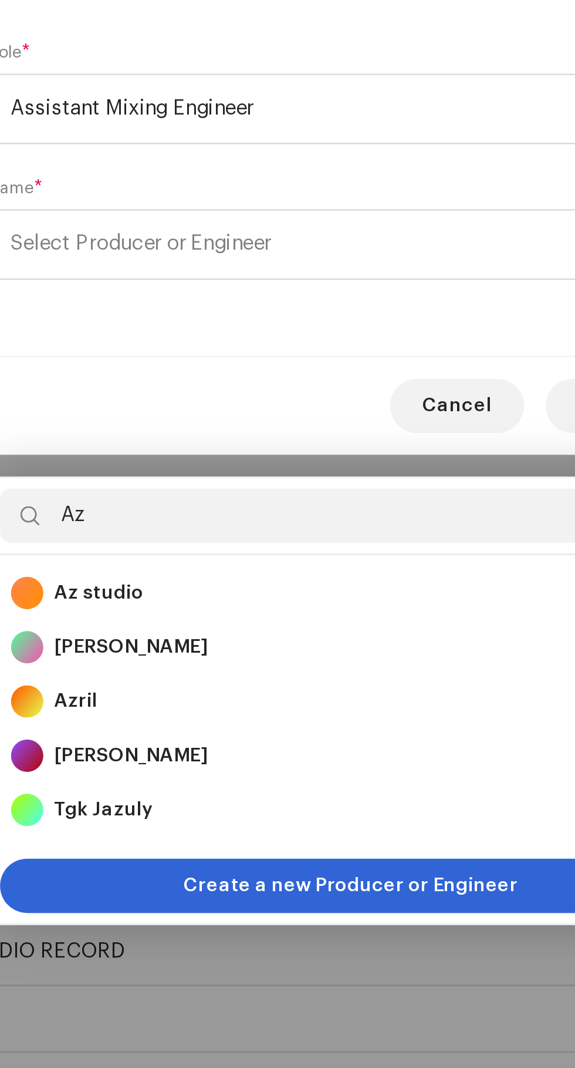
type input "Az"
click at [183, 706] on strong "Az studio" at bounding box center [178, 712] width 39 height 12
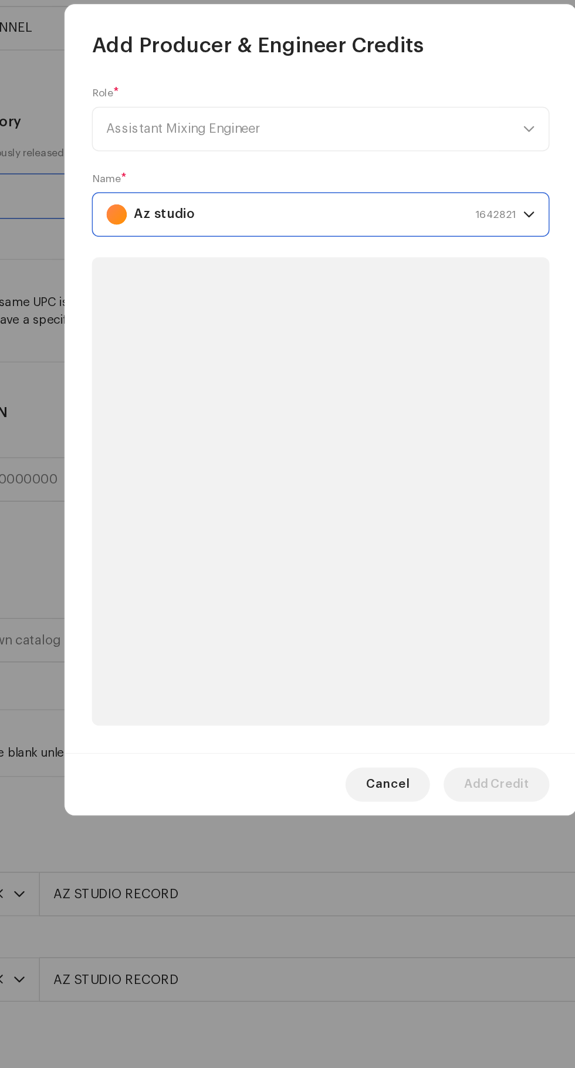
scroll to position [165, 0]
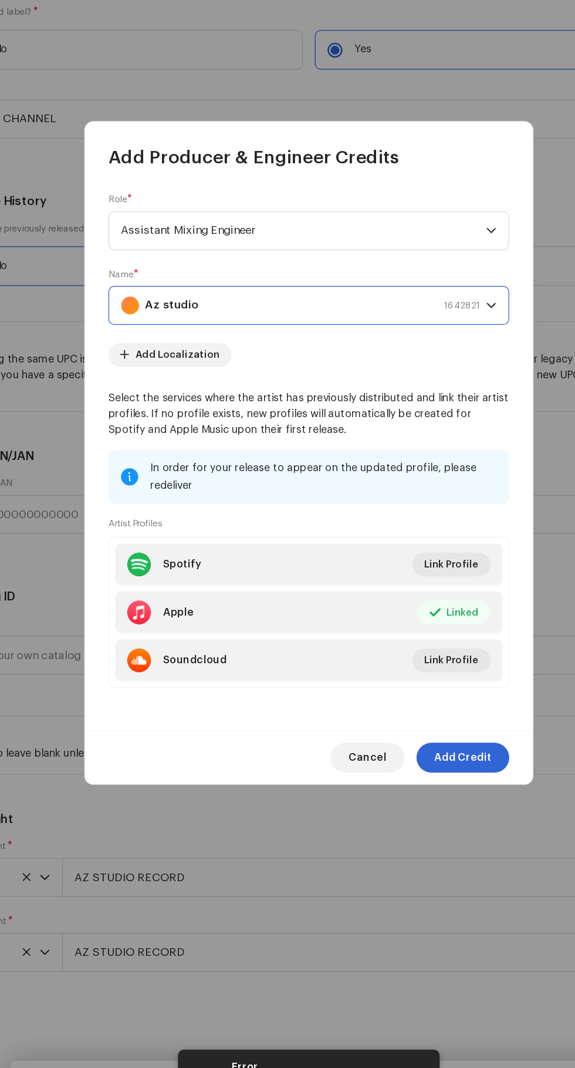
click at [422, 784] on span "Add Credit" at bounding box center [408, 772] width 45 height 23
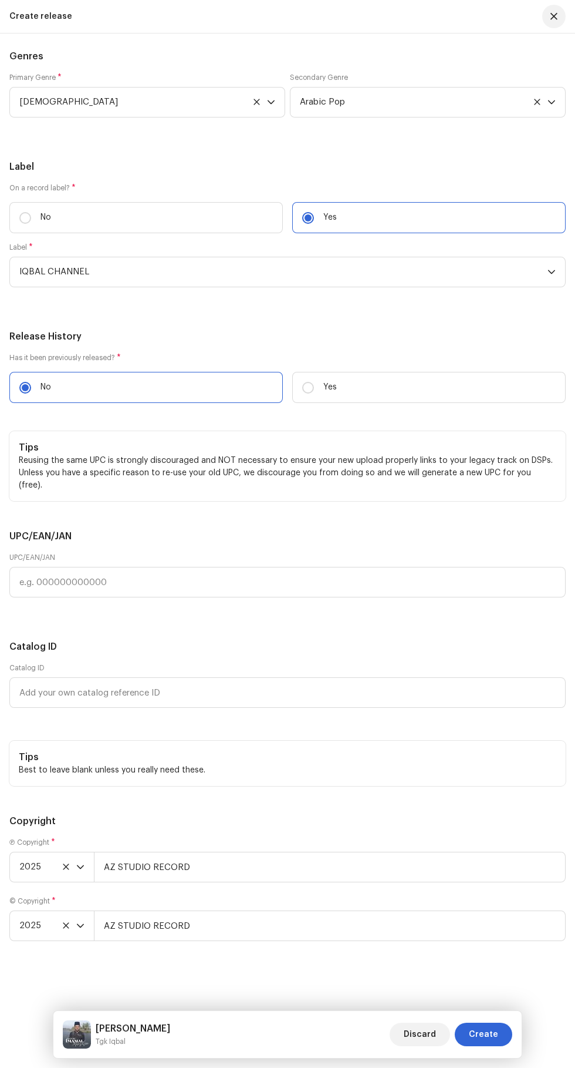
scroll to position [162, 0]
click at [509, 1038] on button "Create" at bounding box center [484, 1033] width 58 height 23
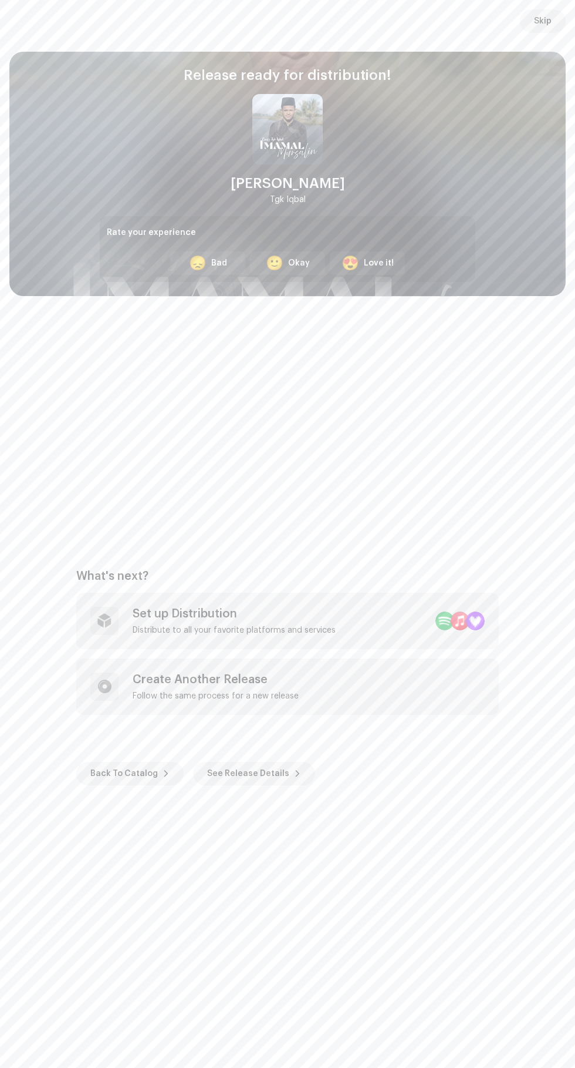
click at [370, 611] on div "Set up Distribution Distribute to all your favorite platforms and services" at bounding box center [287, 620] width 423 height 56
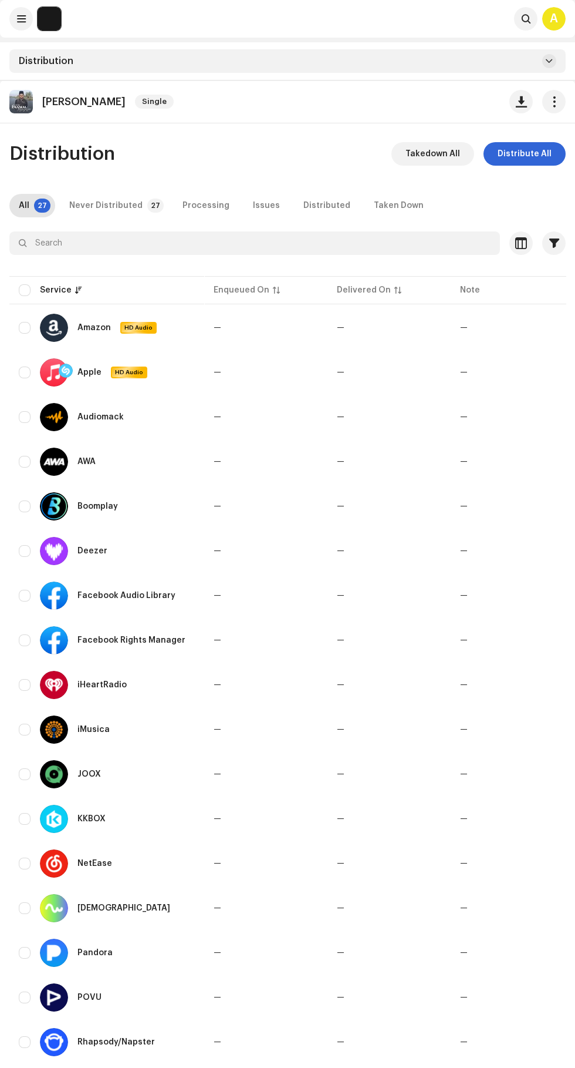
click at [538, 154] on span "Distribute All" at bounding box center [525, 153] width 54 height 23
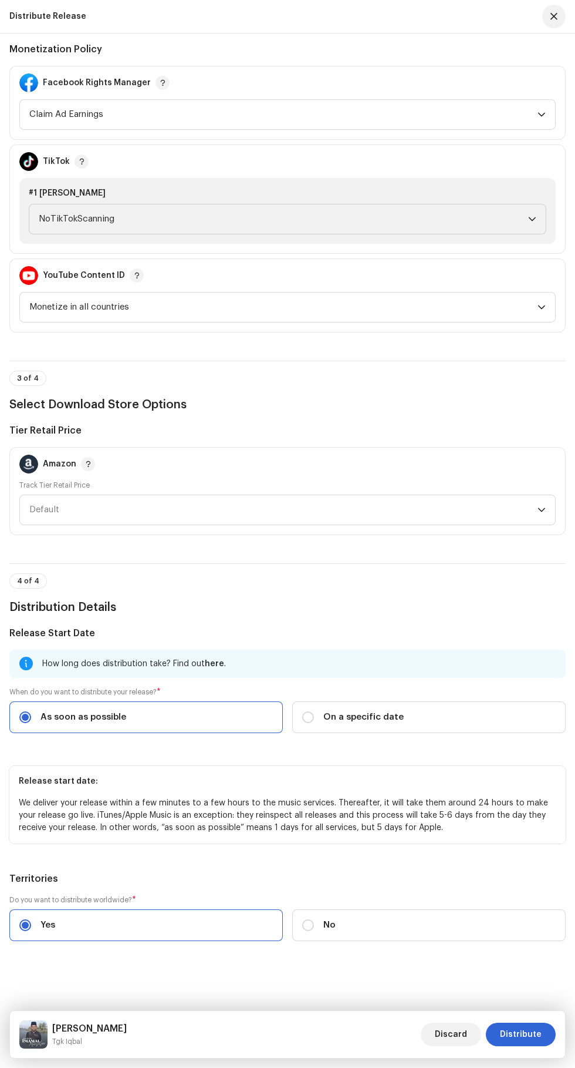
scroll to position [1405, 0]
click at [536, 1034] on span "Distribute" at bounding box center [521, 1033] width 42 height 23
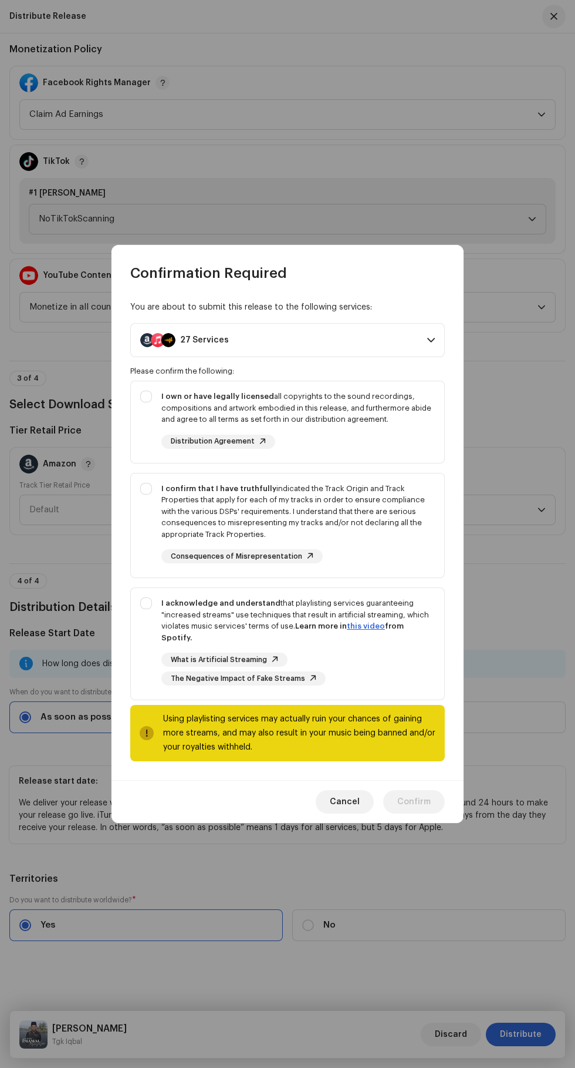
click at [164, 400] on strong "I own or have legally licensed" at bounding box center [217, 396] width 113 height 8
checkbox input "true"
click at [144, 497] on div "I confirm that I have truthfully indicated the Track Origin and Track Propertie…" at bounding box center [288, 523] width 314 height 100
checkbox input "true"
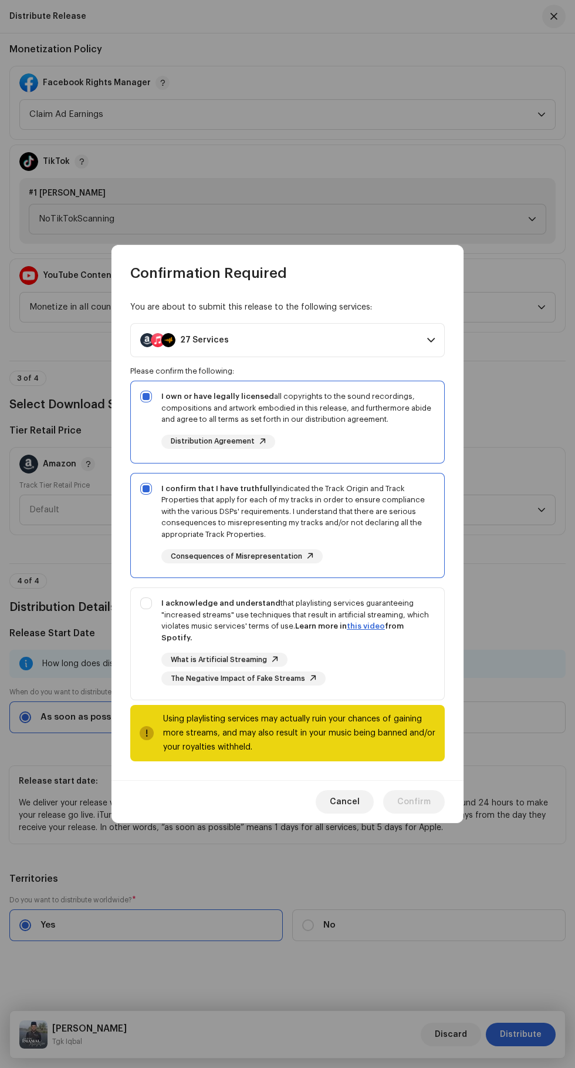
click at [140, 622] on div "I acknowledge and understand that playlisting services guaranteeing "increased …" at bounding box center [288, 641] width 314 height 107
checkbox input "true"
click at [423, 796] on span "Confirm" at bounding box center [414, 801] width 33 height 23
